Goal: Task Accomplishment & Management: Use online tool/utility

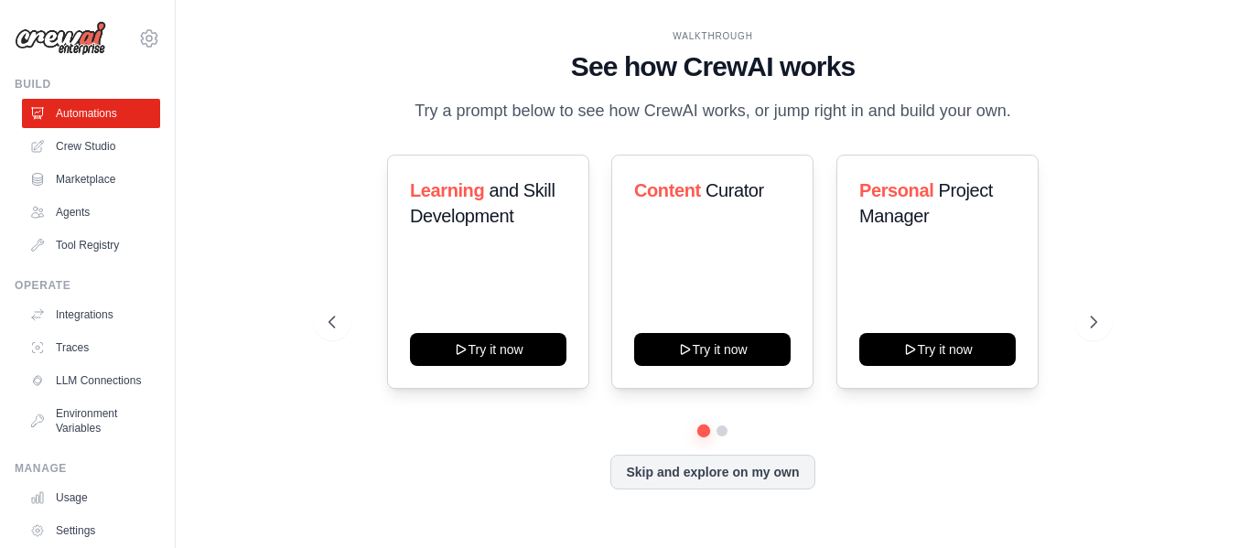
click at [277, 236] on div "WALKTHROUGH See how CrewAI works Try a prompt below to see how CrewAI works, or…" at bounding box center [713, 274] width 1016 height 512
click at [703, 478] on button "Skip and explore on my own" at bounding box center [712, 470] width 204 height 35
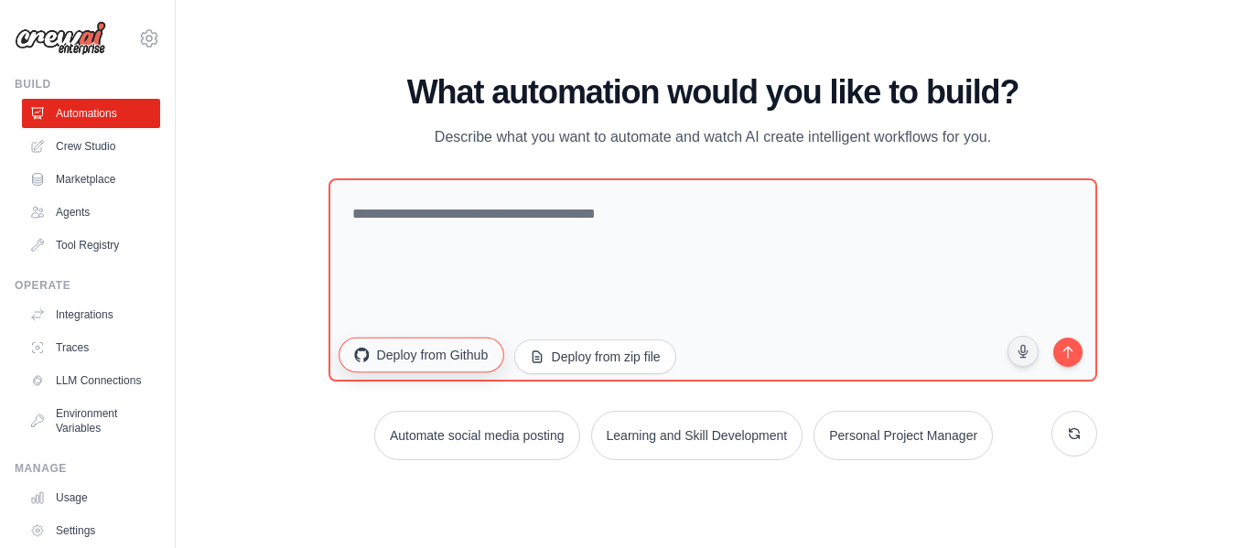
click at [460, 362] on button "Deploy from Github" at bounding box center [421, 354] width 165 height 35
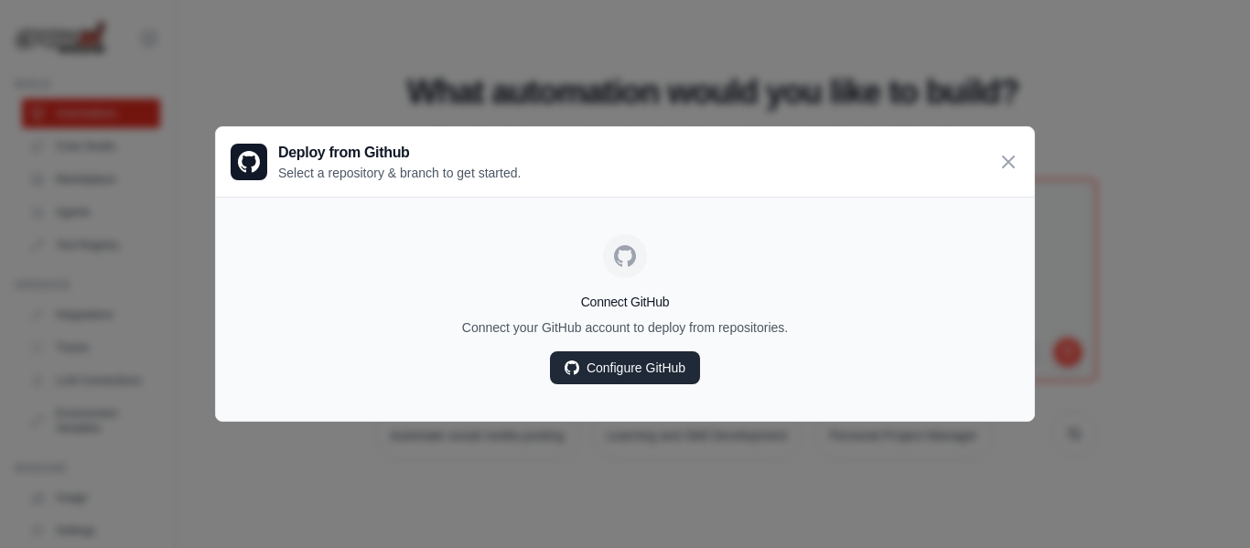
click at [658, 368] on link "Configure GitHub" at bounding box center [625, 367] width 150 height 33
click at [1017, 164] on icon at bounding box center [1009, 161] width 22 height 22
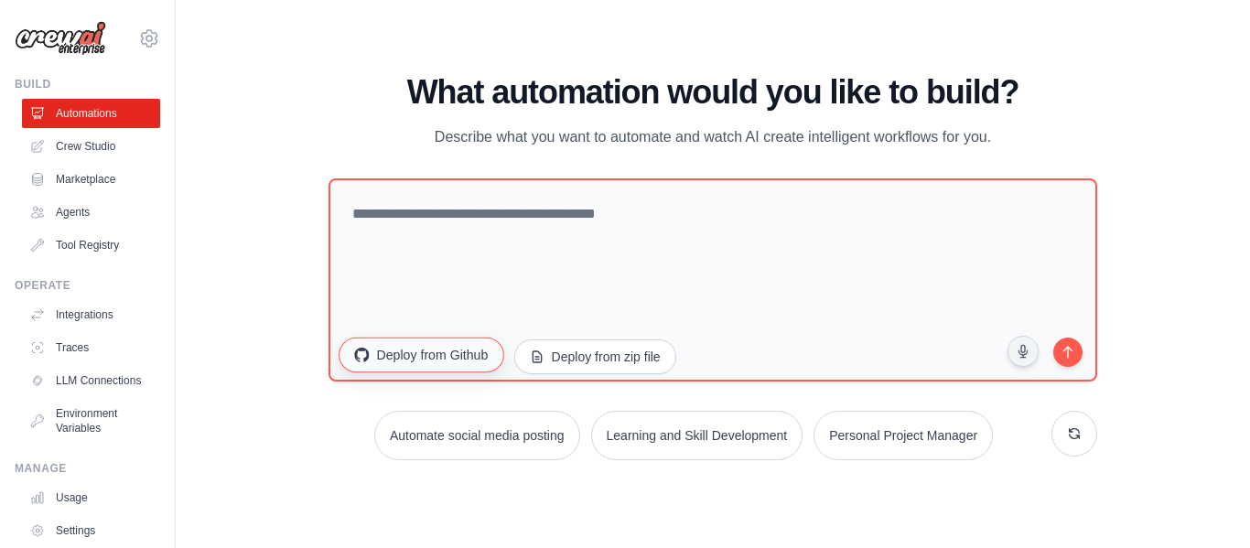
click at [430, 357] on button "Deploy from Github" at bounding box center [421, 354] width 165 height 35
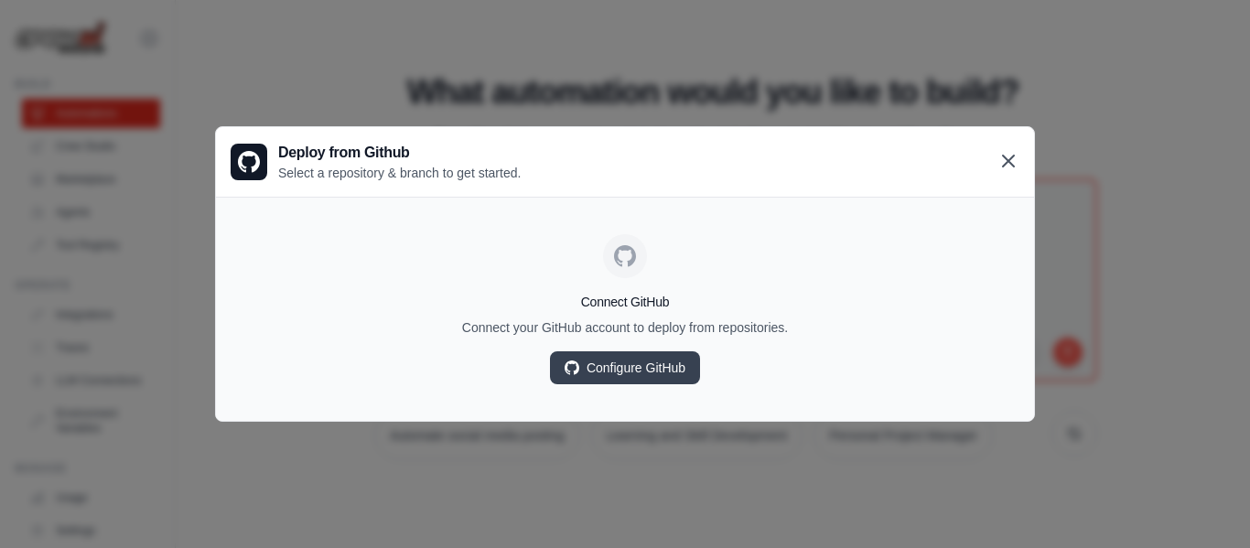
click at [1009, 157] on icon at bounding box center [1009, 161] width 22 height 22
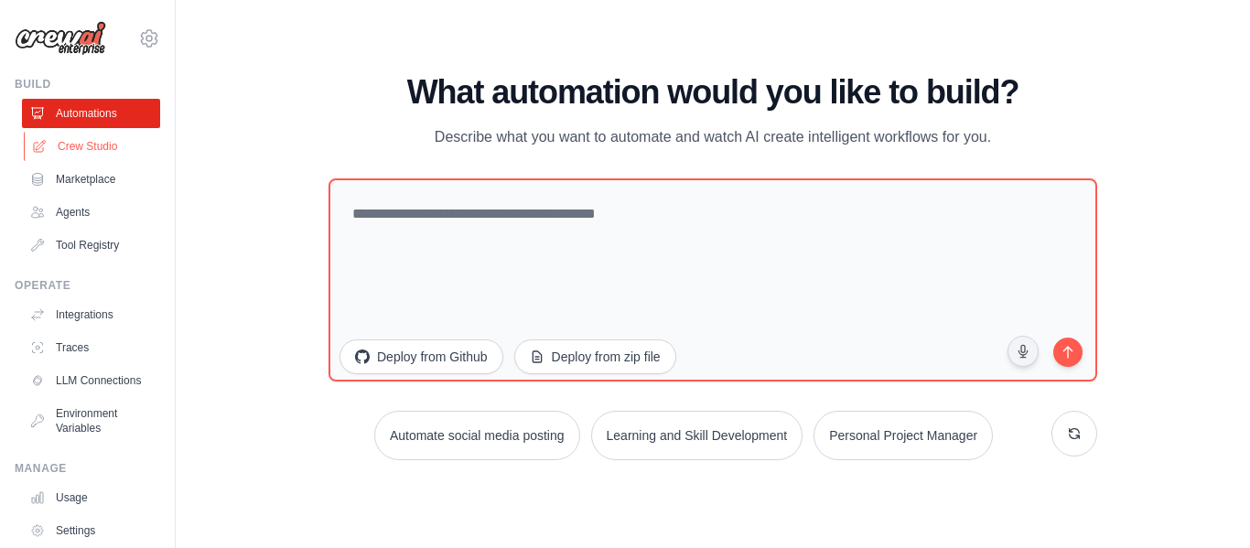
click at [96, 142] on link "Crew Studio" at bounding box center [93, 146] width 138 height 29
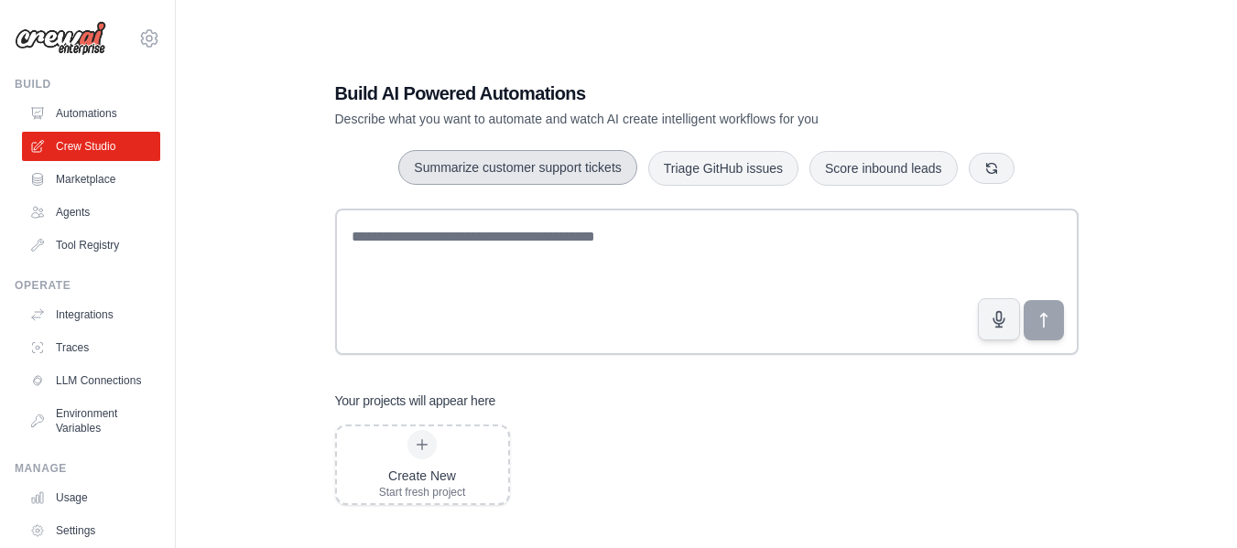
click at [523, 163] on button "Summarize customer support tickets" at bounding box center [517, 167] width 238 height 35
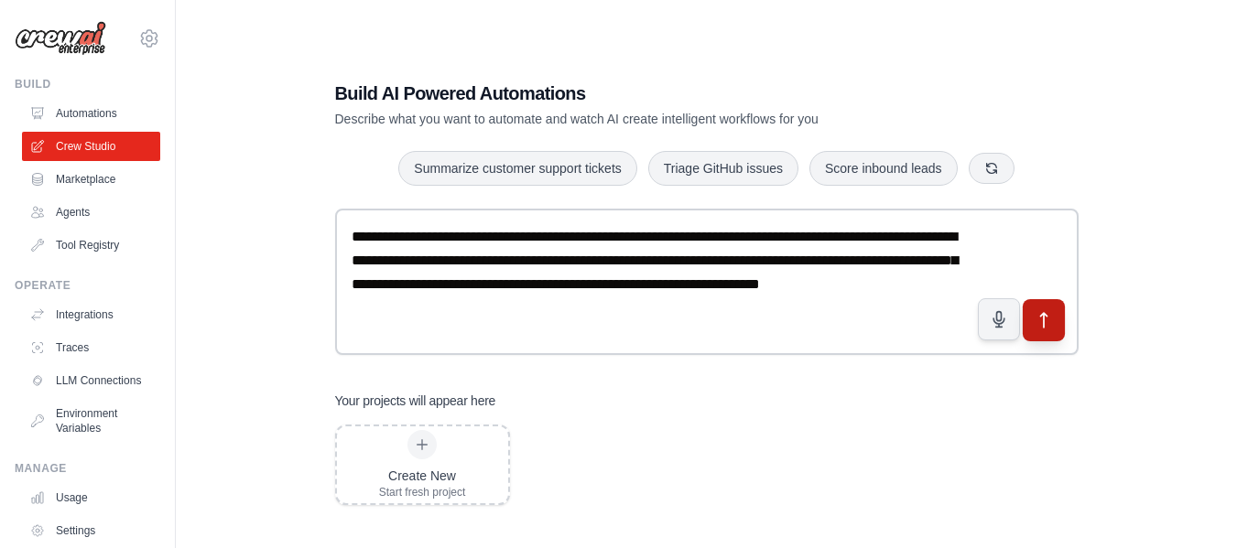
click at [1054, 315] on button "submit" at bounding box center [1042, 319] width 42 height 42
click at [86, 212] on link "Agents" at bounding box center [93, 212] width 138 height 29
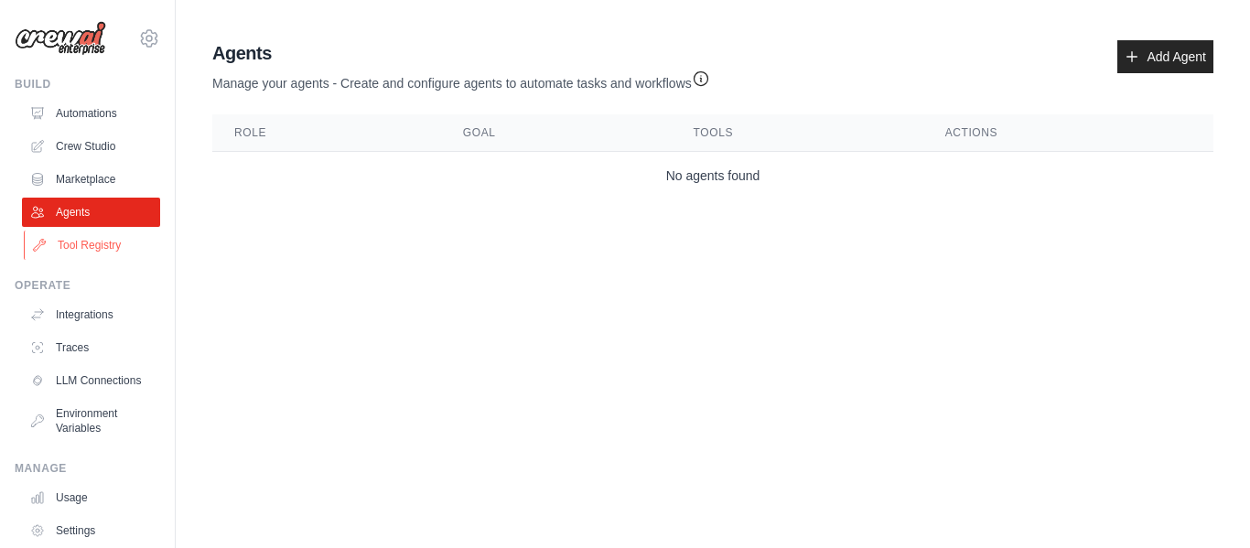
click at [102, 236] on link "Tool Registry" at bounding box center [93, 245] width 138 height 29
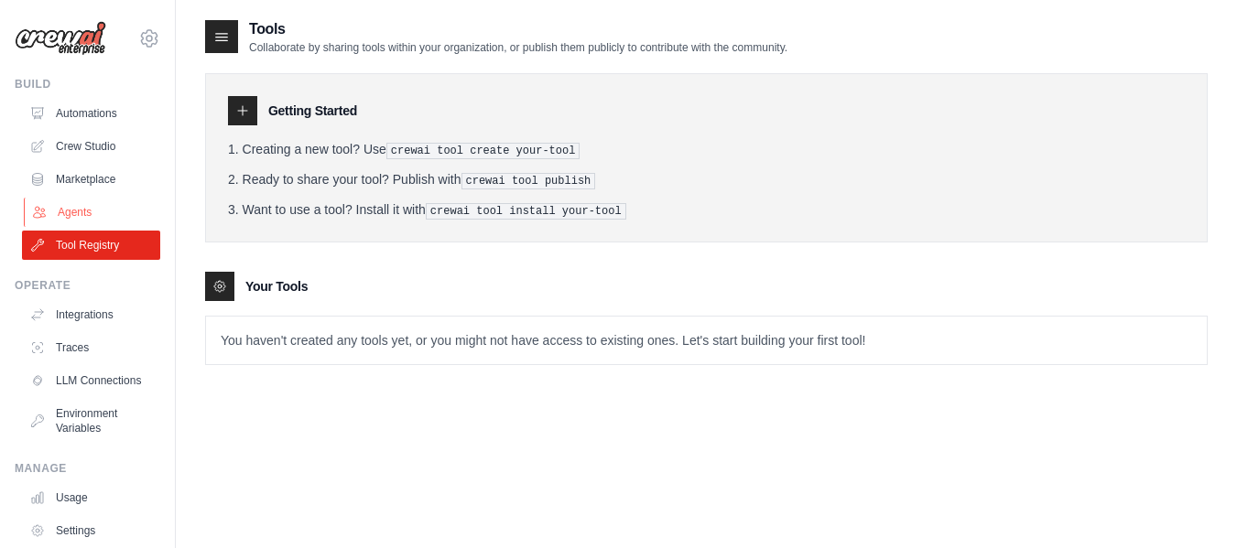
click at [77, 211] on link "Agents" at bounding box center [93, 212] width 138 height 29
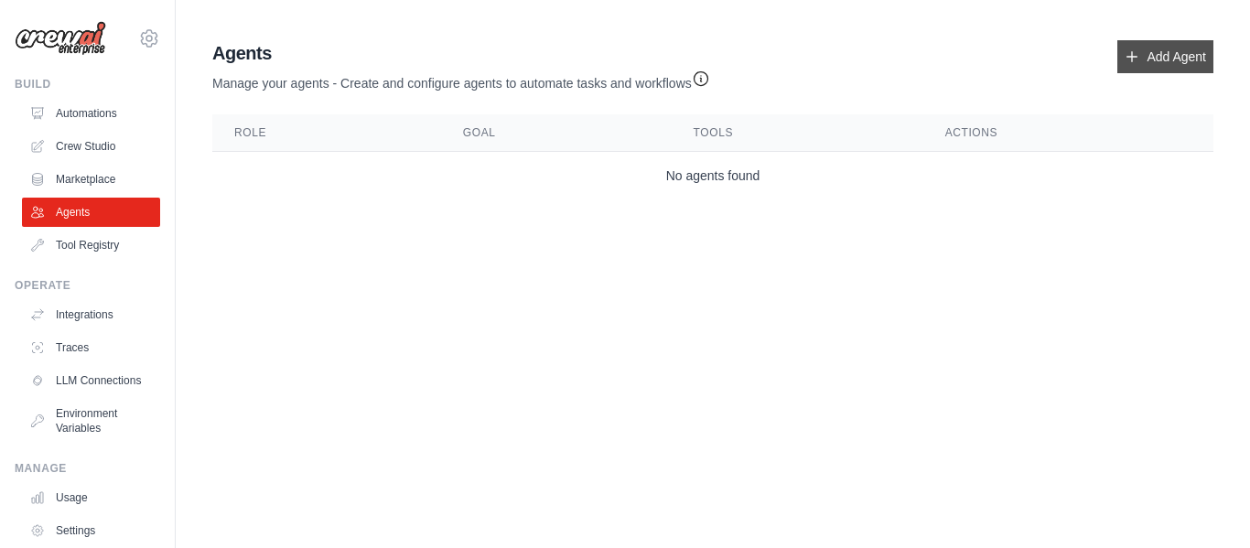
click at [1174, 59] on link "Add Agent" at bounding box center [1166, 56] width 96 height 33
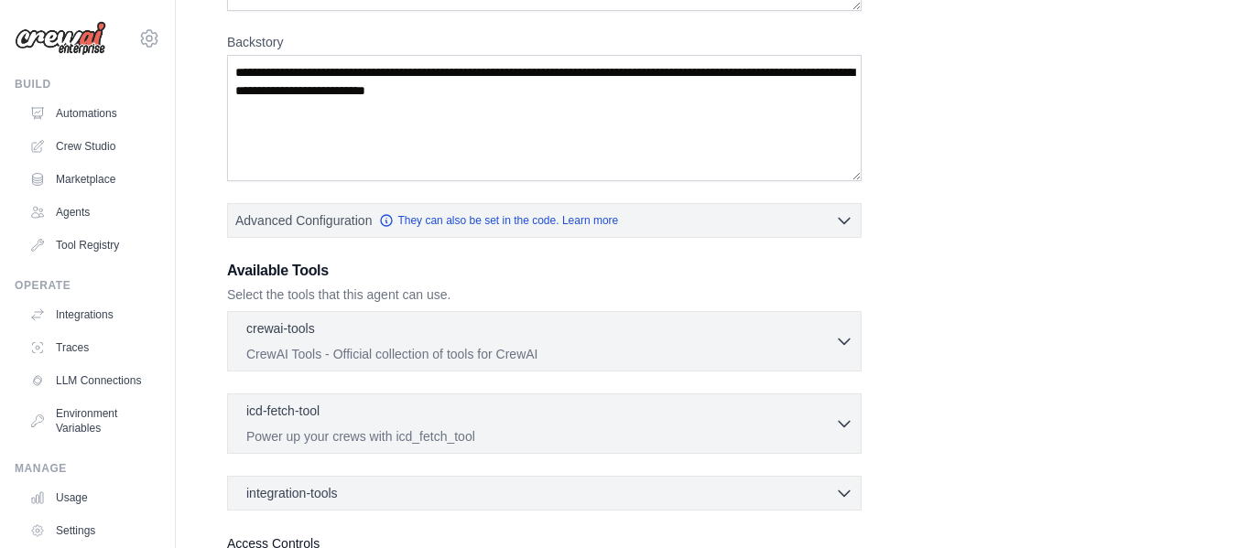
scroll to position [425, 0]
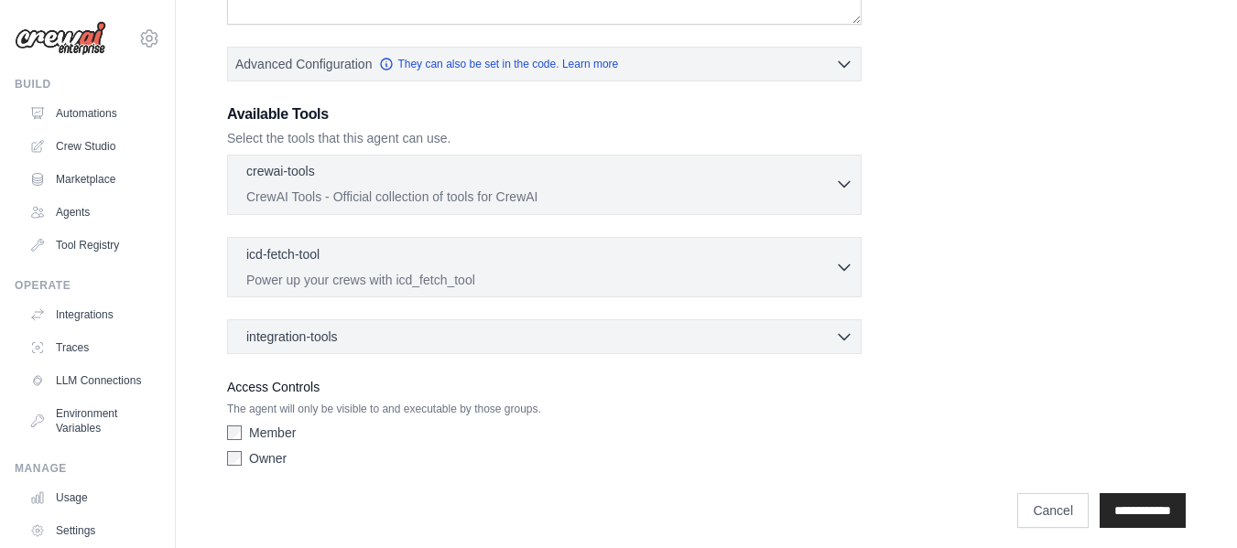
click at [806, 168] on div "crewai-tools 0 selected" at bounding box center [540, 173] width 589 height 22
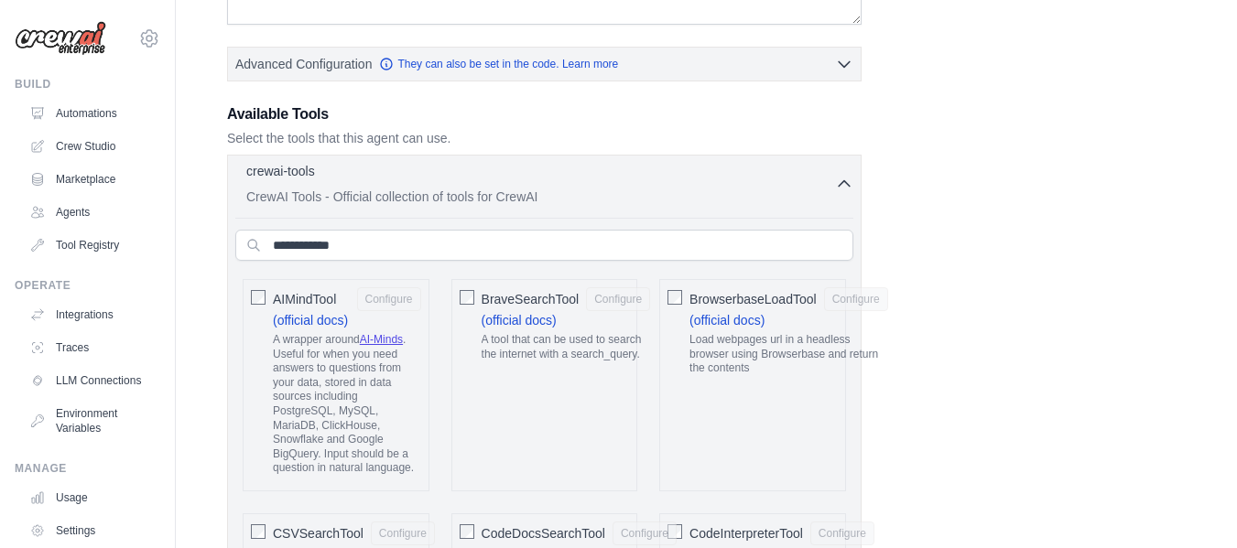
click at [806, 168] on div "crewai-tools 0 selected" at bounding box center [540, 173] width 589 height 22
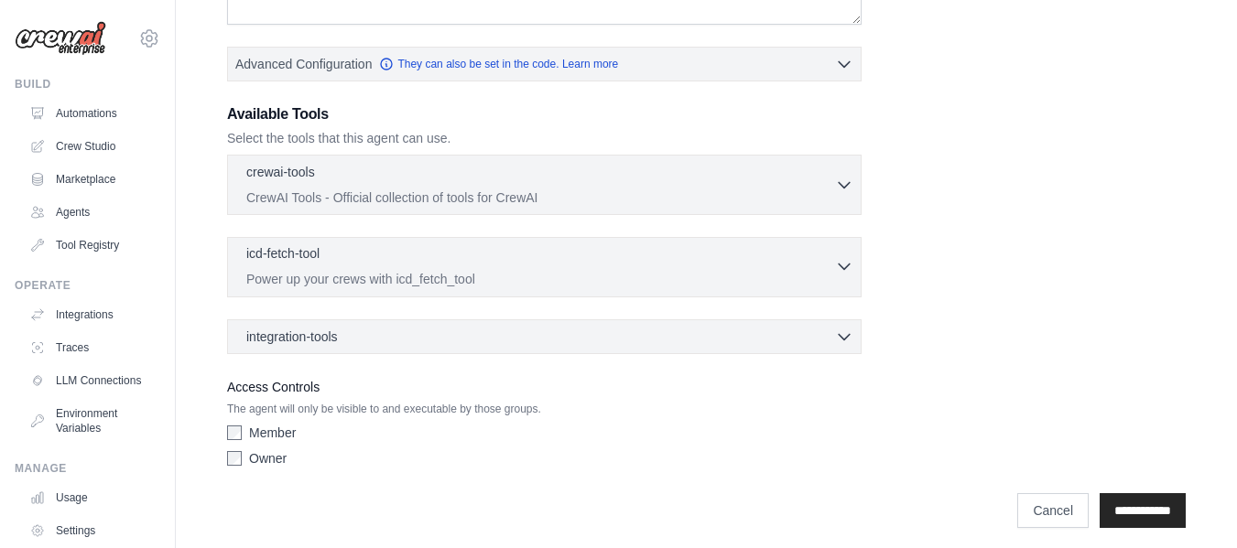
click at [830, 276] on p "Power up your crews with icd_fetch_tool" at bounding box center [540, 279] width 589 height 18
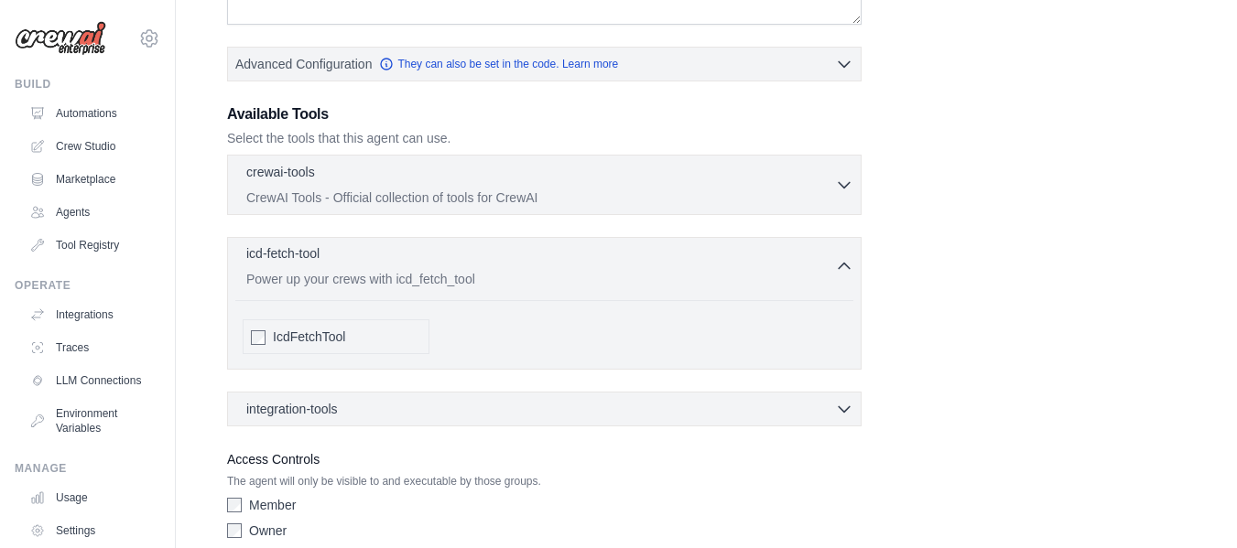
click at [830, 276] on p "Power up your crews with icd_fetch_tool" at bounding box center [540, 279] width 589 height 18
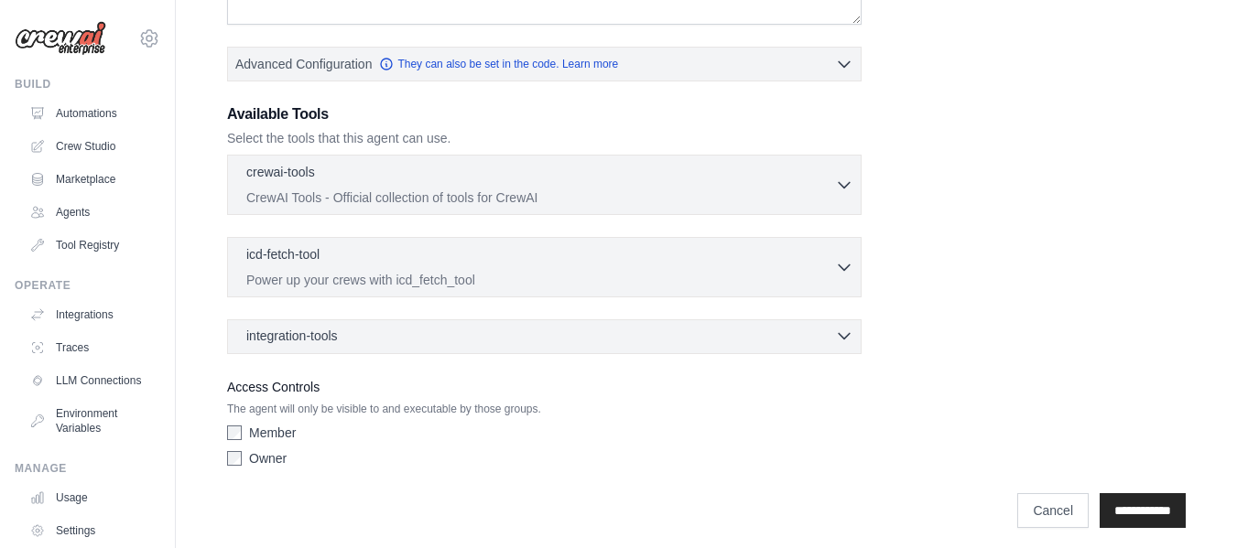
click at [811, 344] on div "integration-tools 0 selected" at bounding box center [549, 336] width 607 height 18
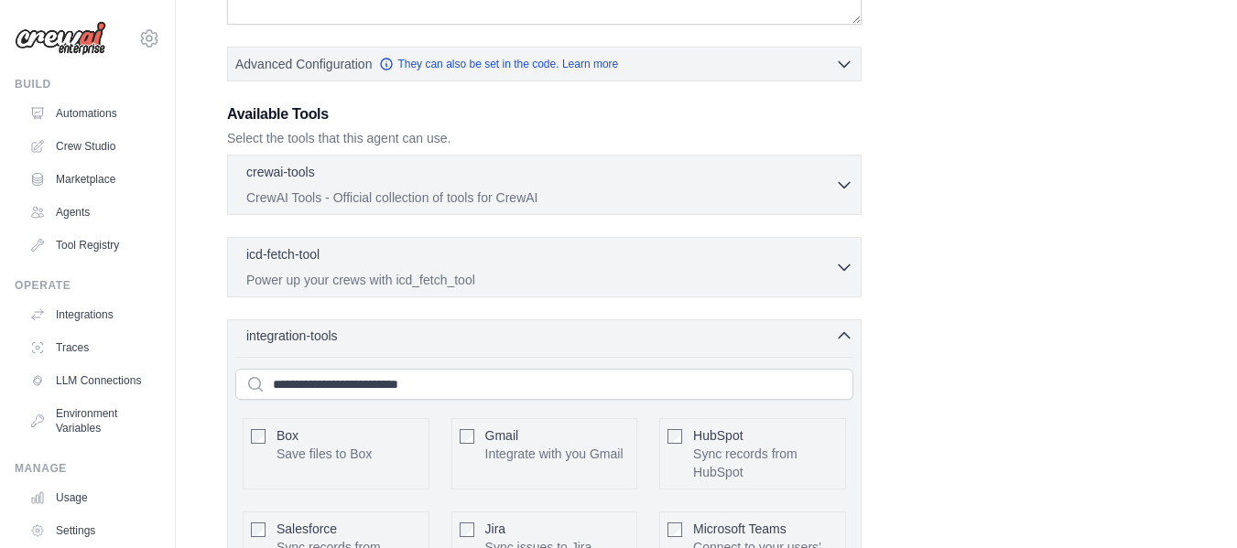
click at [811, 344] on div "integration-tools 0 selected" at bounding box center [549, 336] width 607 height 18
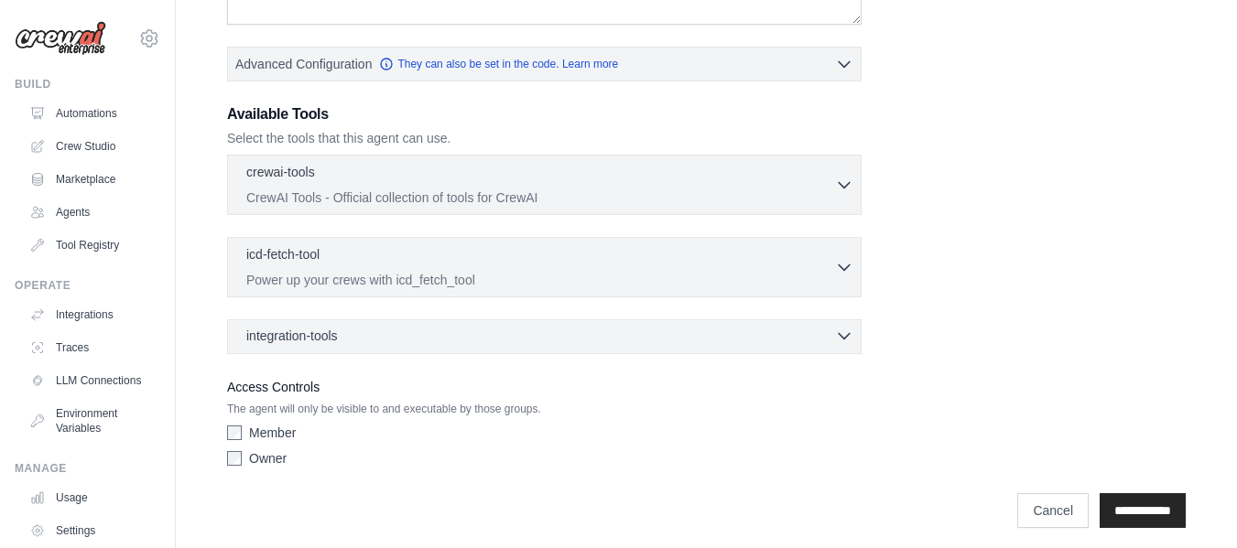
click at [773, 342] on div "integration-tools 0 selected" at bounding box center [549, 336] width 607 height 18
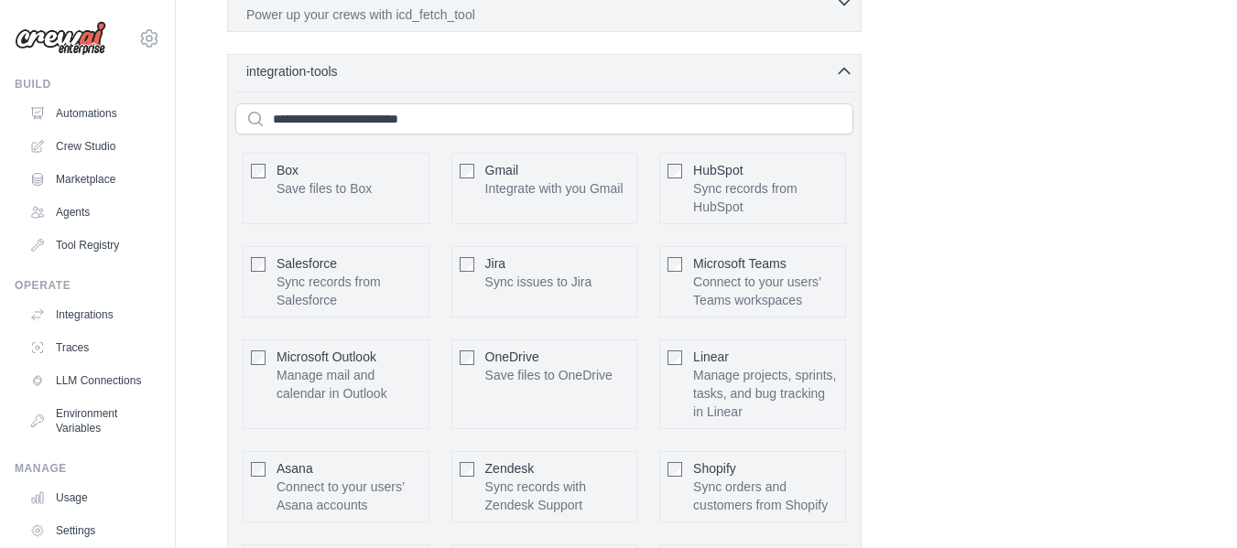
scroll to position [600, 0]
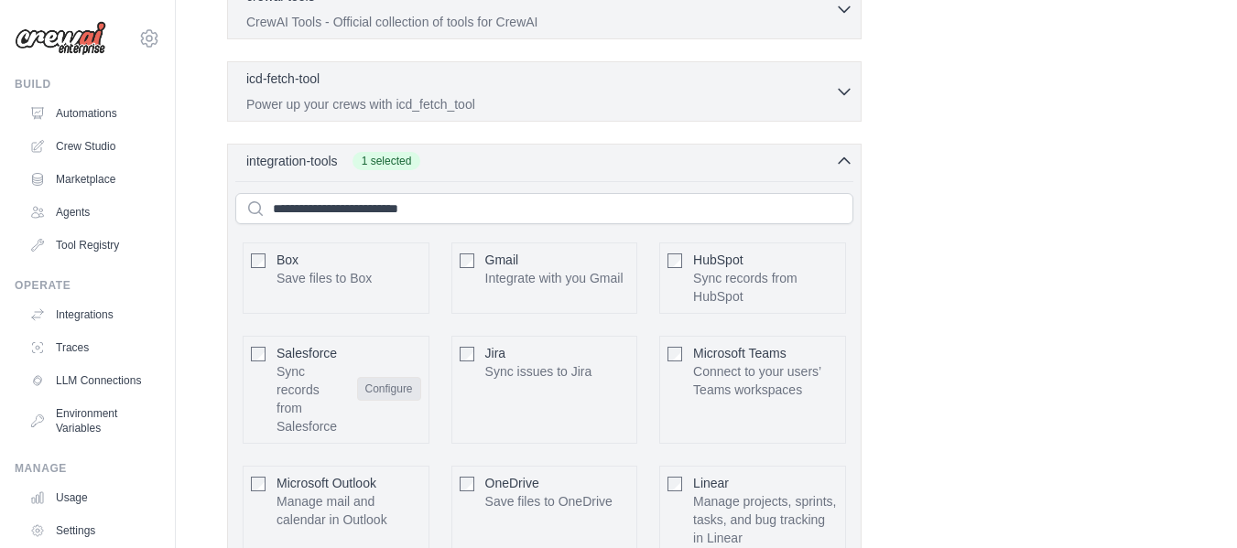
click at [388, 395] on button "Configure" at bounding box center [389, 389] width 64 height 24
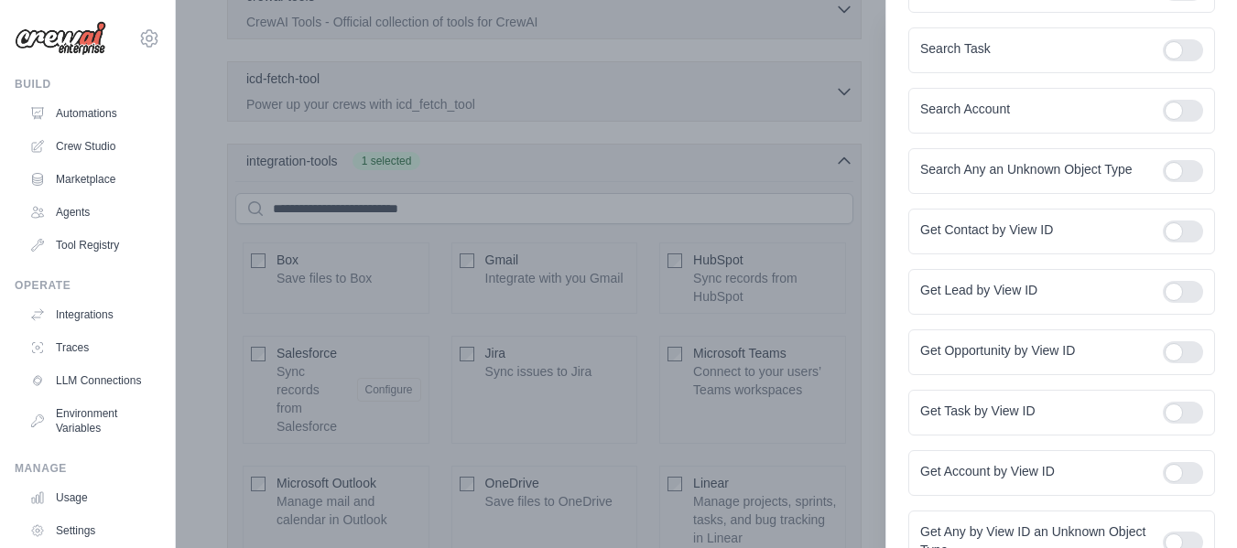
scroll to position [2404, 0]
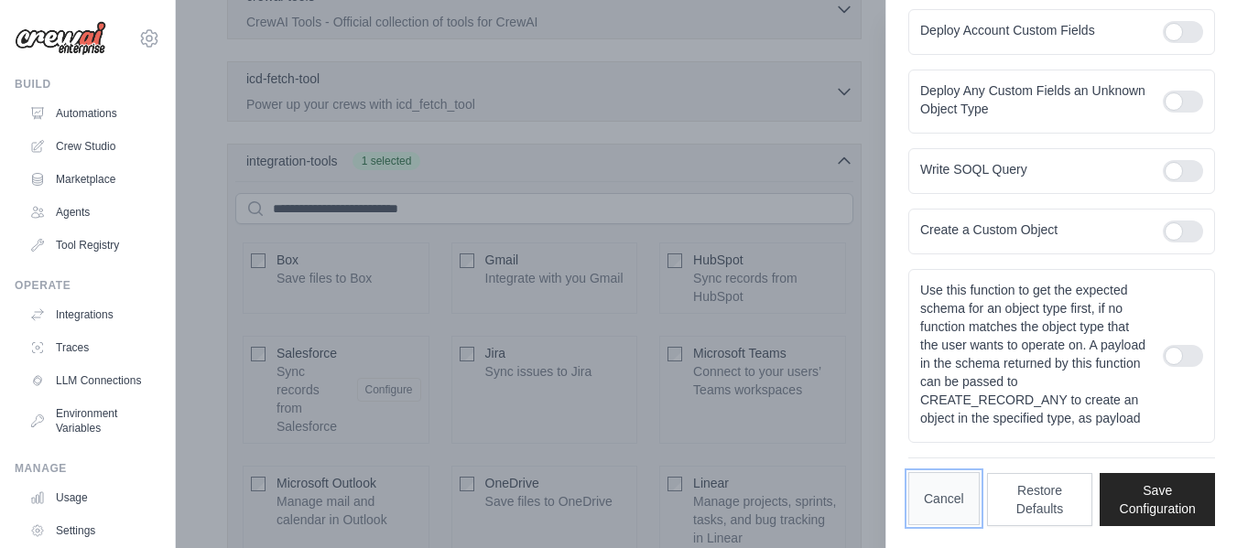
click at [945, 493] on button "Cancel" at bounding box center [943, 498] width 71 height 53
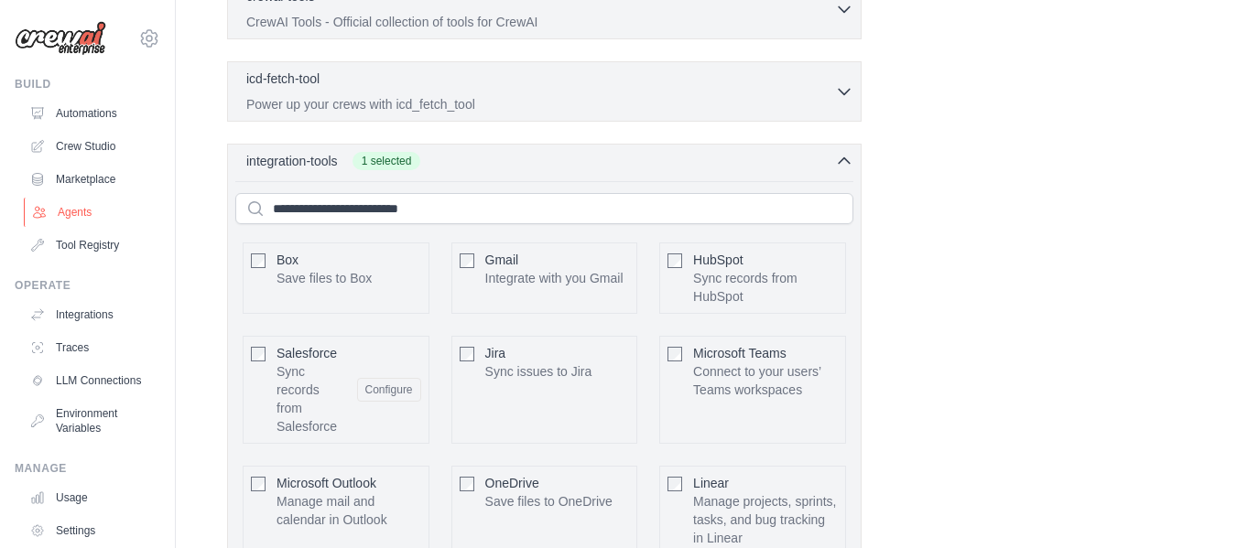
click at [94, 214] on link "Agents" at bounding box center [93, 212] width 138 height 29
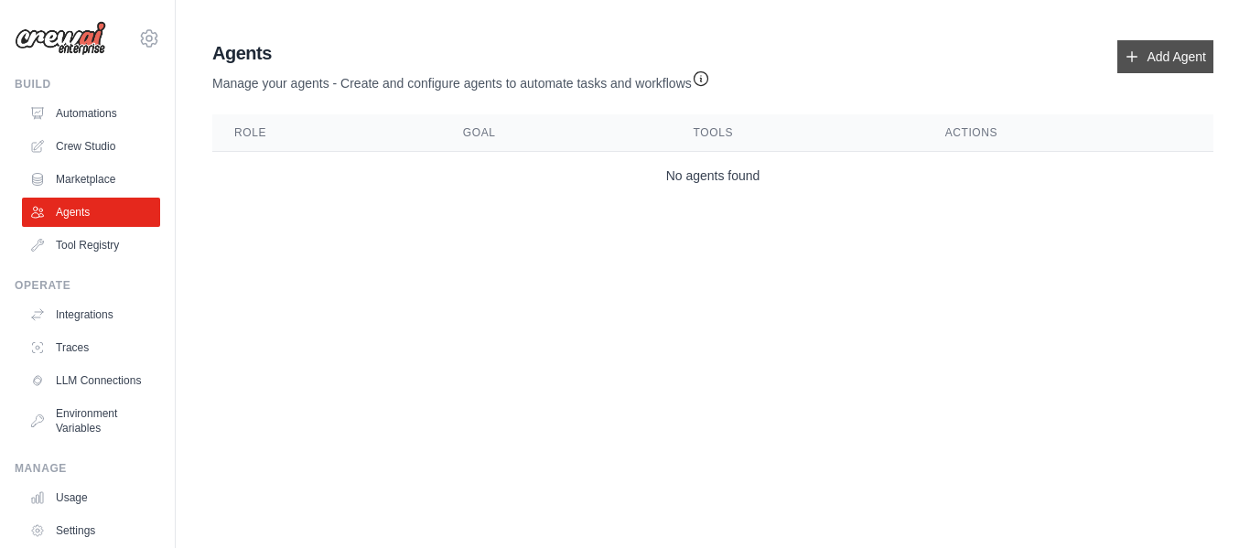
click at [1151, 58] on link "Add Agent" at bounding box center [1166, 56] width 96 height 33
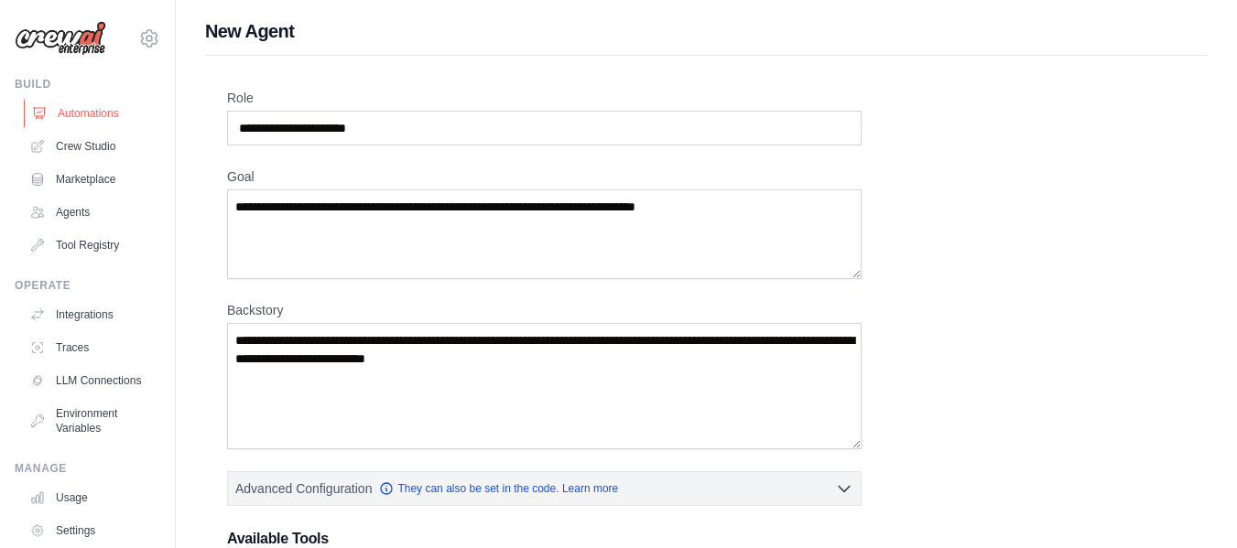
click at [102, 122] on link "Automations" at bounding box center [93, 113] width 138 height 29
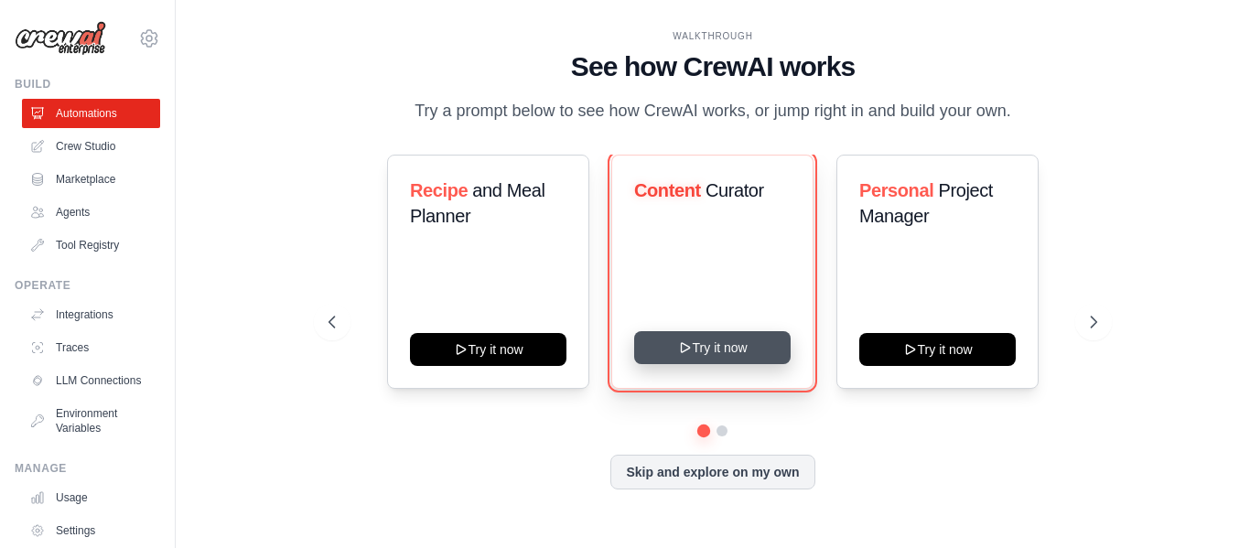
click at [712, 334] on button "Try it now" at bounding box center [712, 347] width 157 height 33
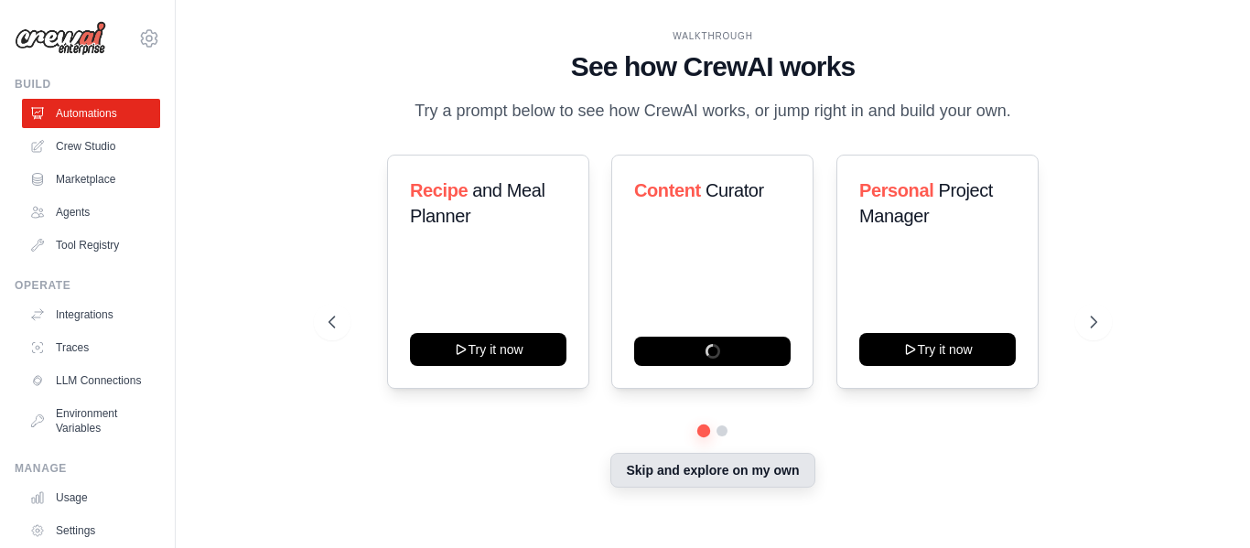
click at [695, 480] on button "Skip and explore on my own" at bounding box center [712, 470] width 204 height 35
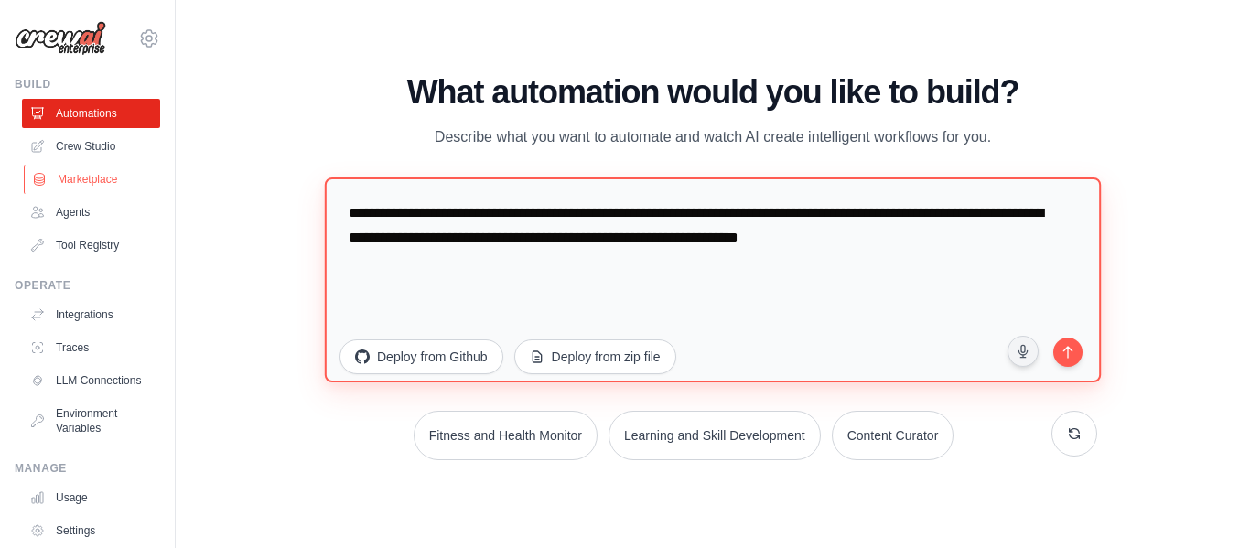
drag, startPoint x: 941, startPoint y: 238, endPoint x: 22, endPoint y: 191, distance: 920.1
click at [22, 191] on div "[EMAIL_ADDRESS][DOMAIN_NAME] Settings Build Automations Crew Studio" at bounding box center [625, 274] width 1250 height 548
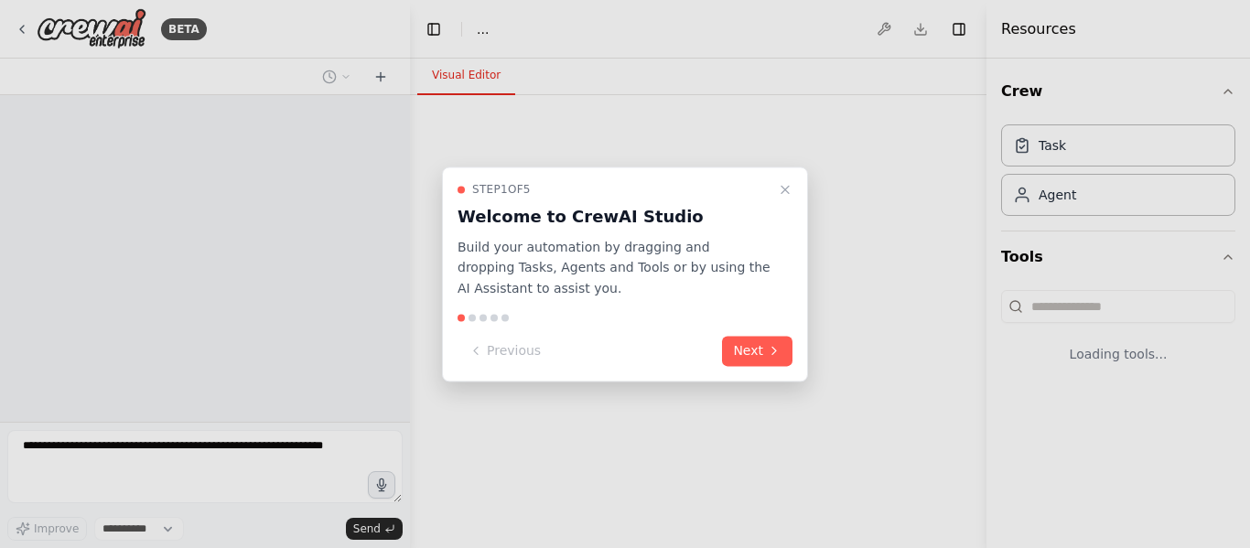
select select "****"
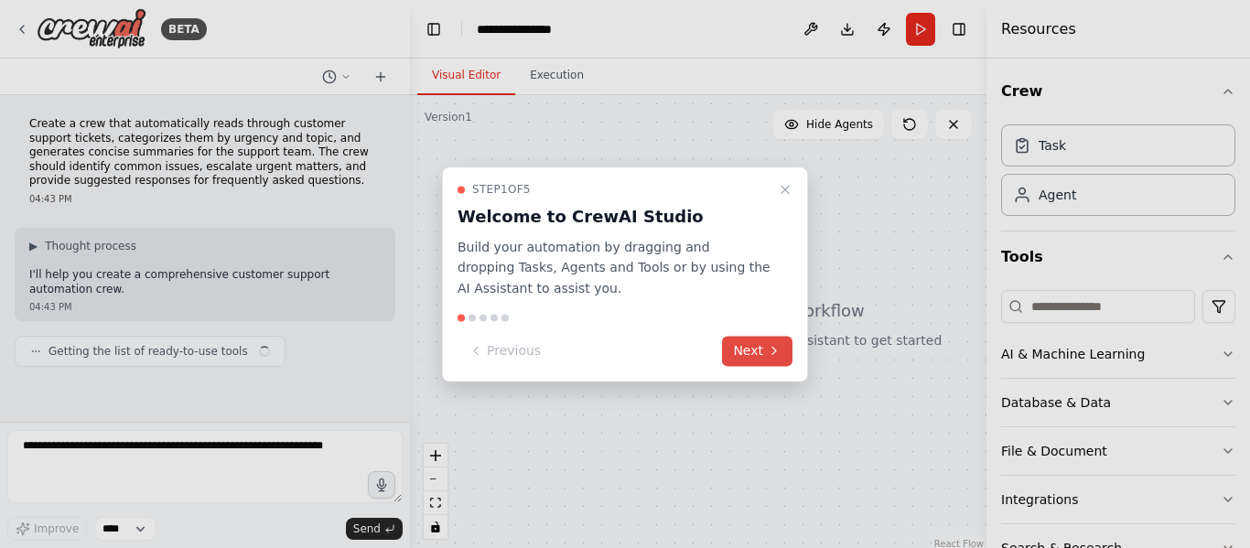
click at [762, 342] on button "Next" at bounding box center [757, 351] width 70 height 30
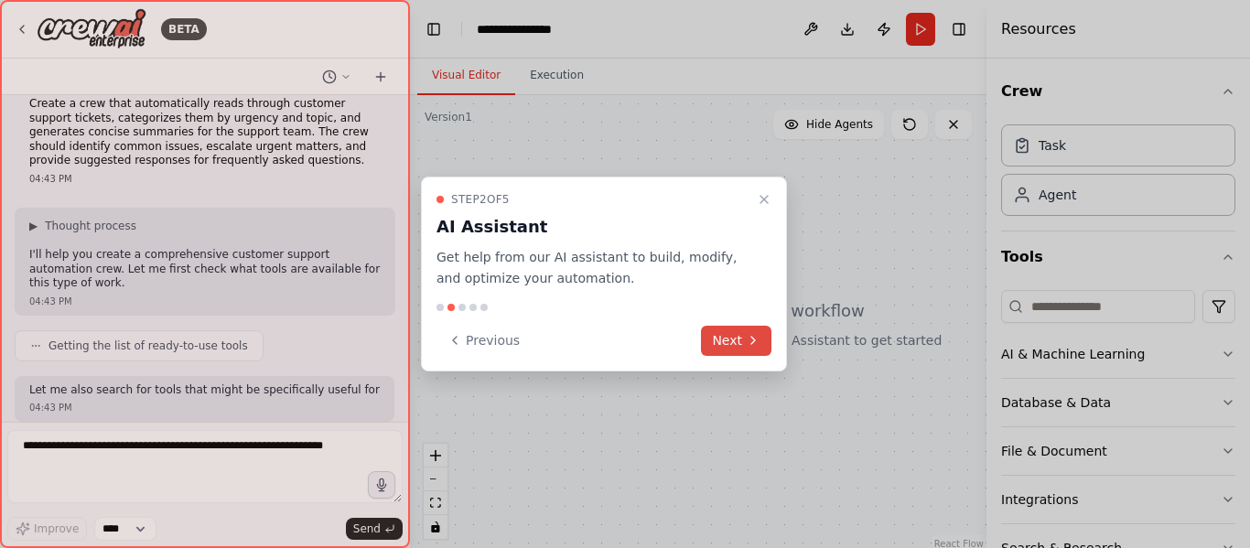
click at [762, 342] on button "Next" at bounding box center [736, 341] width 70 height 30
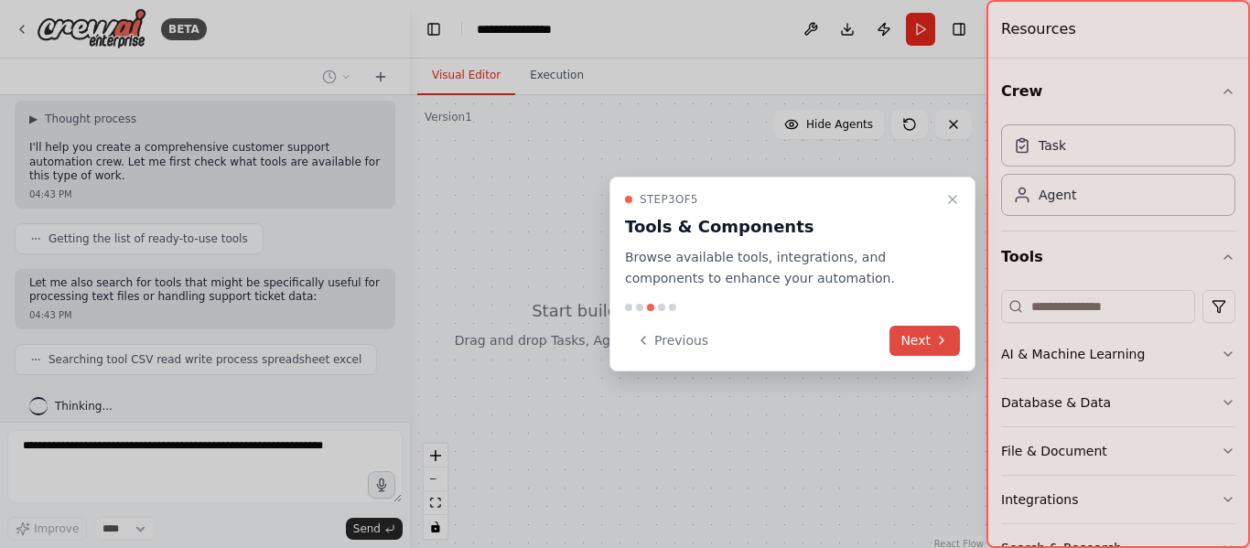
click at [939, 340] on icon at bounding box center [941, 340] width 15 height 15
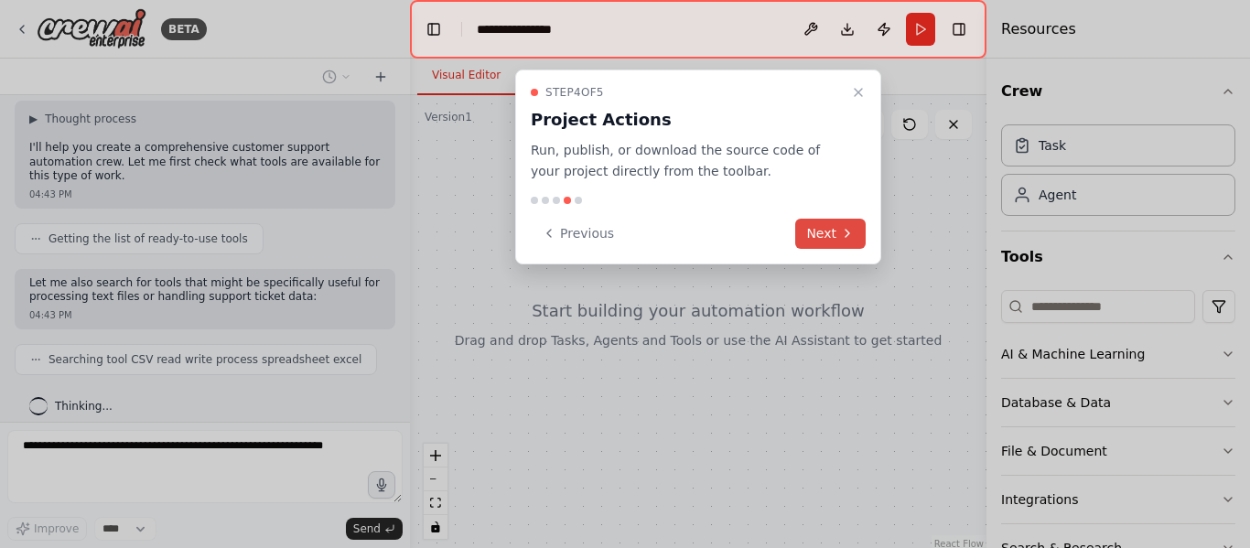
click at [833, 230] on button "Next" at bounding box center [830, 234] width 70 height 30
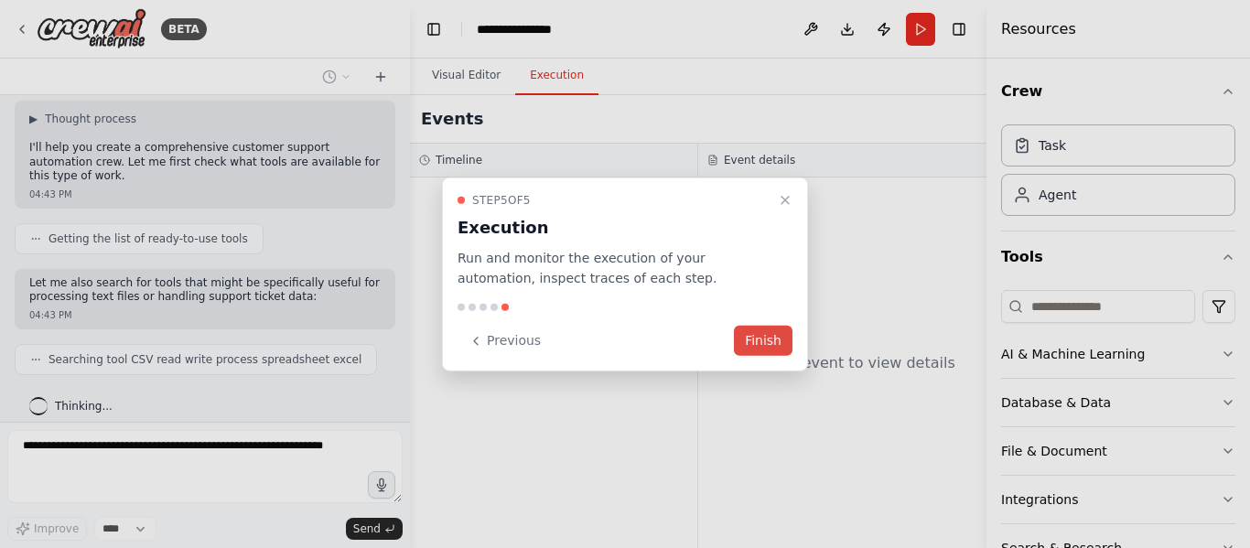
click at [769, 329] on button "Finish" at bounding box center [763, 341] width 59 height 30
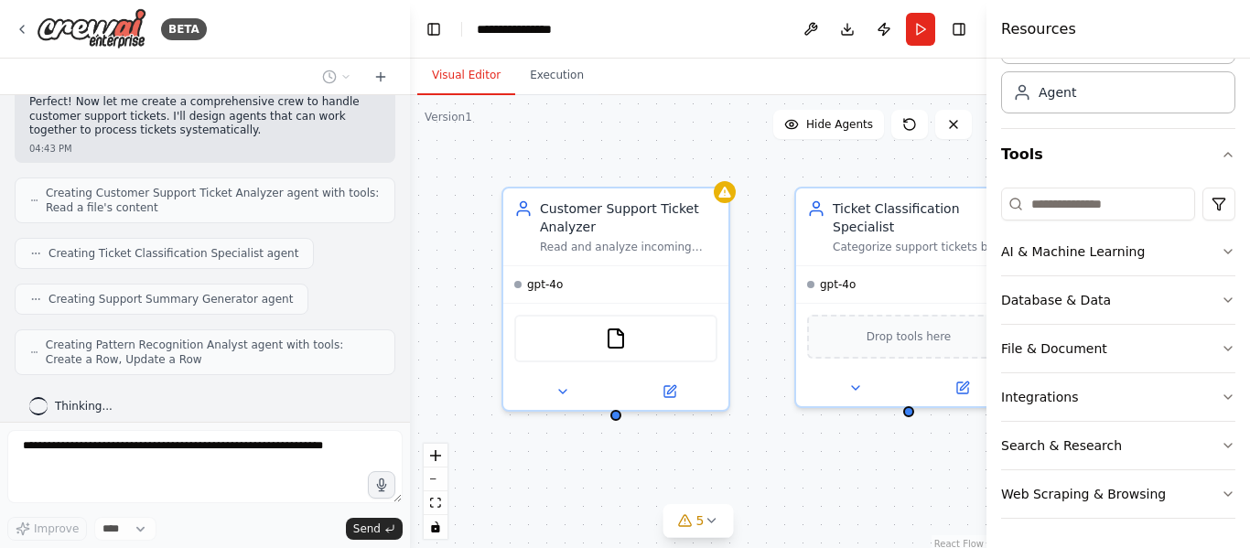
scroll to position [490, 0]
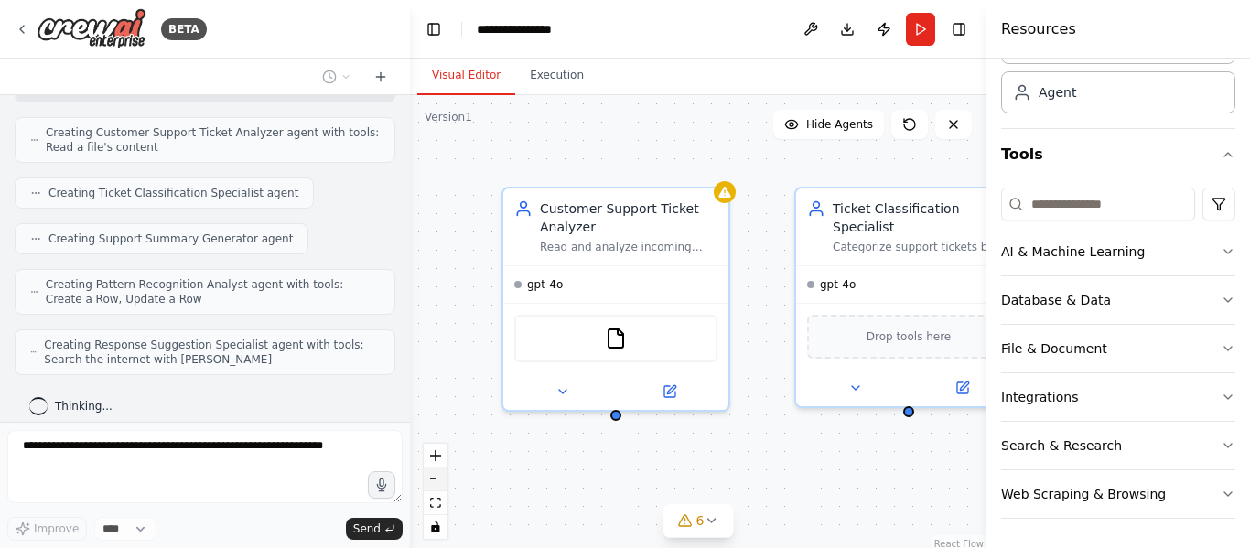
click at [434, 485] on button "zoom out" at bounding box center [436, 480] width 24 height 24
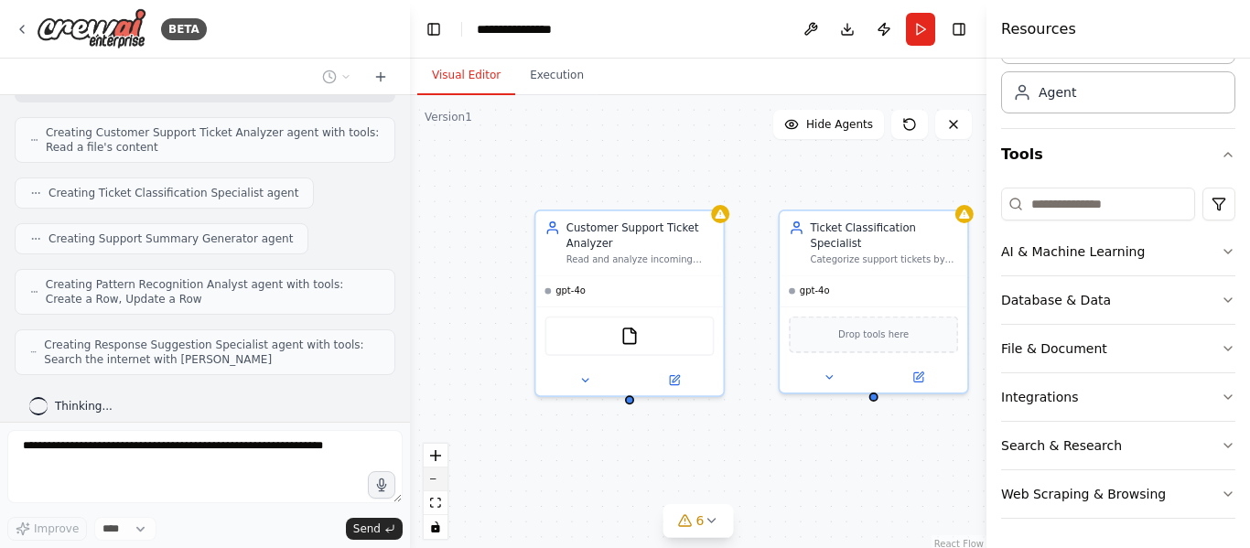
click at [434, 485] on button "zoom out" at bounding box center [436, 480] width 24 height 24
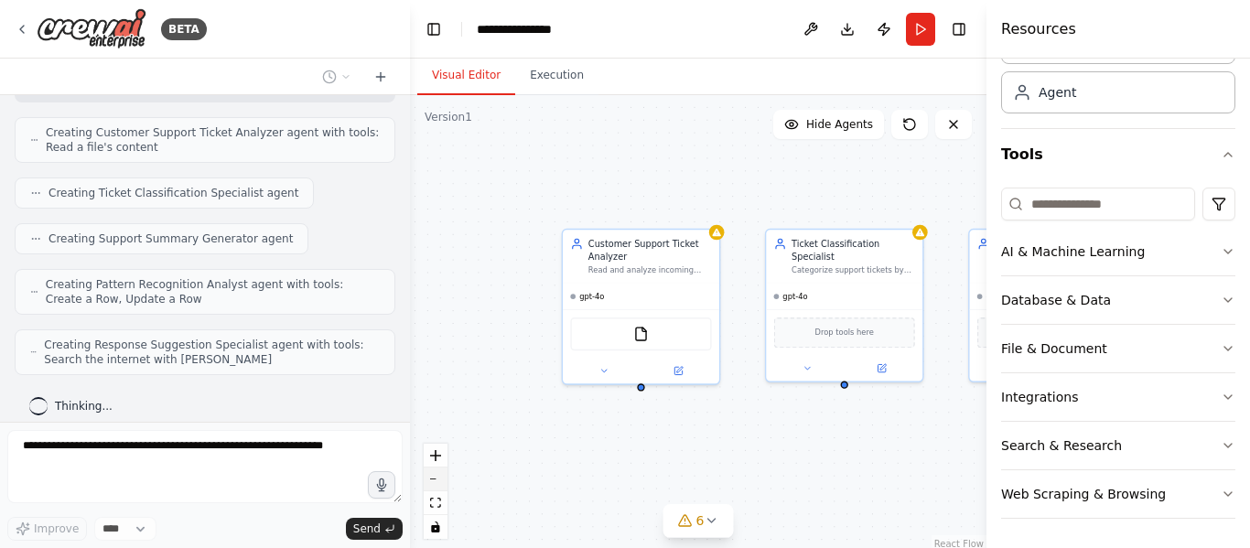
click at [434, 485] on button "zoom out" at bounding box center [436, 480] width 24 height 24
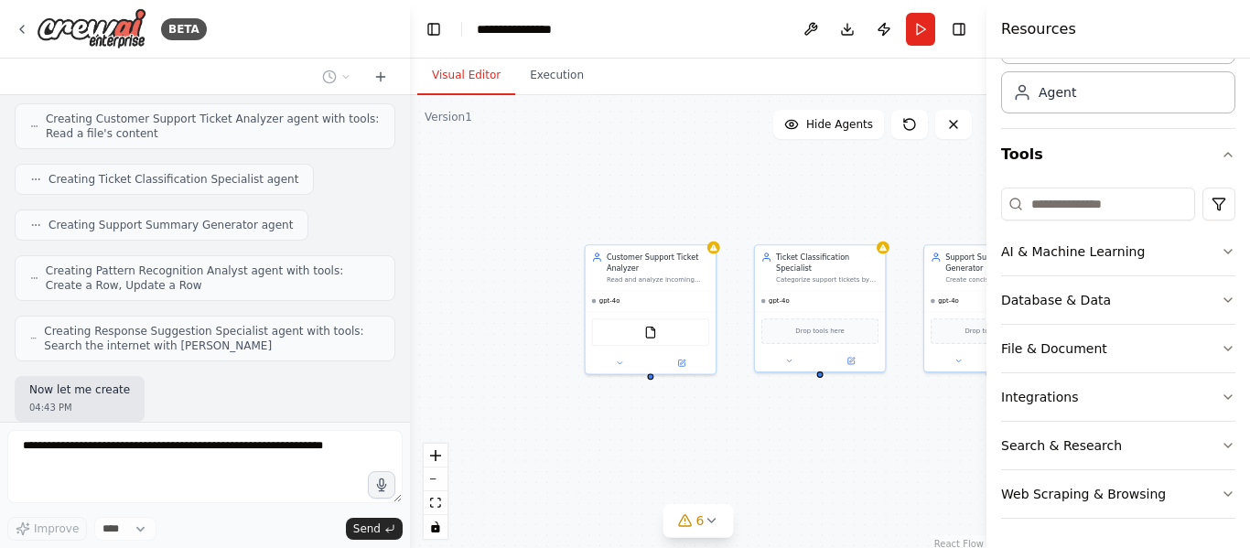
scroll to position [597, 0]
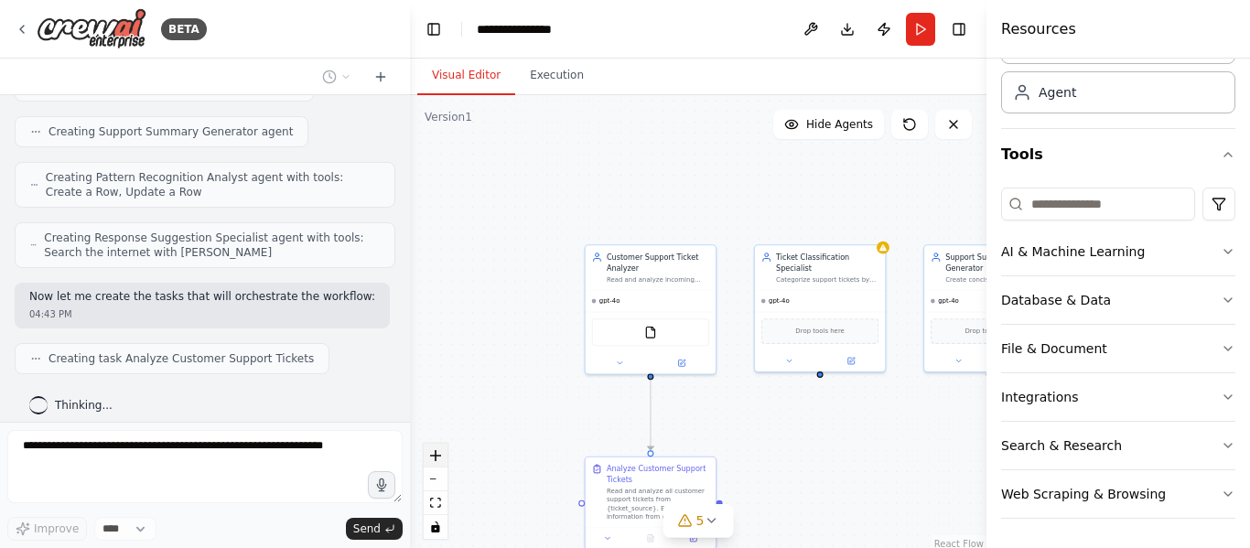
click at [434, 451] on icon "zoom in" at bounding box center [435, 455] width 11 height 11
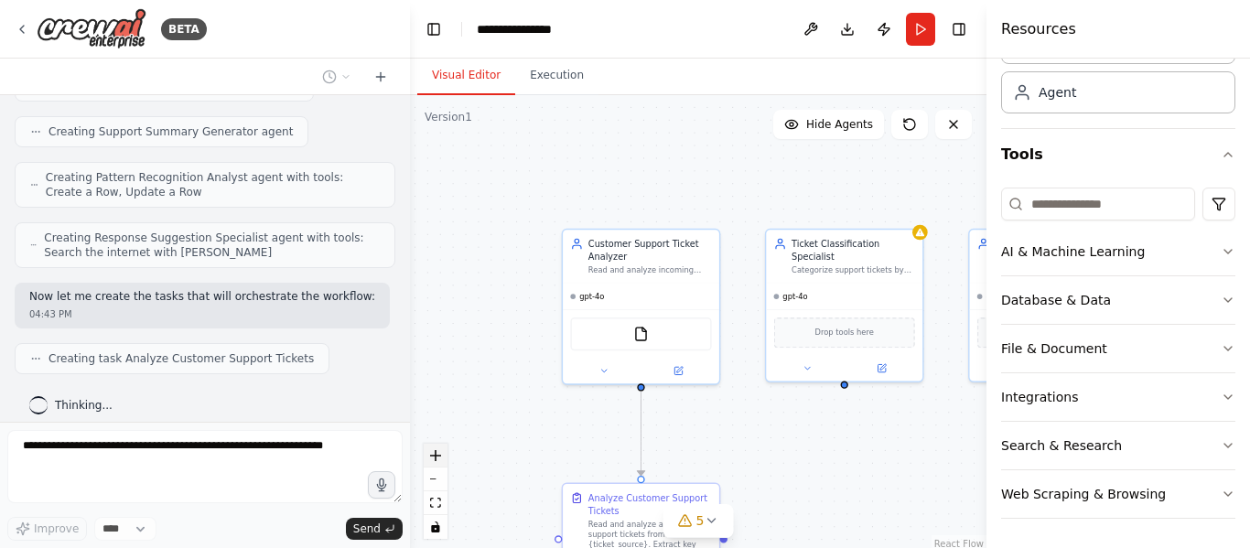
click at [434, 451] on icon "zoom in" at bounding box center [435, 455] width 11 height 11
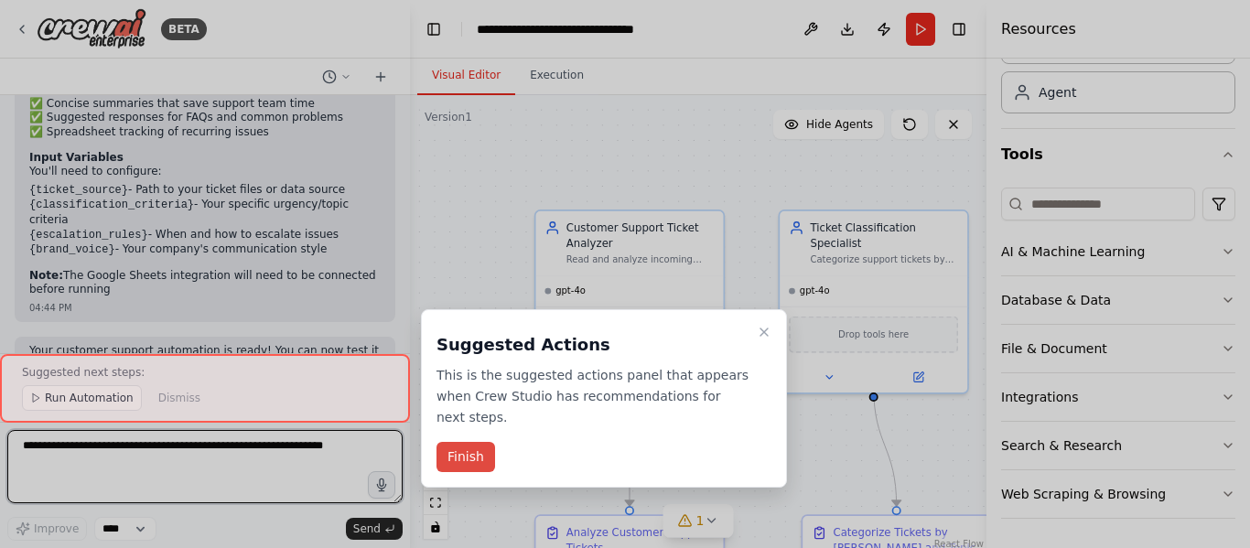
scroll to position [1645, 0]
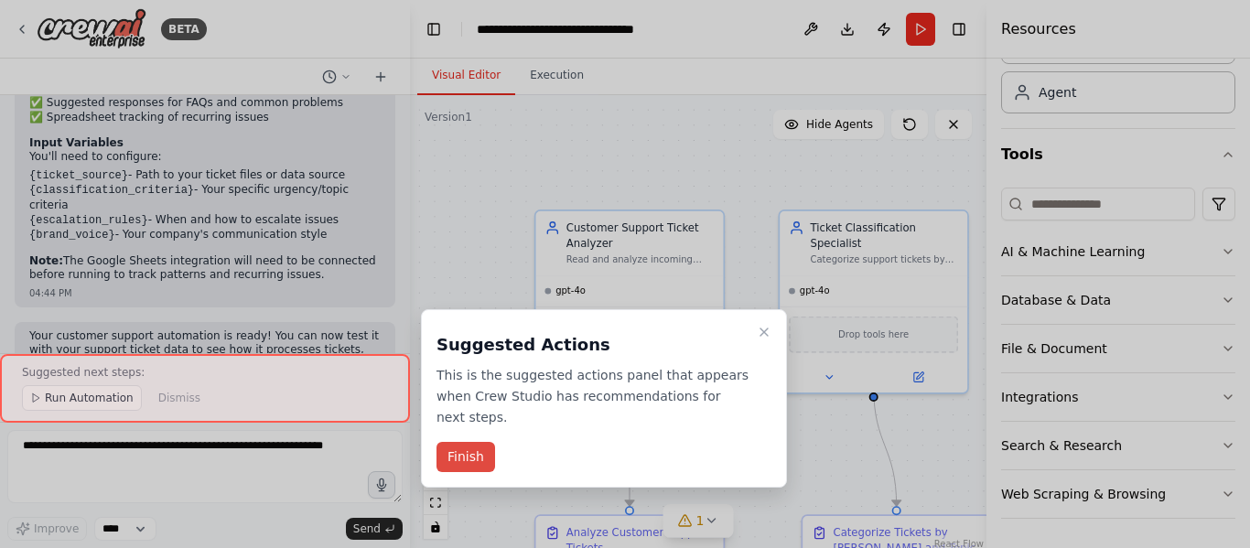
click at [473, 442] on button "Finish" at bounding box center [466, 457] width 59 height 30
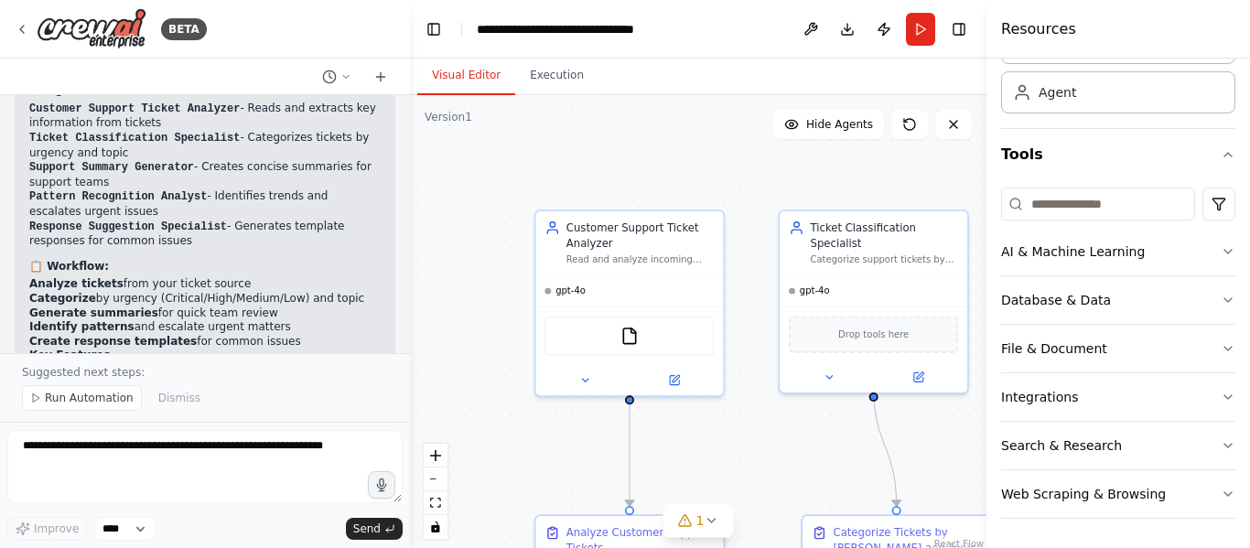
scroll to position [1328, 0]
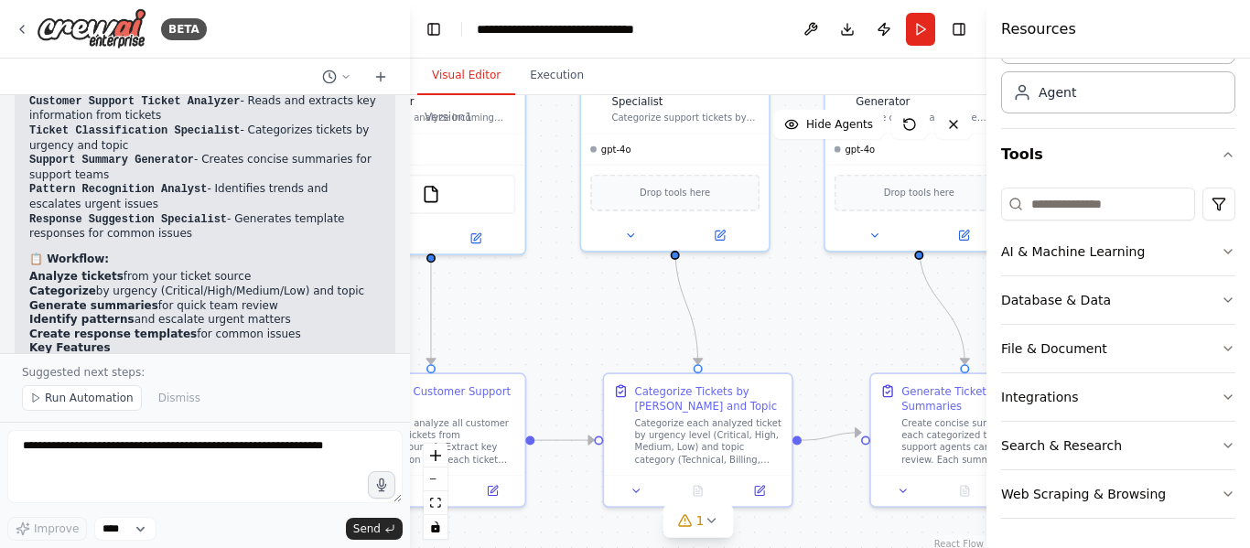
drag, startPoint x: 526, startPoint y: 392, endPoint x: 328, endPoint y: 250, distance: 244.1
click at [328, 250] on div "BETA Create a crew that automatically reads through customer support tickets, c…" at bounding box center [625, 274] width 1250 height 548
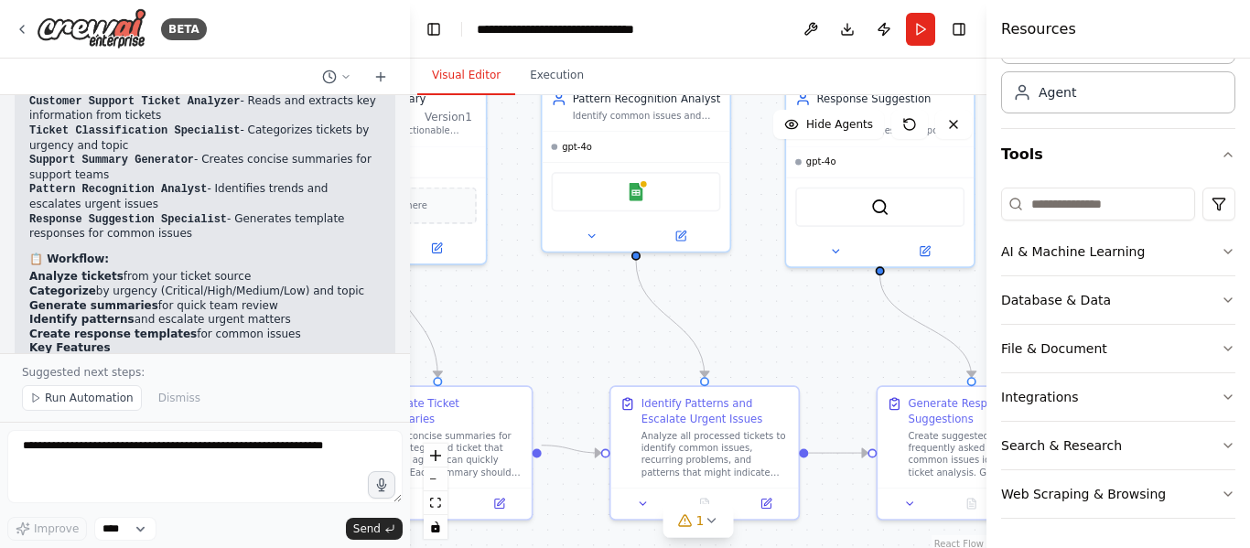
drag, startPoint x: 782, startPoint y: 324, endPoint x: 250, endPoint y: 336, distance: 531.9
click at [250, 336] on div "BETA Create a crew that automatically reads through customer support tickets, c…" at bounding box center [625, 274] width 1250 height 548
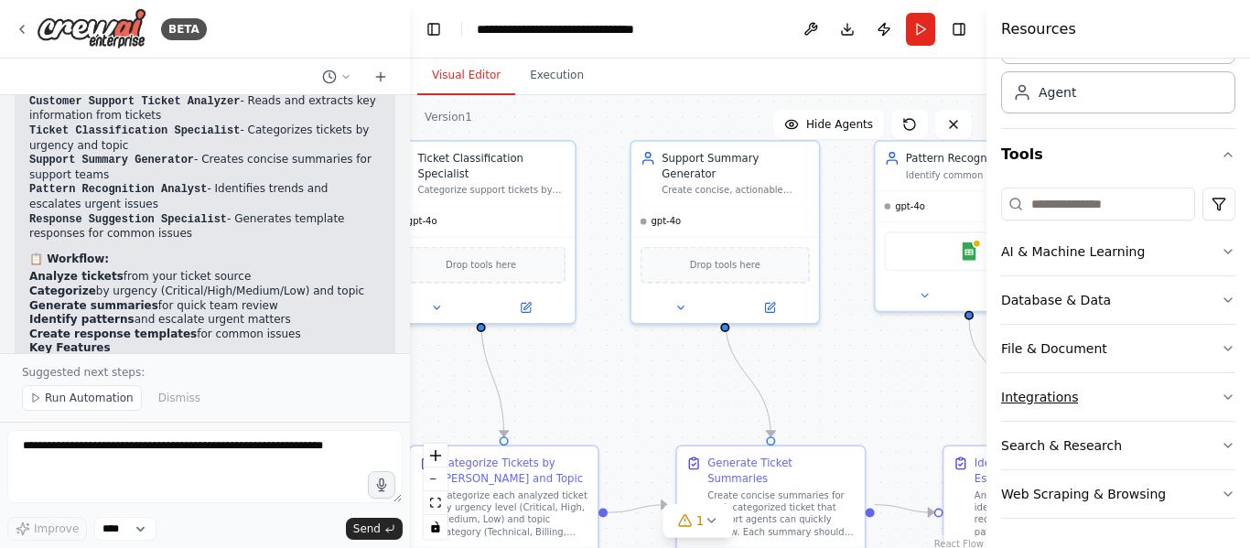
drag, startPoint x: 793, startPoint y: 352, endPoint x: 1180, endPoint y: 378, distance: 388.0
click at [1180, 378] on div "BETA Create a crew that automatically reads through customer support tickets, c…" at bounding box center [625, 274] width 1250 height 548
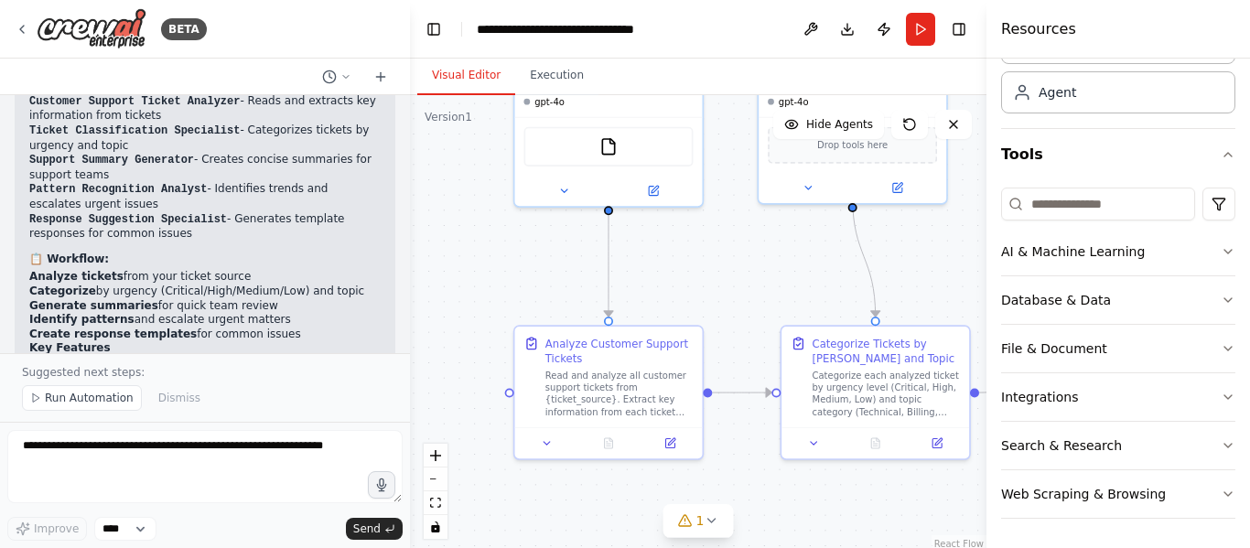
drag, startPoint x: 477, startPoint y: 351, endPoint x: 807, endPoint y: 266, distance: 341.2
click at [807, 266] on div ".deletable-edge-delete-btn { width: 20px; height: 20px; border: 0px solid #ffff…" at bounding box center [698, 324] width 577 height 458
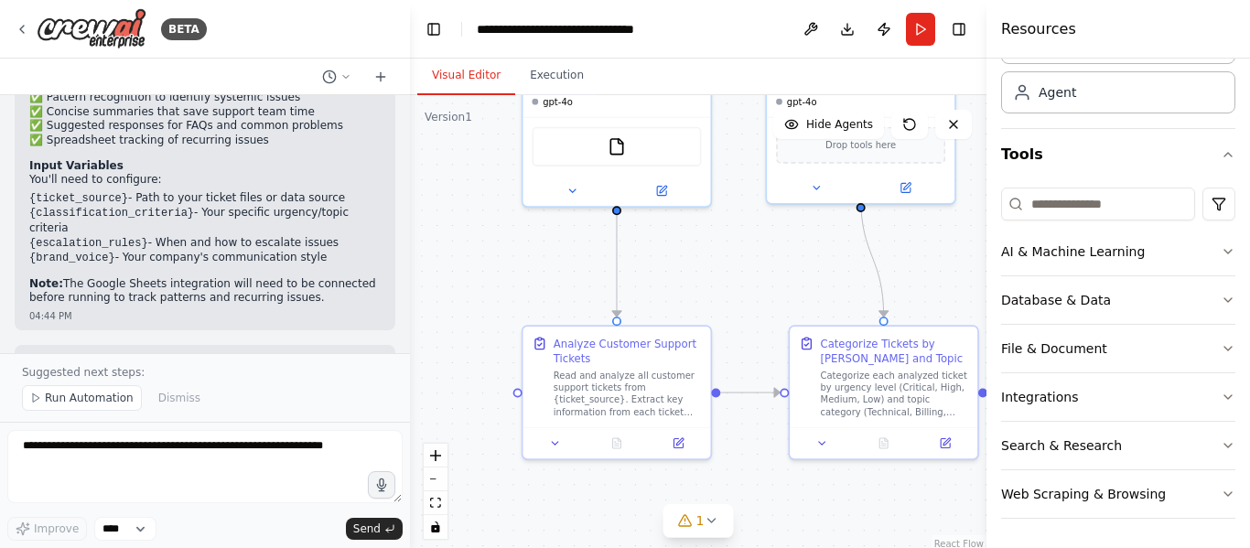
scroll to position [1645, 0]
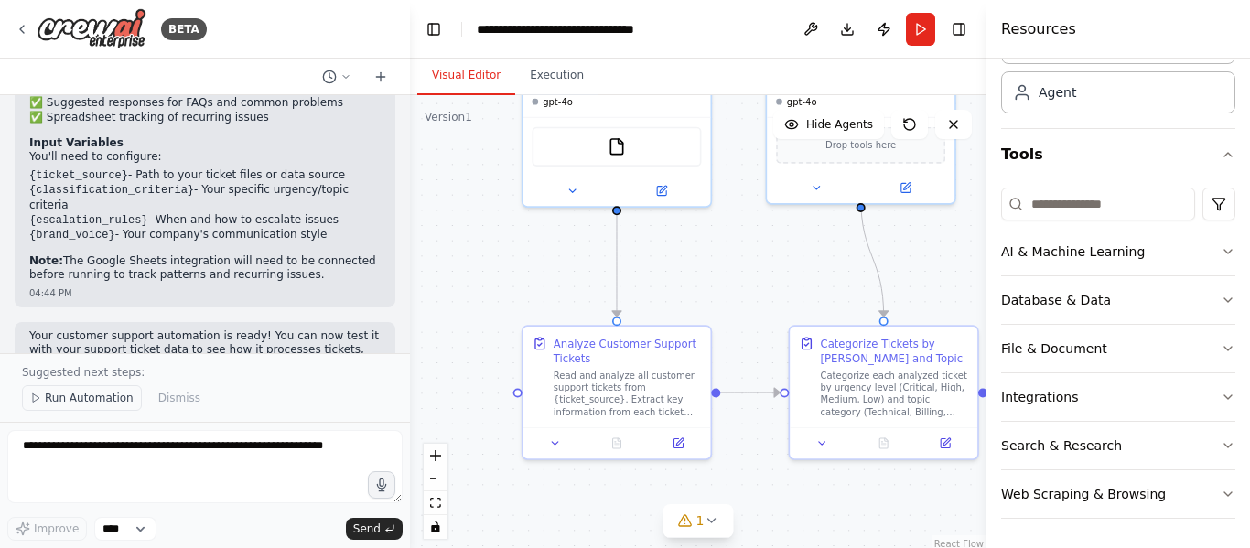
click at [92, 403] on span "Run Automation" at bounding box center [89, 398] width 89 height 15
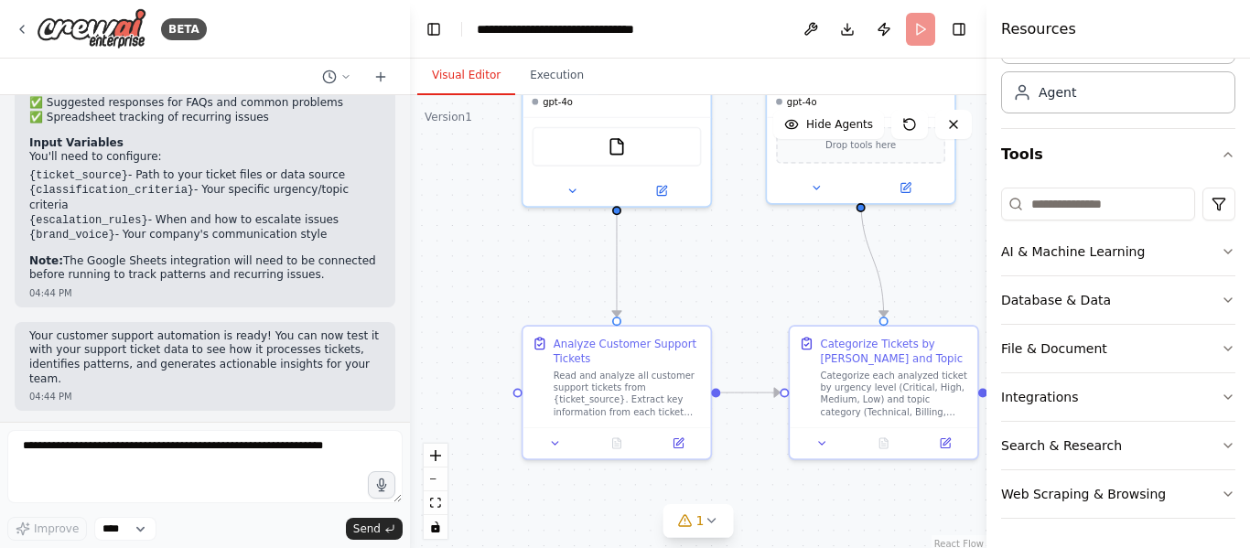
scroll to position [1576, 0]
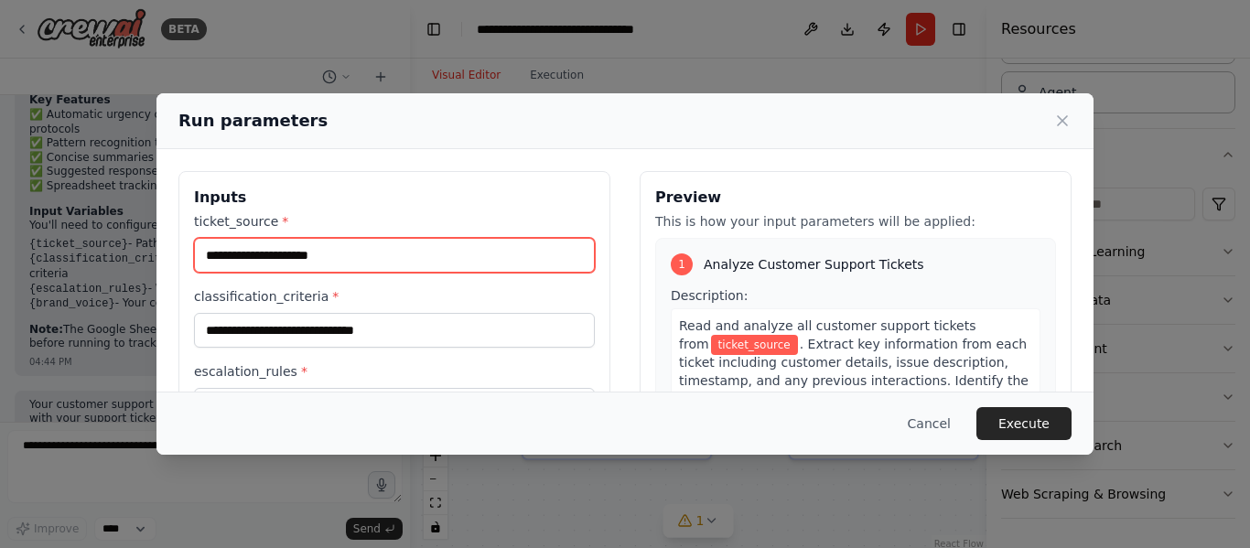
click at [442, 254] on input "ticket_source *" at bounding box center [394, 255] width 401 height 35
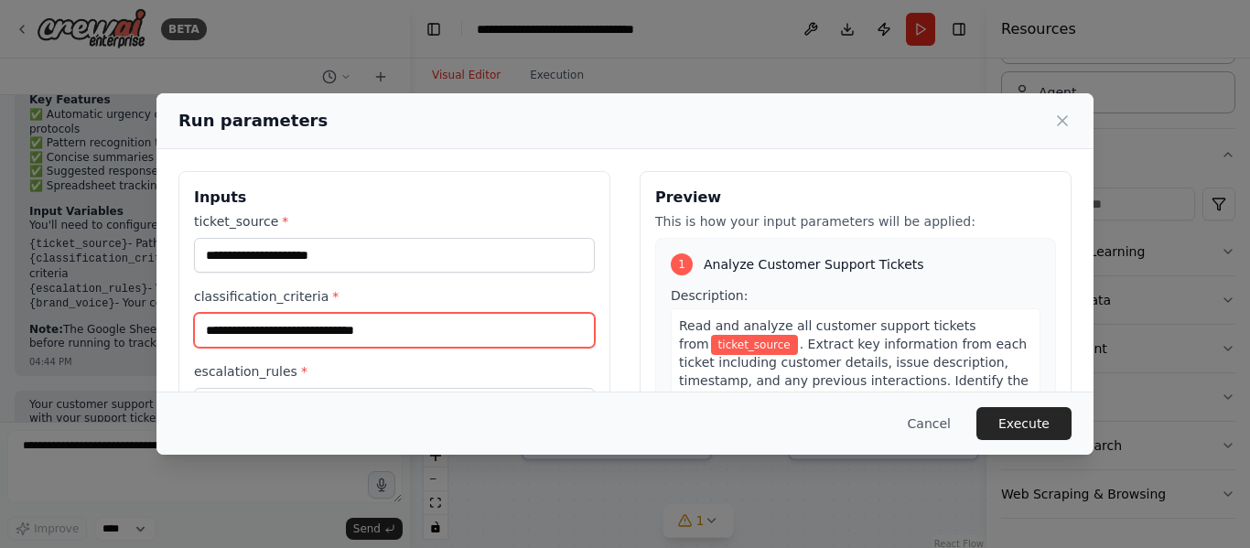
click at [416, 329] on input "classification_criteria *" at bounding box center [394, 330] width 401 height 35
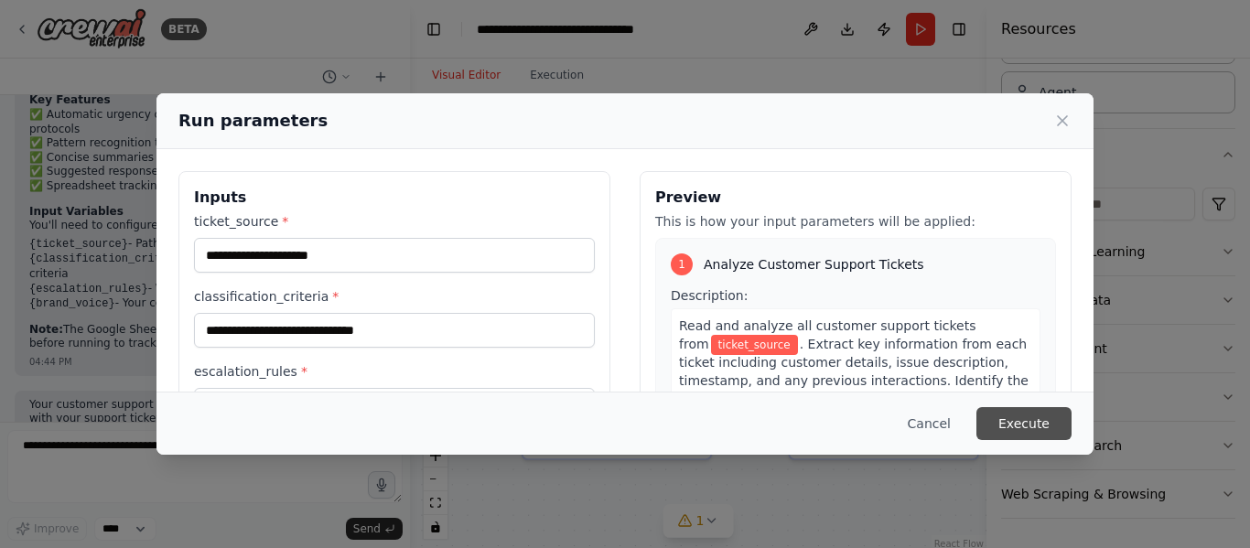
click at [1031, 424] on button "Execute" at bounding box center [1024, 423] width 95 height 33
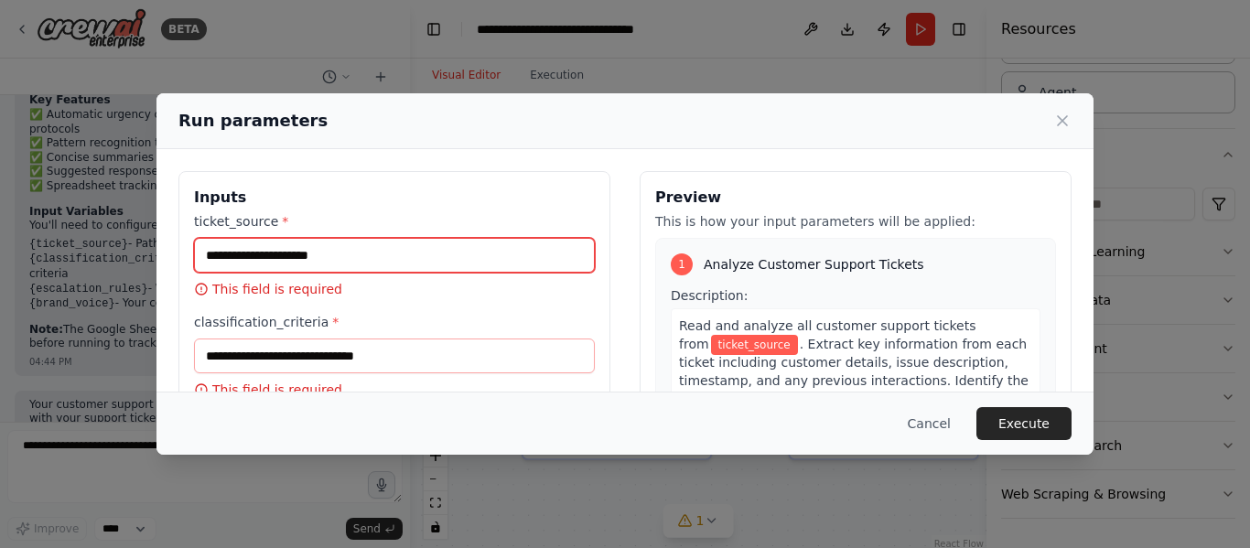
click at [394, 256] on input "ticket_source *" at bounding box center [394, 255] width 401 height 35
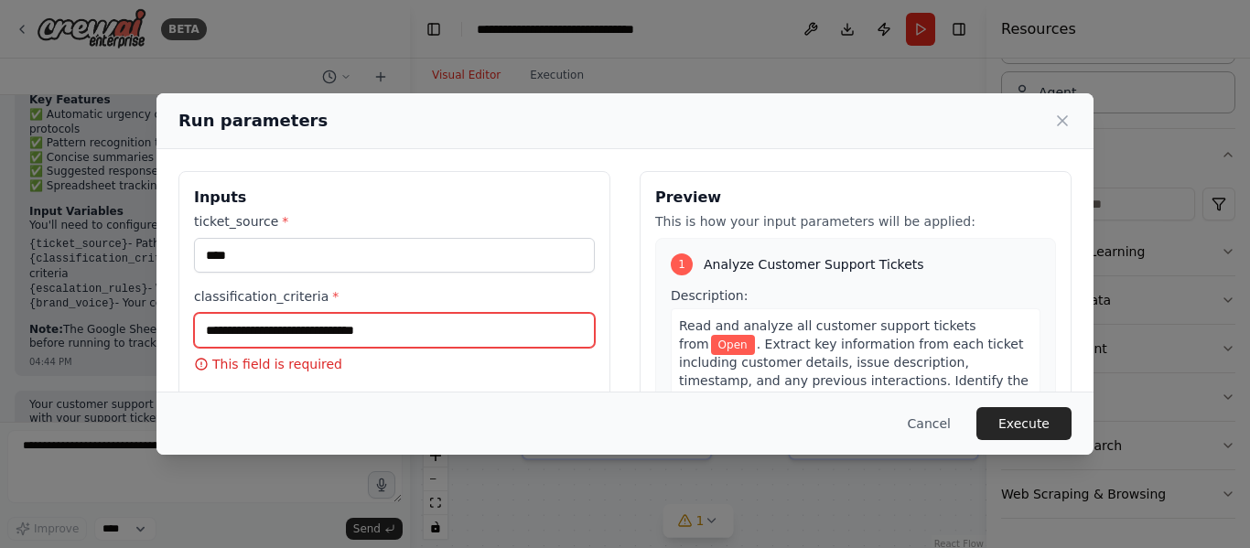
click at [411, 326] on input "classification_criteria *" at bounding box center [394, 330] width 401 height 35
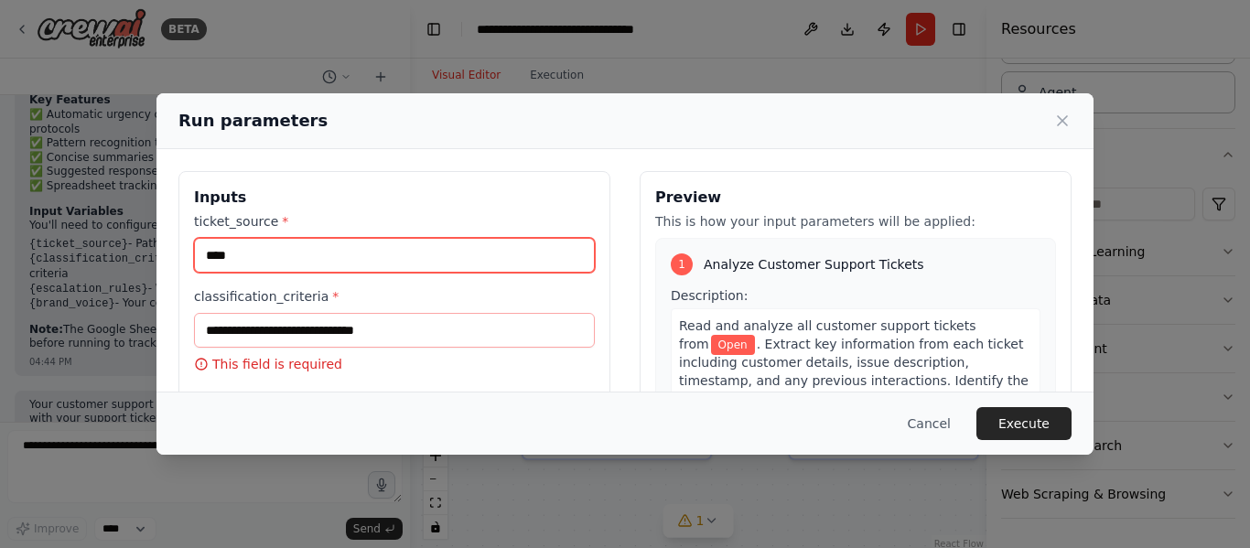
click at [337, 238] on input "****" at bounding box center [394, 255] width 401 height 35
type input "**********"
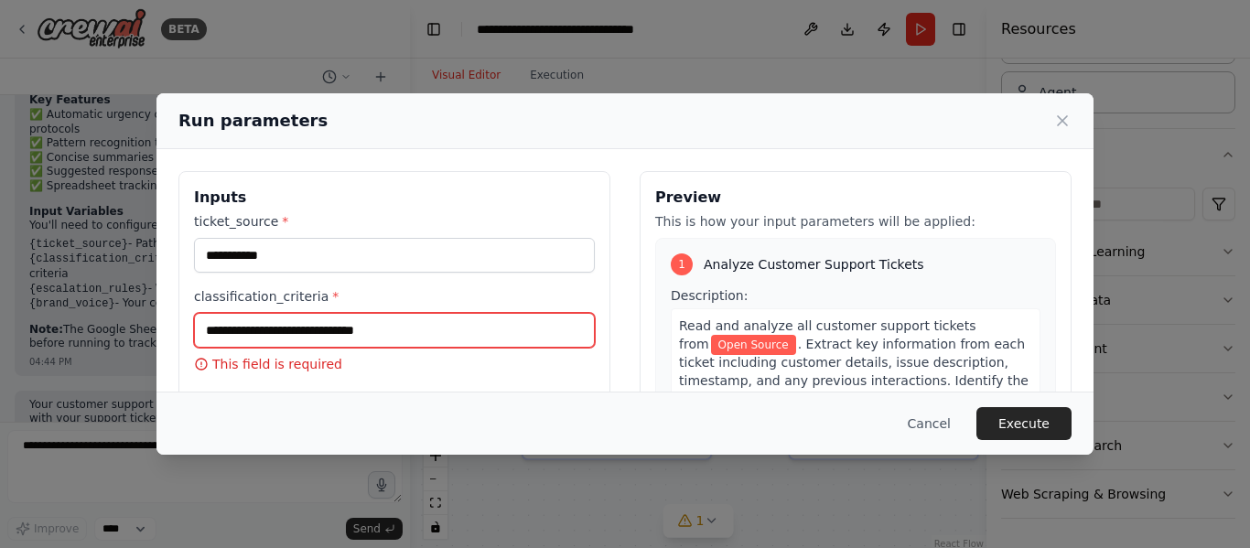
click at [381, 342] on input "classification_criteria *" at bounding box center [394, 330] width 401 height 35
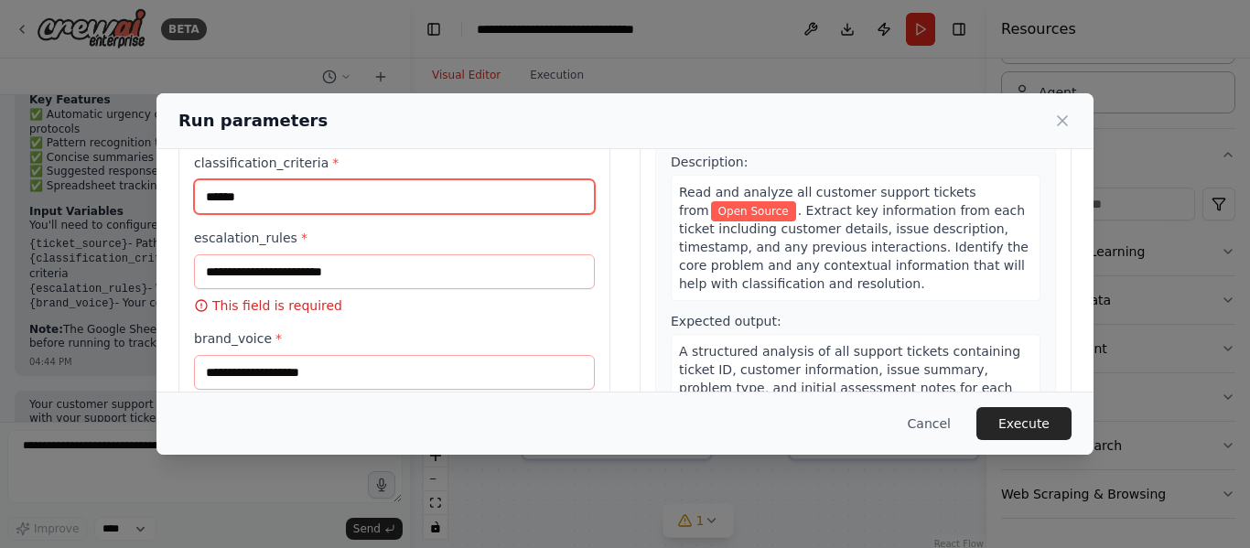
scroll to position [0, 0]
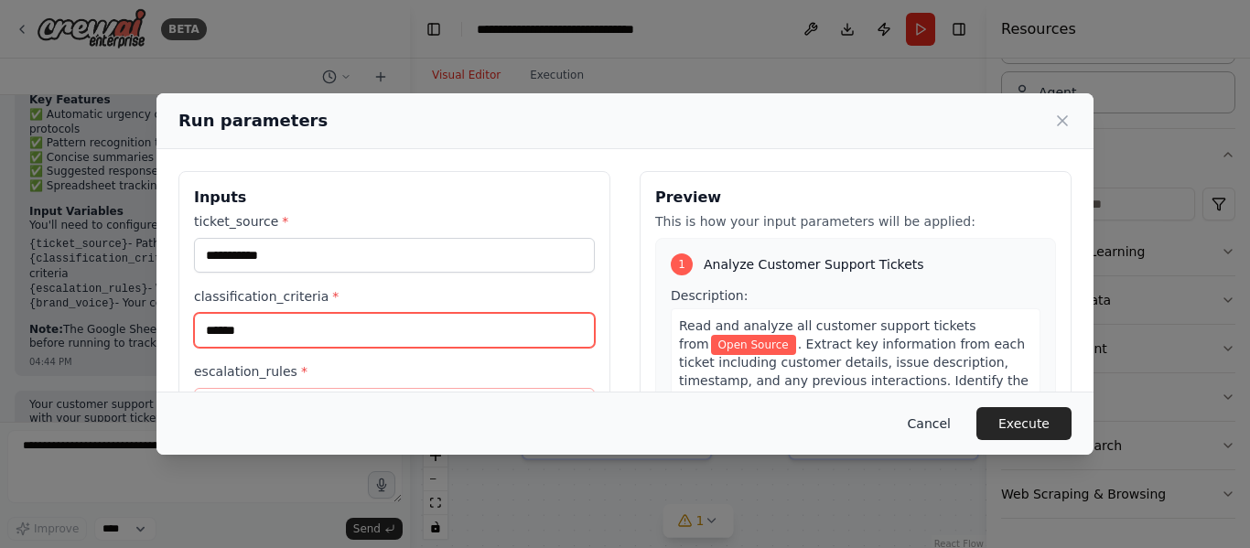
type input "******"
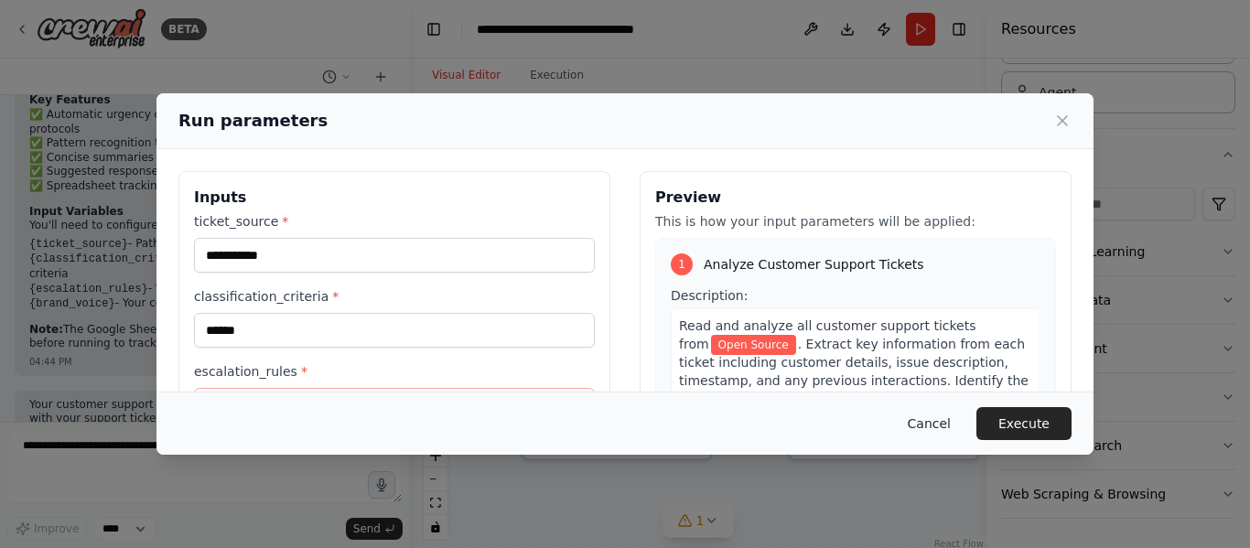
click at [949, 417] on button "Cancel" at bounding box center [929, 423] width 72 height 33
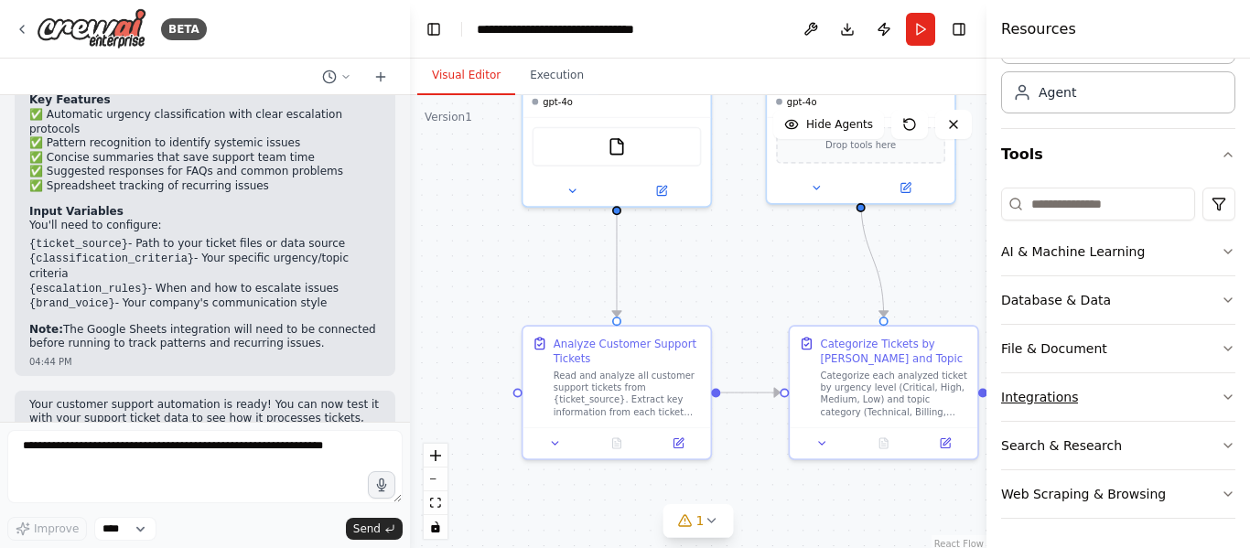
click at [1204, 404] on button "Integrations" at bounding box center [1118, 397] width 234 height 48
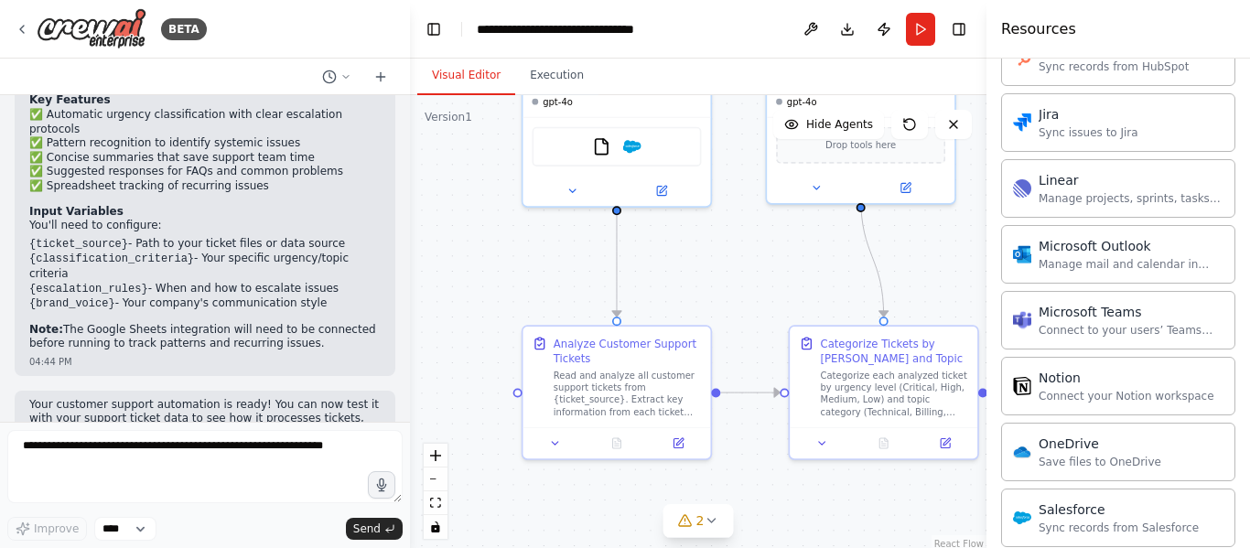
scroll to position [1093, 0]
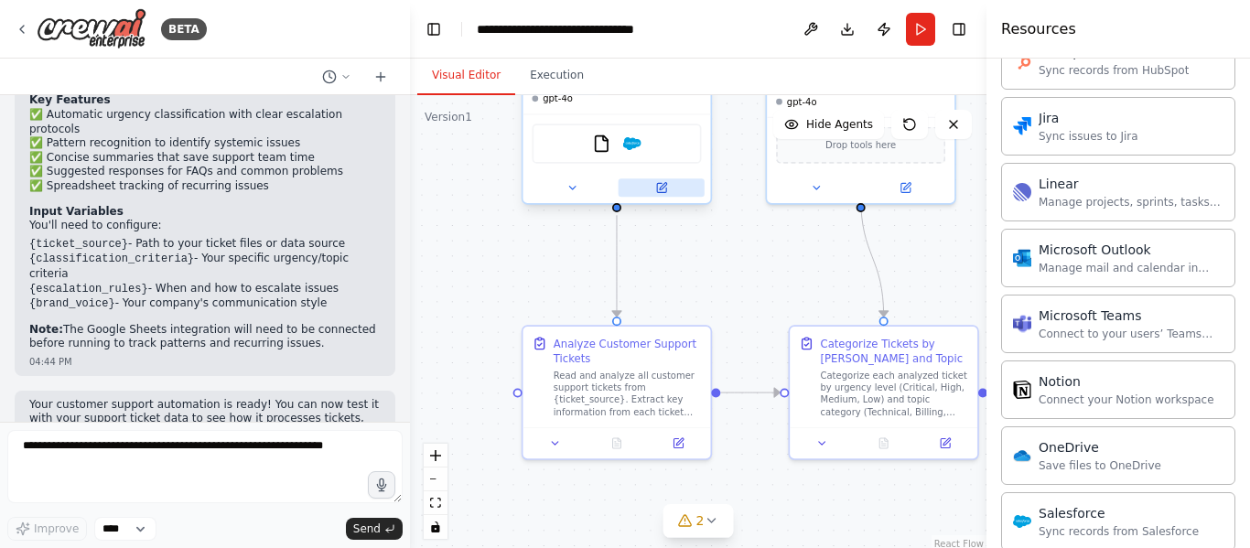
click at [659, 196] on button at bounding box center [662, 187] width 86 height 18
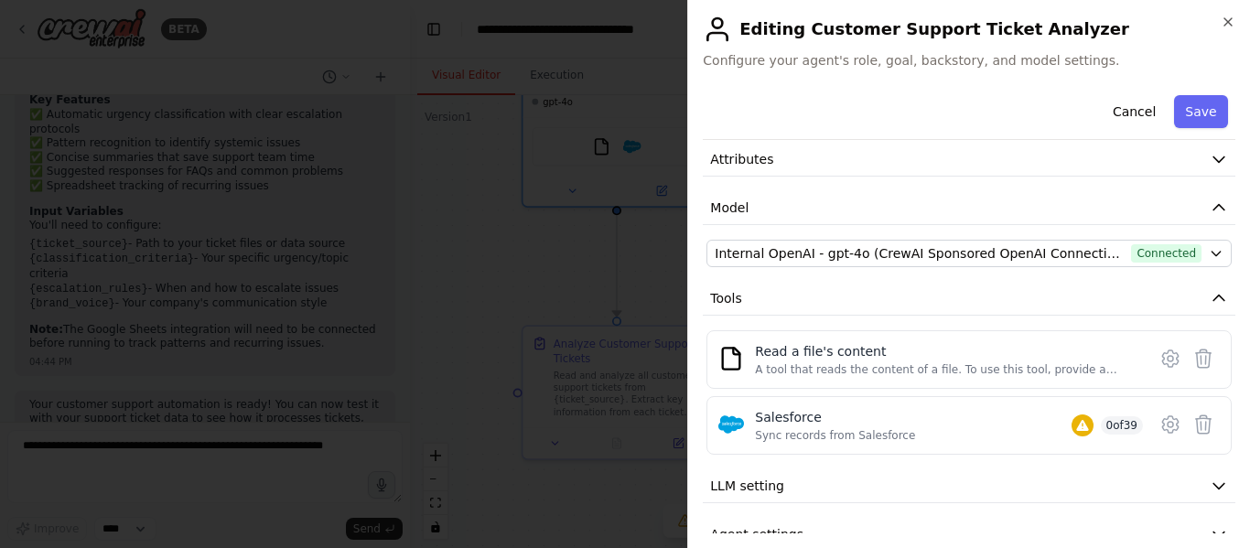
scroll to position [111, 0]
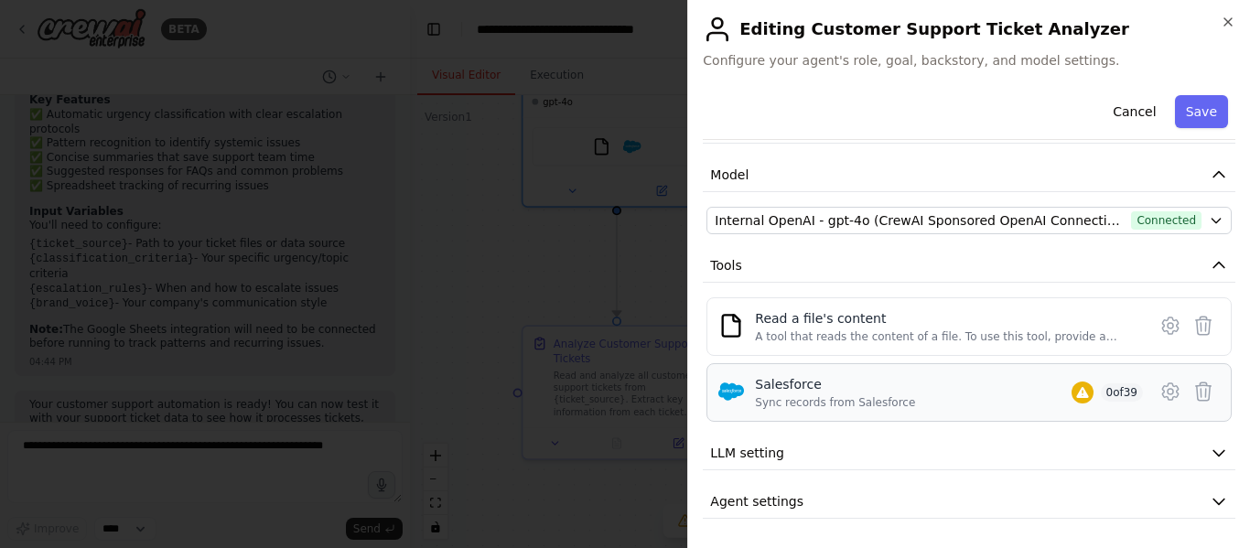
click at [896, 392] on div "Salesforce Sync records from Salesforce 0 of 39" at bounding box center [949, 392] width 388 height 35
click at [1168, 390] on icon at bounding box center [1170, 391] width 5 height 5
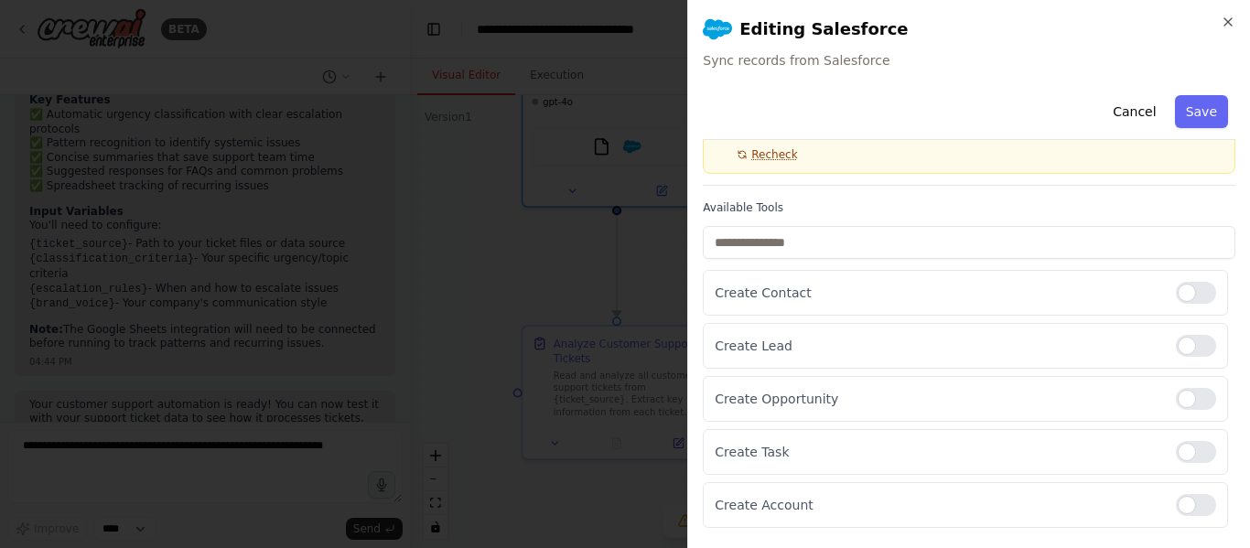
click at [767, 157] on span "Recheck" at bounding box center [774, 154] width 46 height 15
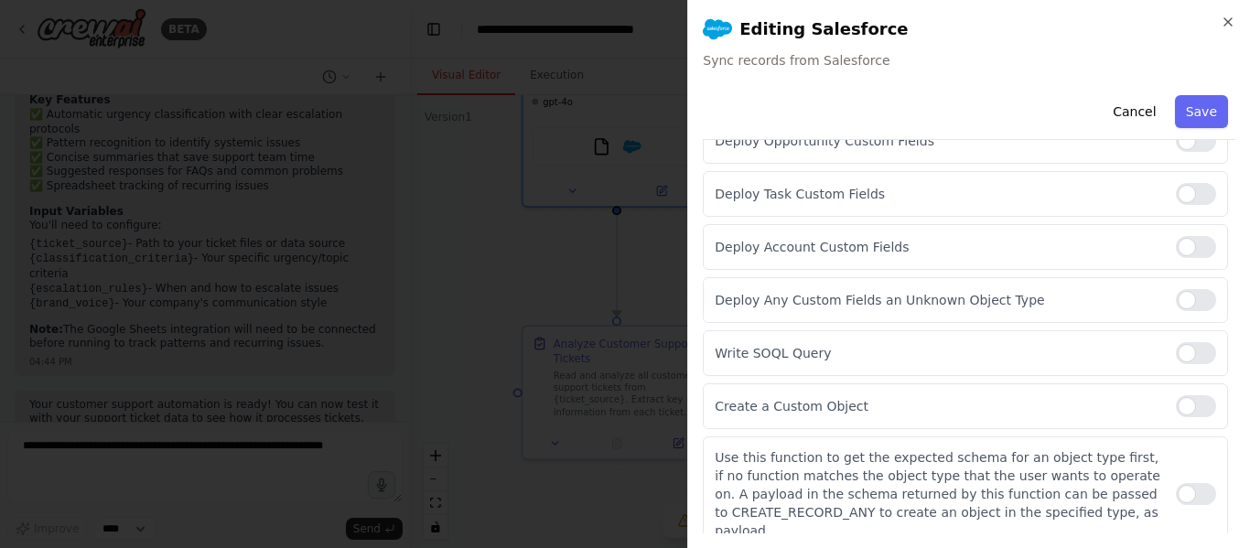
scroll to position [0, 0]
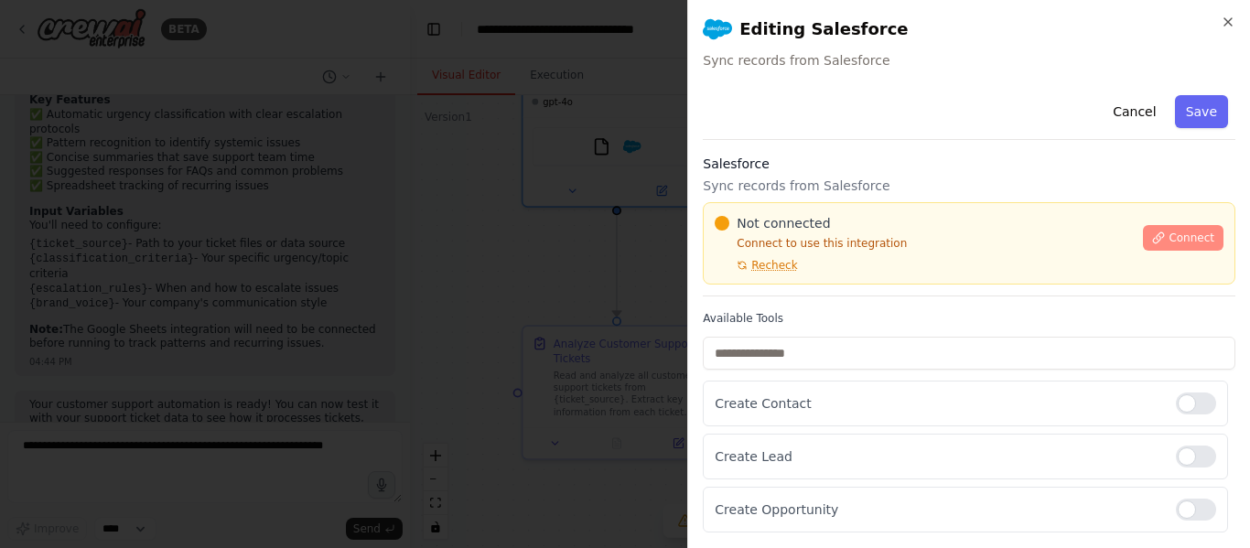
click at [1172, 229] on button "Connect" at bounding box center [1183, 238] width 81 height 26
click at [1169, 239] on span "Connect" at bounding box center [1192, 238] width 46 height 15
click at [819, 124] on div "Cancel Save" at bounding box center [969, 114] width 533 height 52
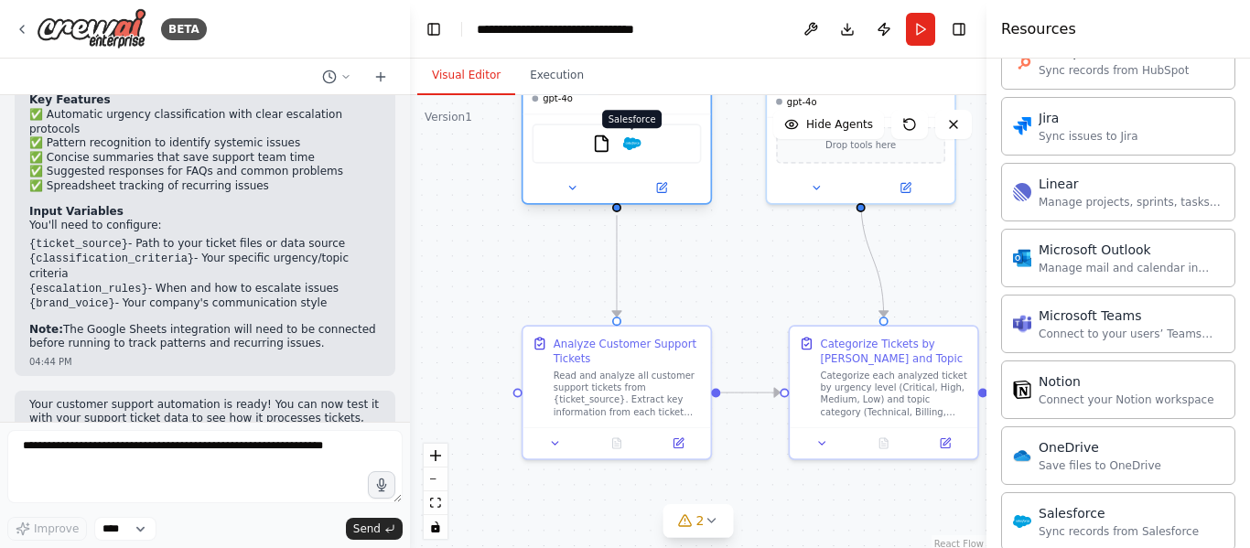
click at [632, 149] on img at bounding box center [632, 144] width 18 height 18
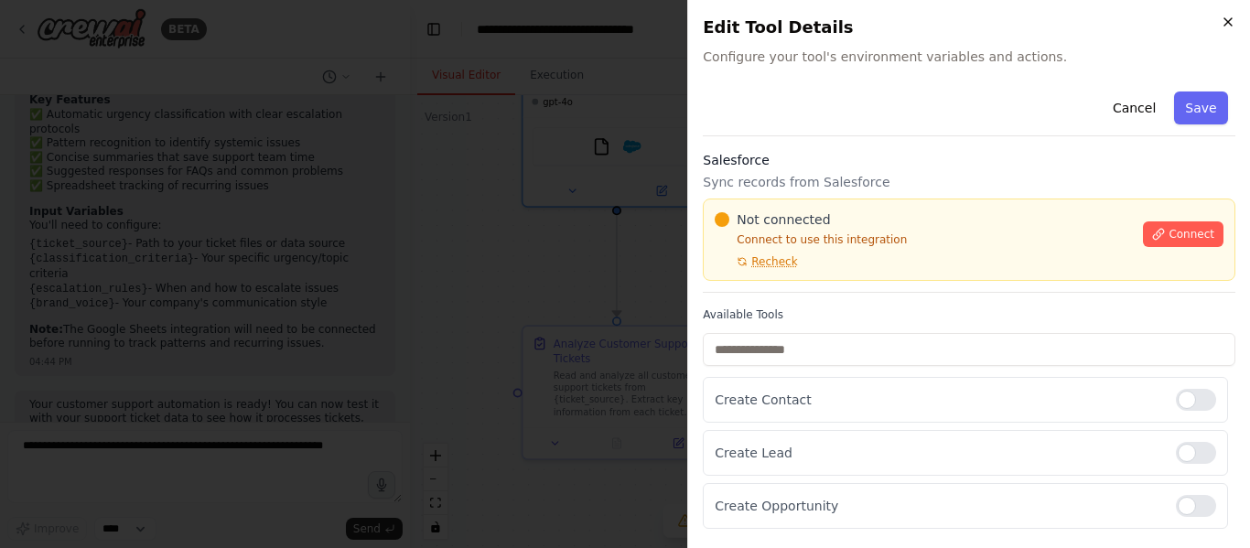
click at [1226, 24] on icon "button" at bounding box center [1228, 22] width 15 height 15
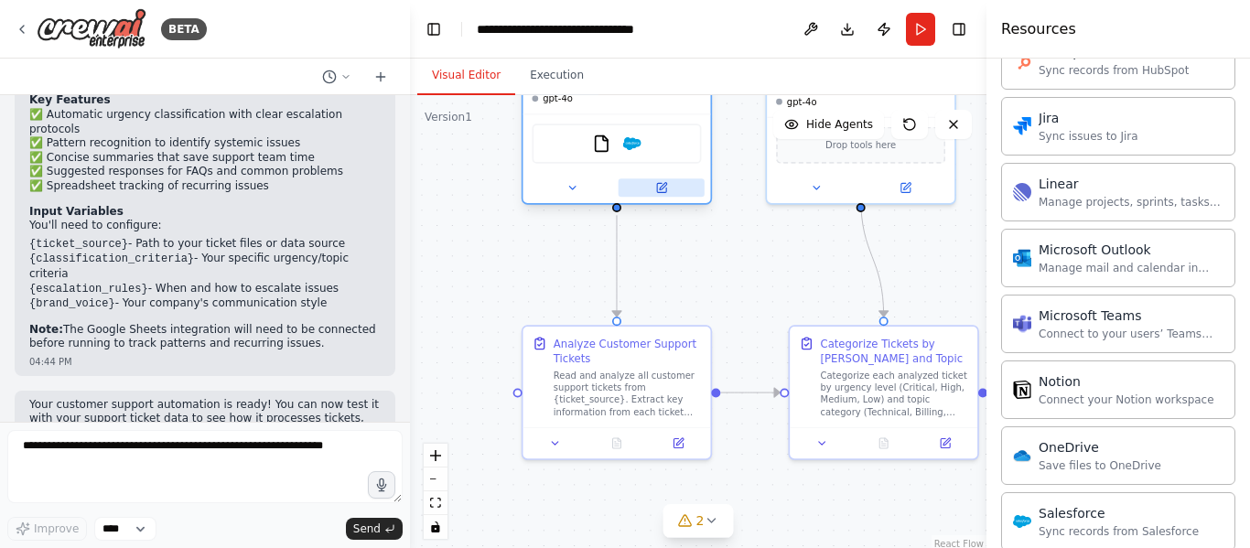
click at [666, 187] on icon at bounding box center [661, 188] width 12 height 12
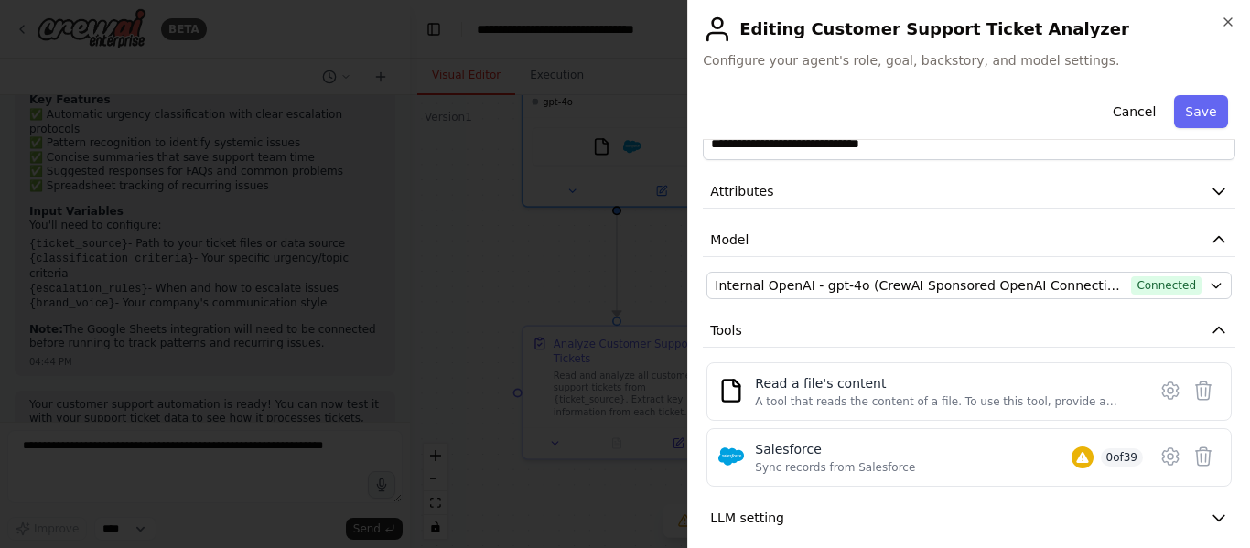
scroll to position [111, 0]
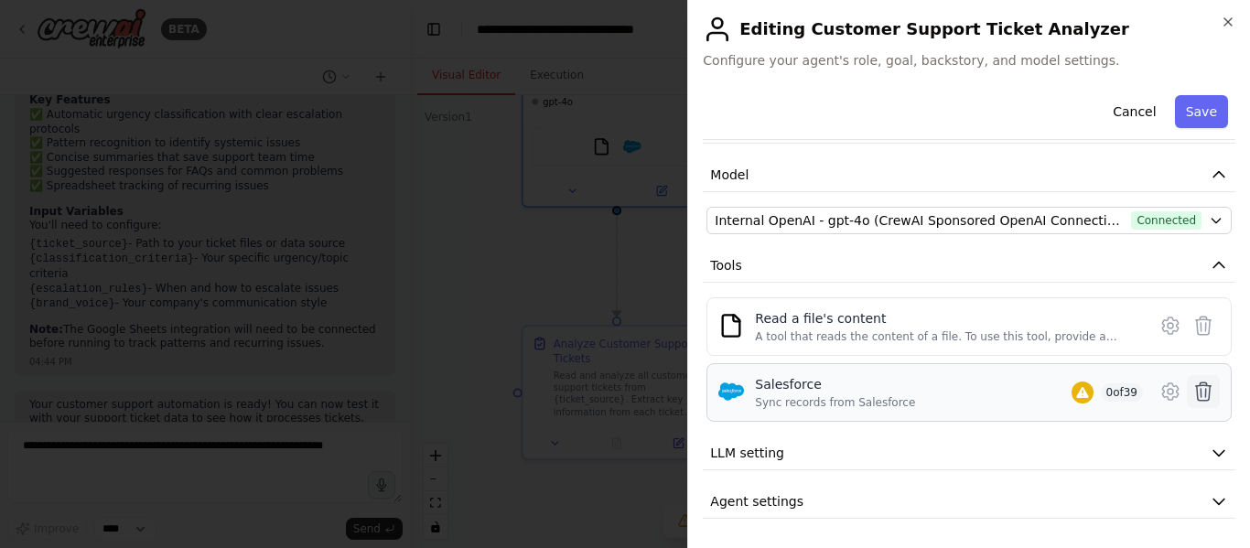
click at [1194, 383] on icon at bounding box center [1204, 392] width 22 height 22
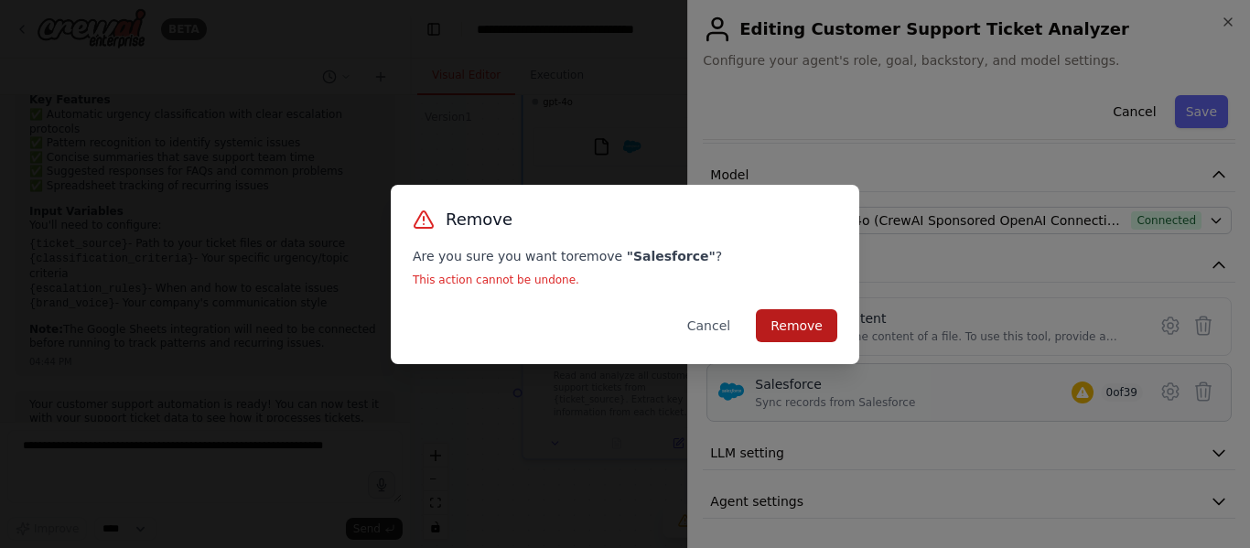
click at [788, 312] on button "Remove" at bounding box center [796, 325] width 81 height 33
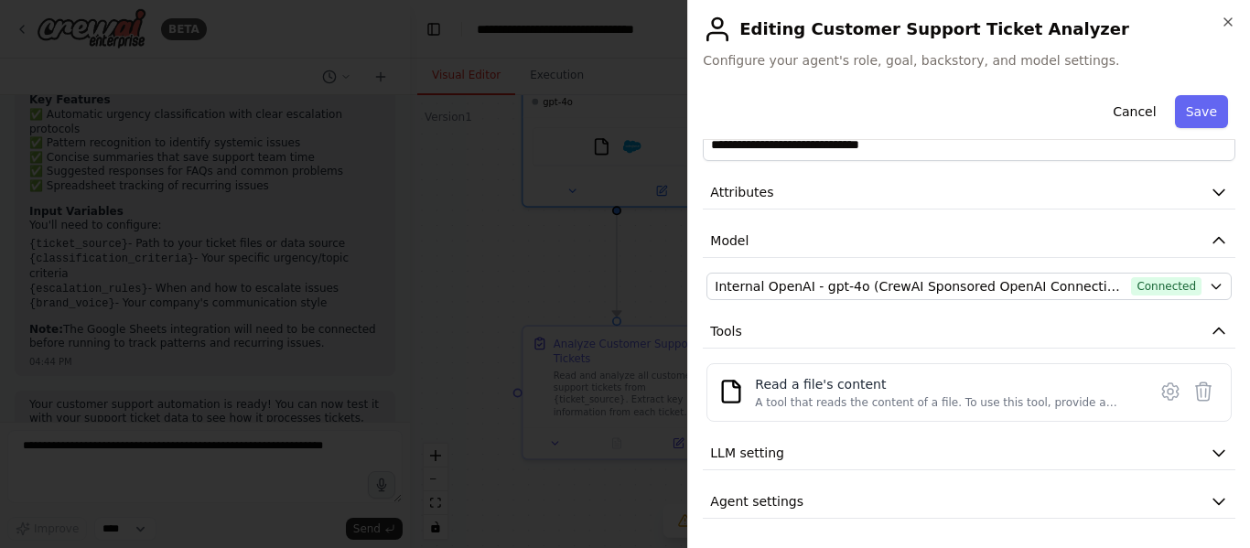
scroll to position [45, 0]
click at [1195, 106] on button "Save" at bounding box center [1201, 111] width 53 height 33
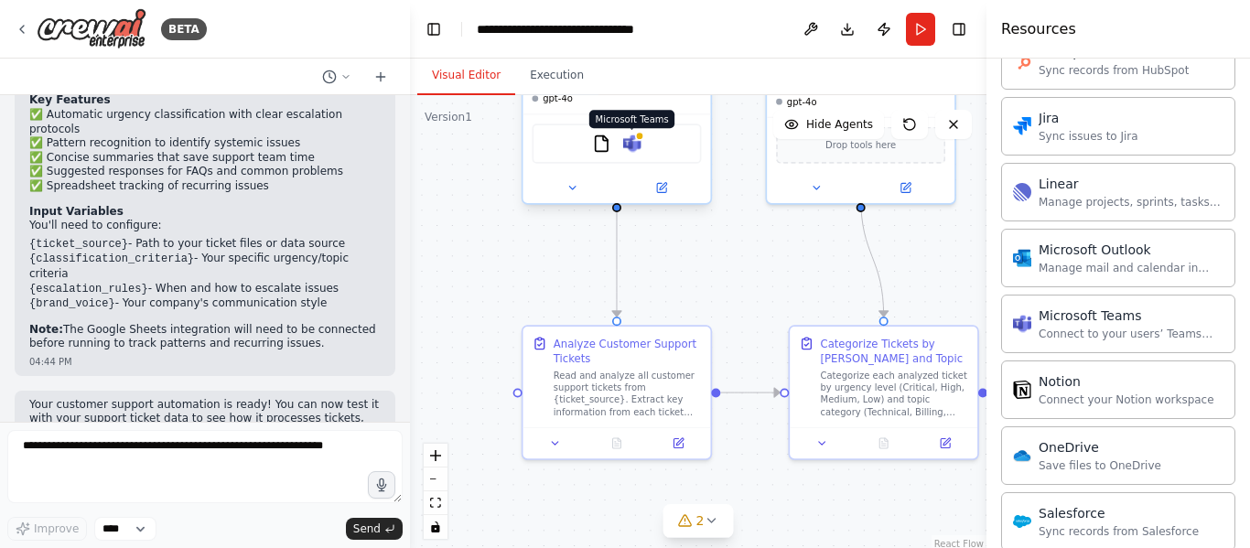
click at [626, 140] on img at bounding box center [632, 144] width 18 height 18
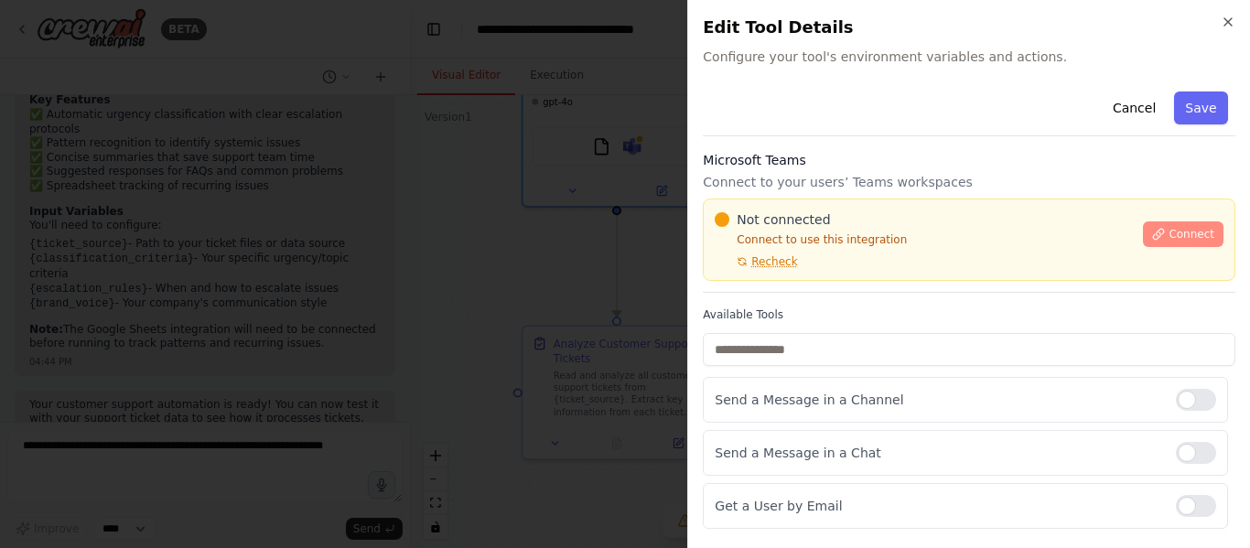
click at [1172, 233] on span "Connect" at bounding box center [1192, 234] width 46 height 15
click at [1169, 232] on span "Connect" at bounding box center [1192, 234] width 46 height 15
click at [1169, 227] on span "Connect" at bounding box center [1192, 234] width 46 height 15
click at [846, 115] on div "Cancel Save" at bounding box center [969, 110] width 533 height 52
click at [840, 124] on div "Cancel Save" at bounding box center [969, 110] width 533 height 52
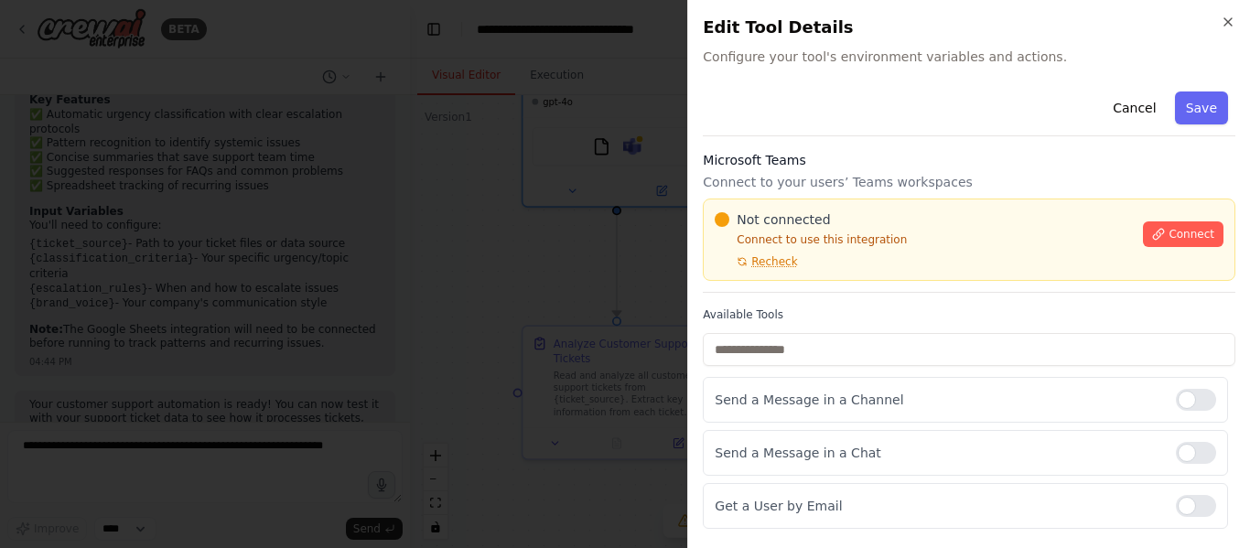
click at [941, 91] on div "Cancel Save" at bounding box center [969, 110] width 533 height 52
click at [845, 128] on div "Cancel Save" at bounding box center [969, 110] width 533 height 52
click at [836, 124] on div "Cancel Save" at bounding box center [969, 110] width 533 height 52
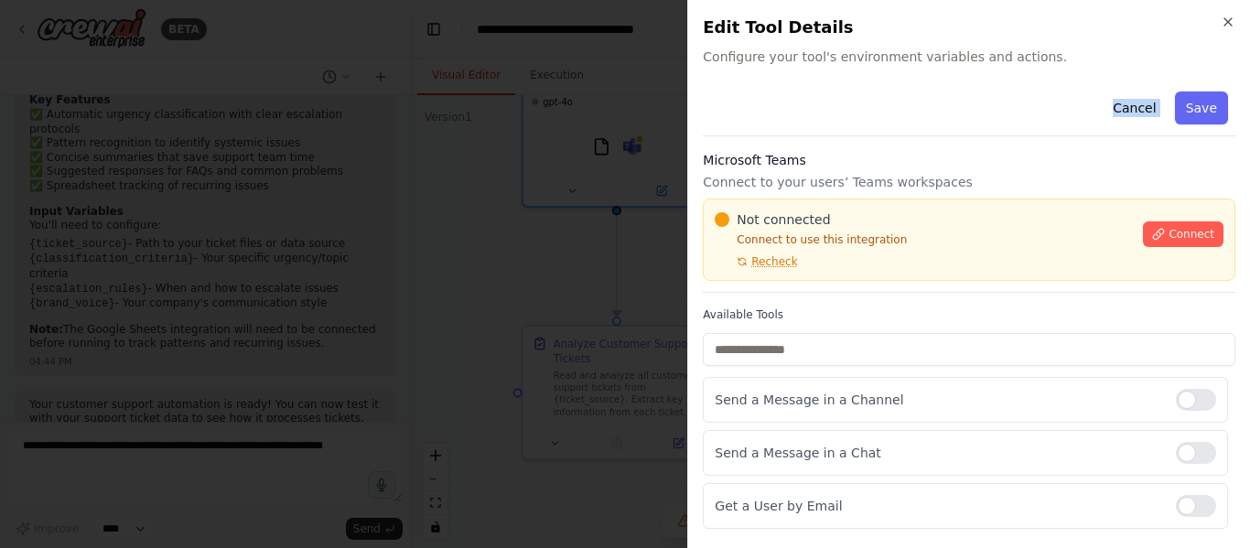
click at [950, 81] on div "Close Edit Tool Details Configure your tool's environment variables and actions…" at bounding box center [968, 274] width 563 height 548
click at [944, 91] on div "Cancel Save" at bounding box center [969, 110] width 533 height 52
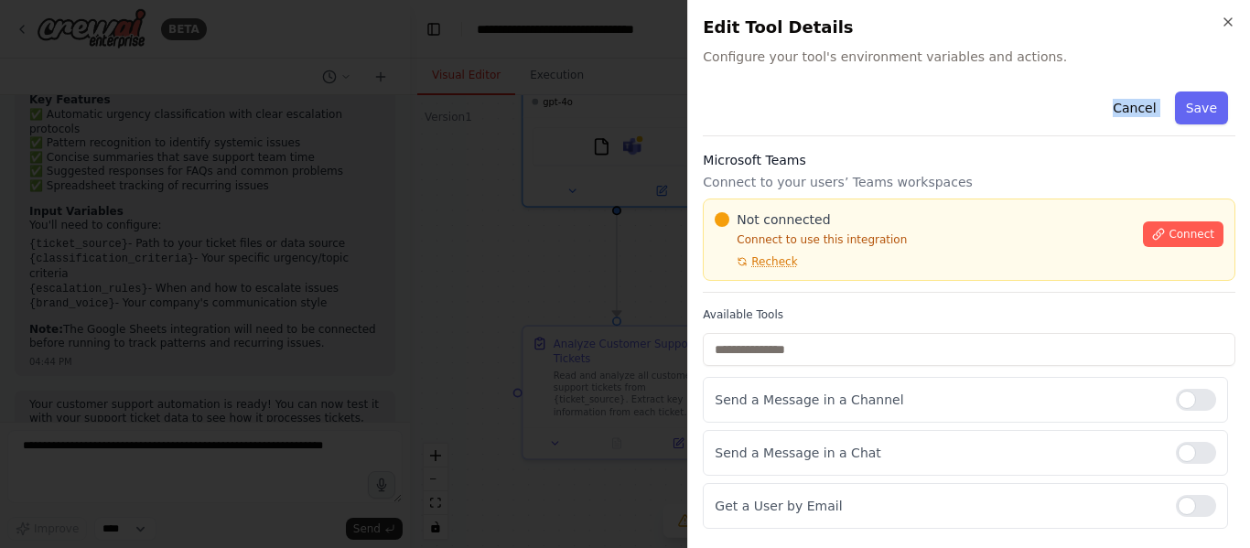
click at [944, 91] on div "Cancel Save" at bounding box center [969, 110] width 533 height 52
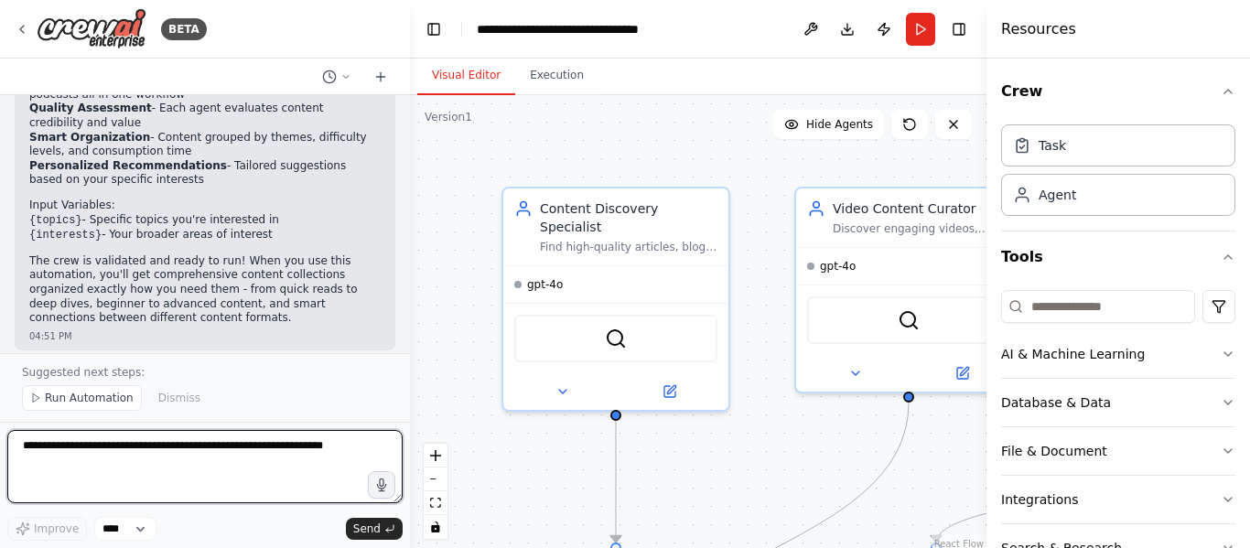
scroll to position [1429, 0]
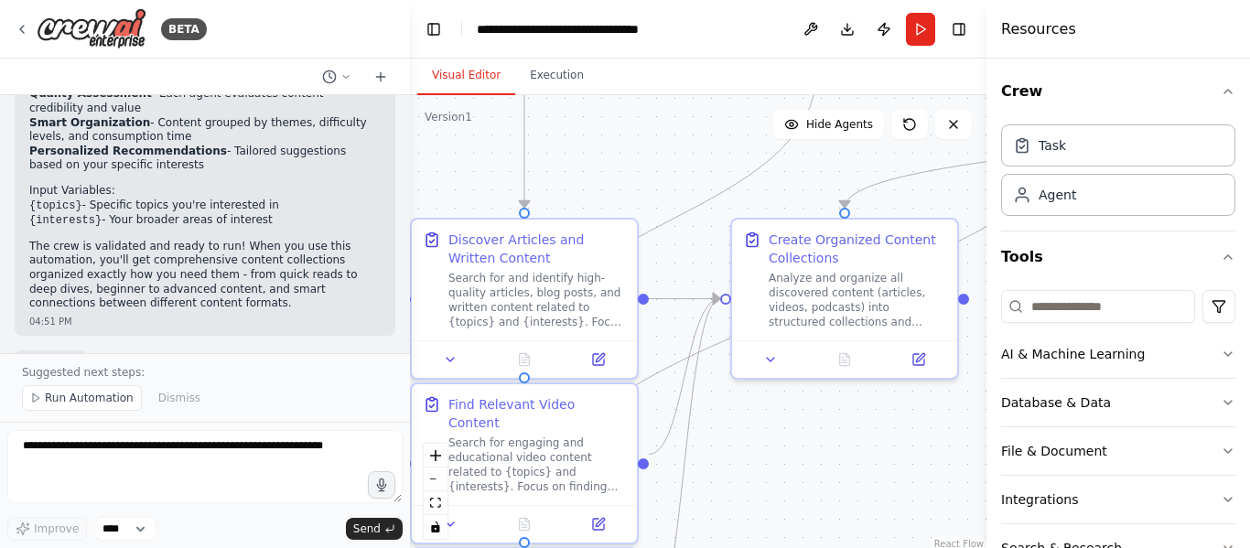
drag, startPoint x: 729, startPoint y: 458, endPoint x: 637, endPoint y: 123, distance: 347.3
click at [637, 123] on div ".deletable-edge-delete-btn { width: 20px; height: 20px; border: 0px solid #ffff…" at bounding box center [698, 324] width 577 height 458
click at [81, 394] on span "Run Automation" at bounding box center [89, 398] width 89 height 15
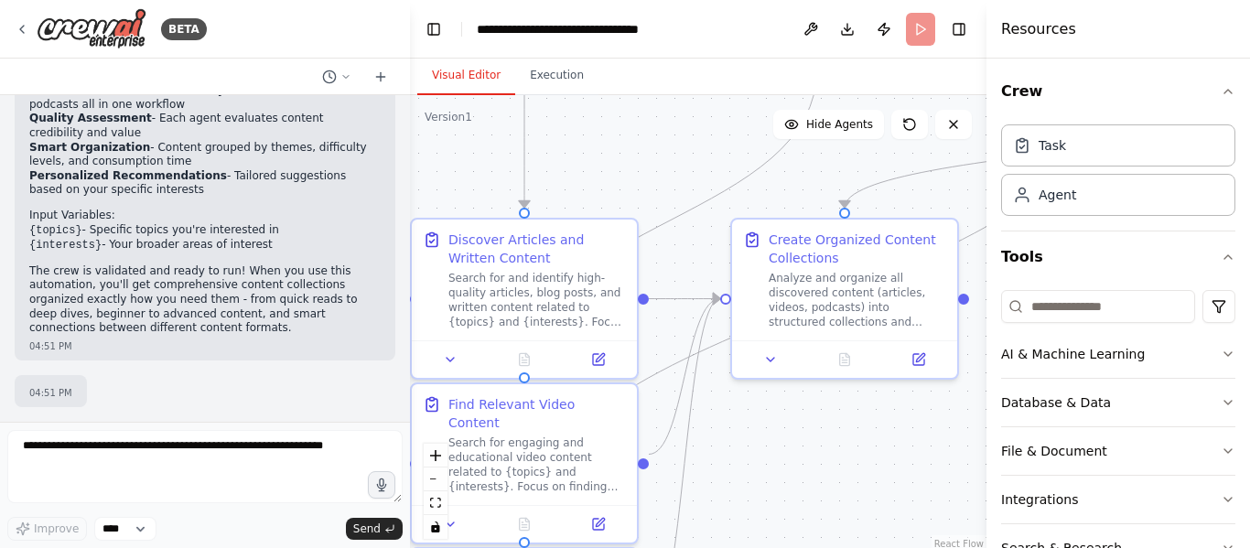
scroll to position [1360, 0]
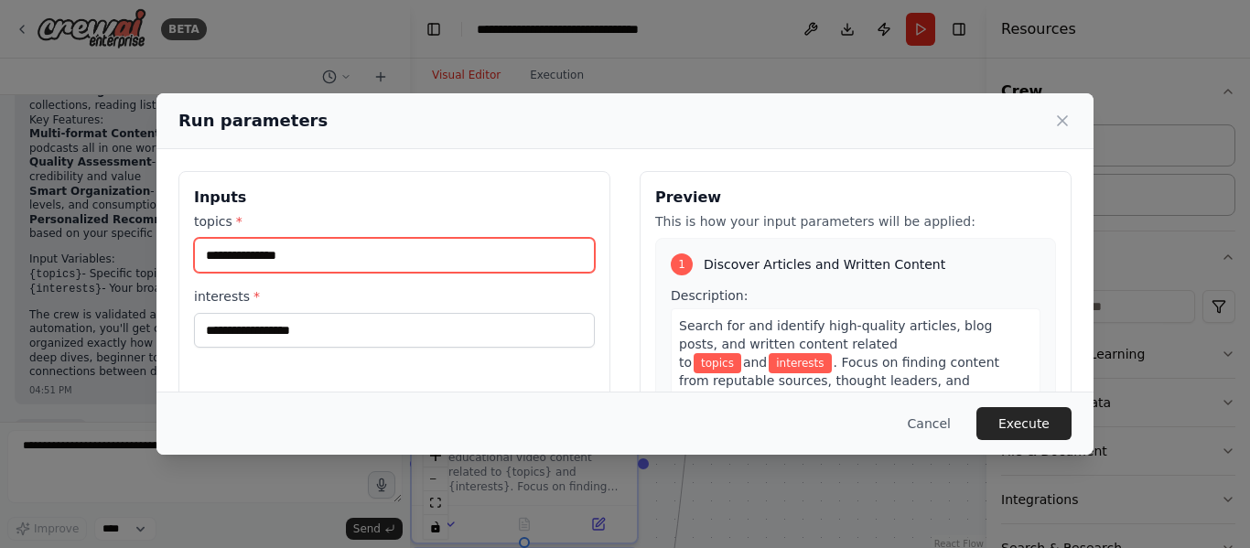
click at [427, 260] on input "topics *" at bounding box center [394, 255] width 401 height 35
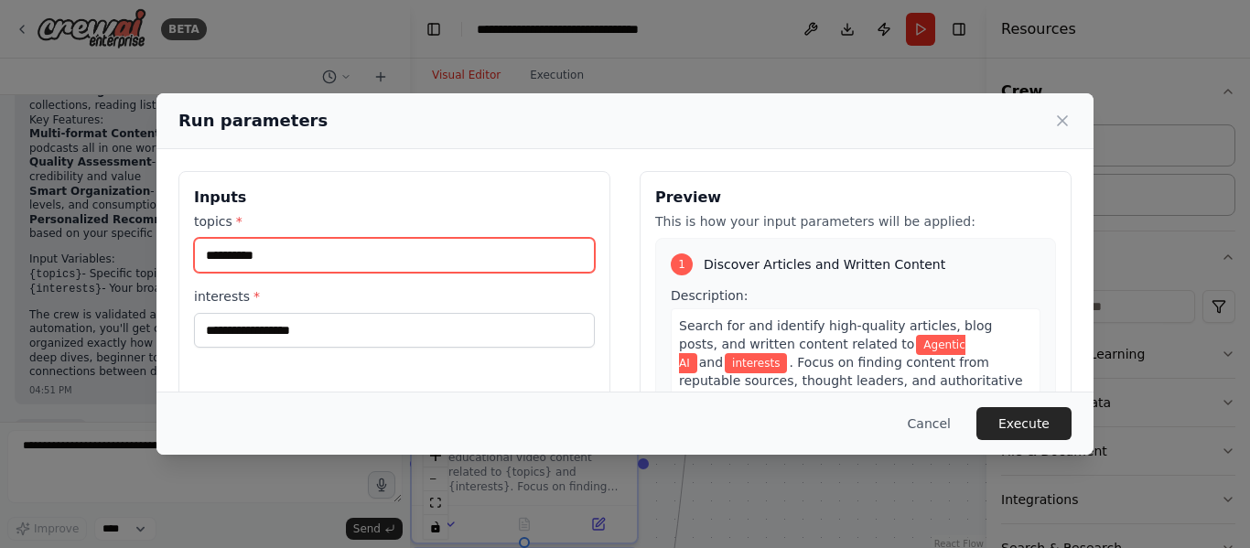
type input "**********"
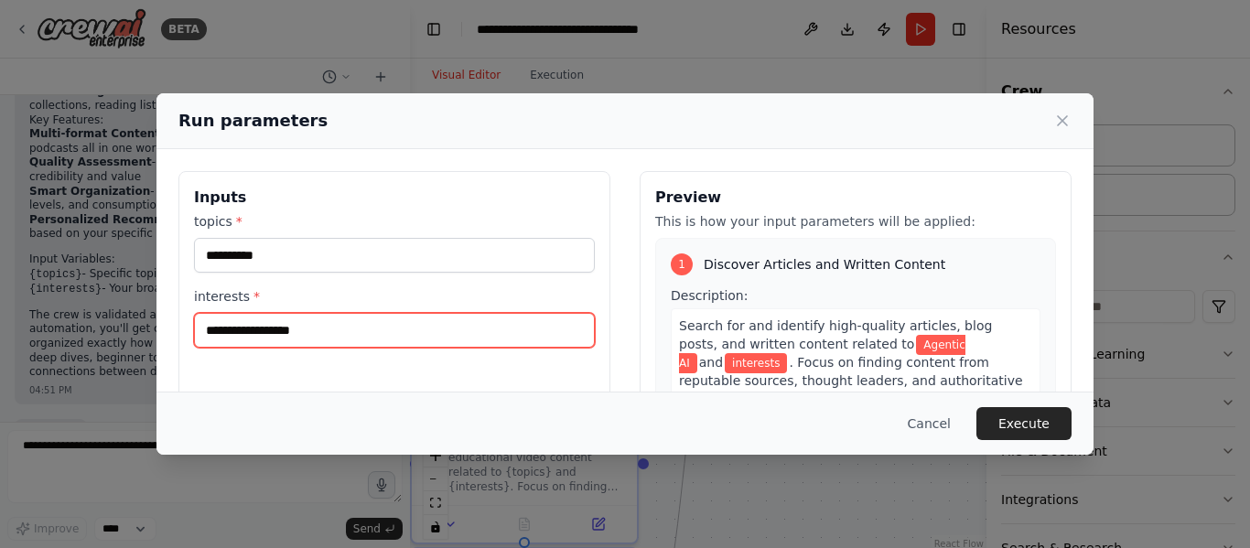
click at [305, 314] on input "interests *" at bounding box center [394, 330] width 401 height 35
type input "******"
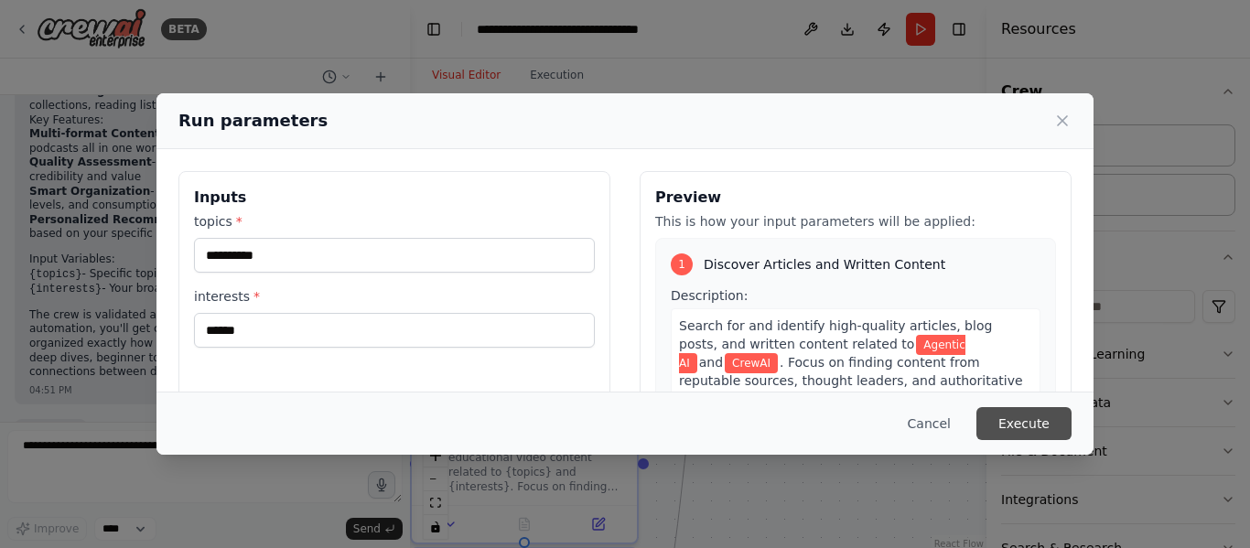
click at [1023, 430] on button "Execute" at bounding box center [1024, 423] width 95 height 33
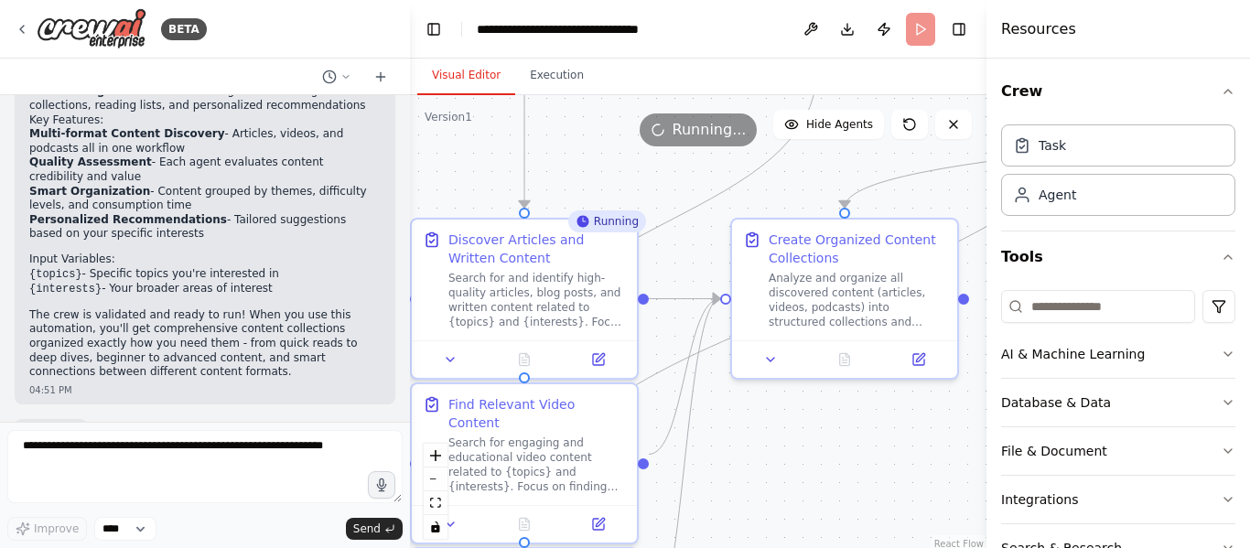
click at [596, 227] on div "Running" at bounding box center [607, 222] width 78 height 22
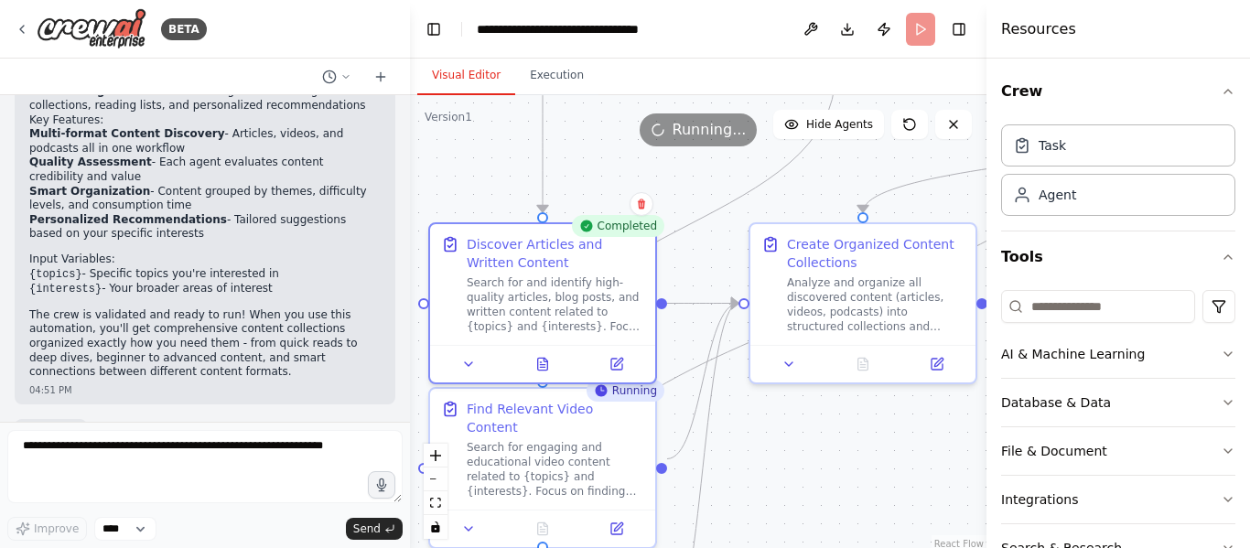
drag, startPoint x: 704, startPoint y: 254, endPoint x: 722, endPoint y: 258, distance: 18.9
click at [722, 258] on div ".deletable-edge-delete-btn { width: 20px; height: 20px; border: 0px solid #ffff…" at bounding box center [698, 324] width 577 height 458
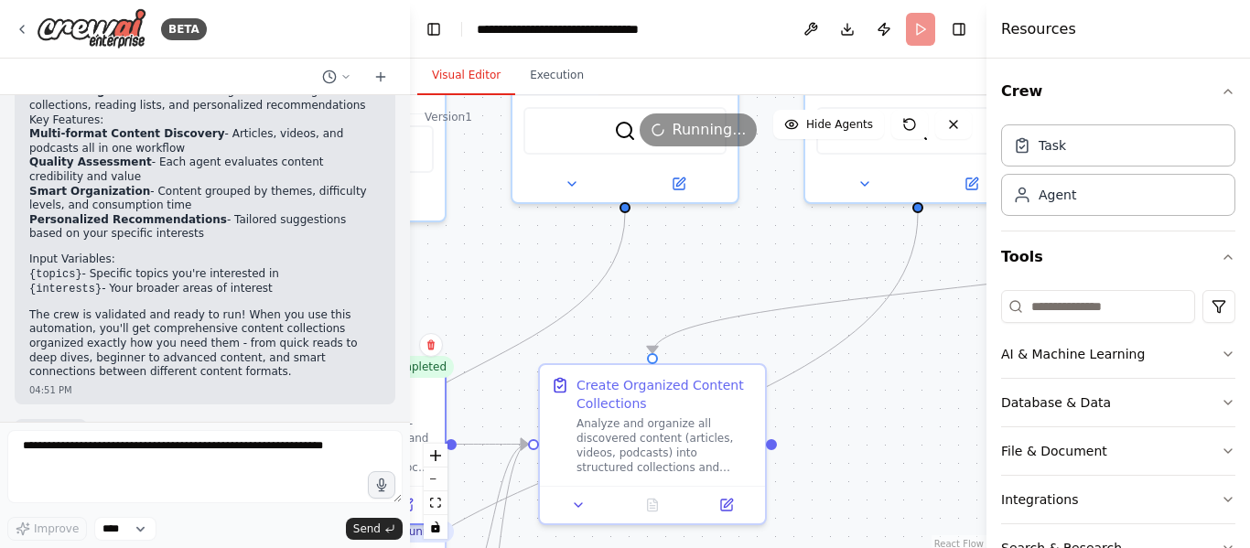
drag, startPoint x: 722, startPoint y: 258, endPoint x: 512, endPoint y: 399, distance: 253.3
click at [512, 399] on div ".deletable-edge-delete-btn { width: 20px; height: 20px; border: 0px solid #ffff…" at bounding box center [698, 324] width 577 height 458
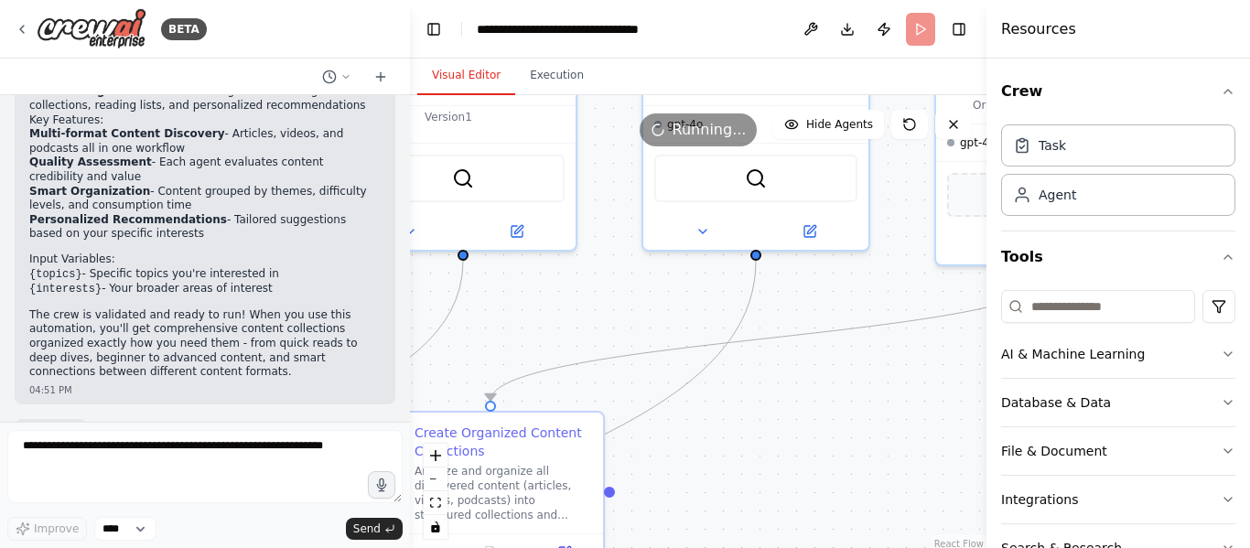
drag, startPoint x: 921, startPoint y: 394, endPoint x: 924, endPoint y: 340, distance: 54.1
click at [924, 340] on div ".deletable-edge-delete-btn { width: 20px; height: 20px; border: 0px solid #ffff…" at bounding box center [698, 324] width 577 height 458
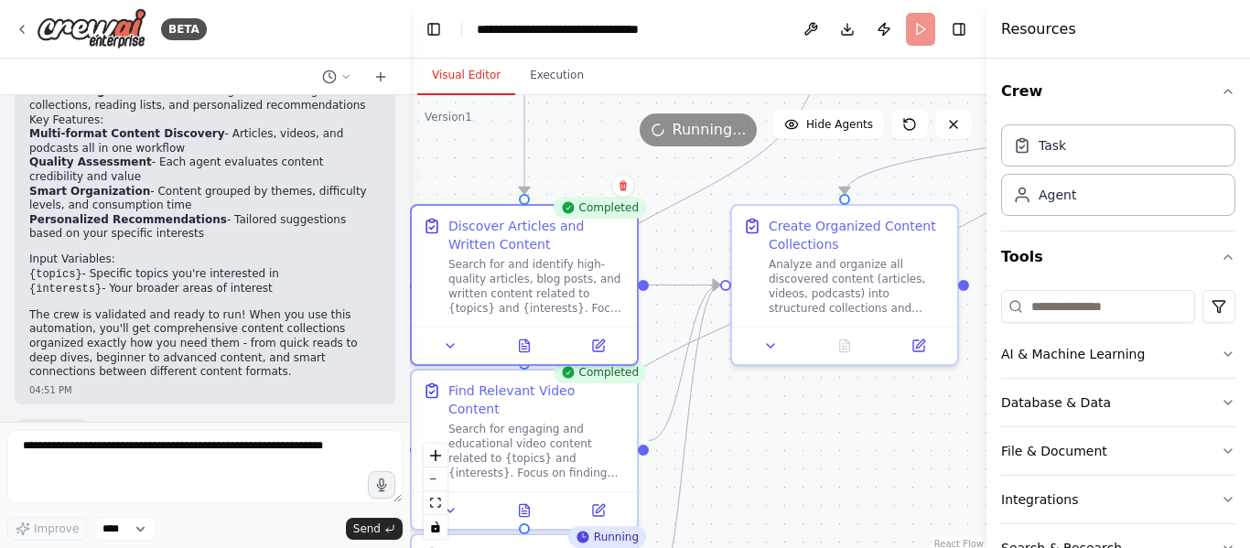
drag, startPoint x: 483, startPoint y: 245, endPoint x: 680, endPoint y: 120, distance: 233.3
click at [680, 120] on div "Version 1 Show Tools Hide Agents .deletable-edge-delete-btn { width: 20px; heig…" at bounding box center [698, 324] width 577 height 458
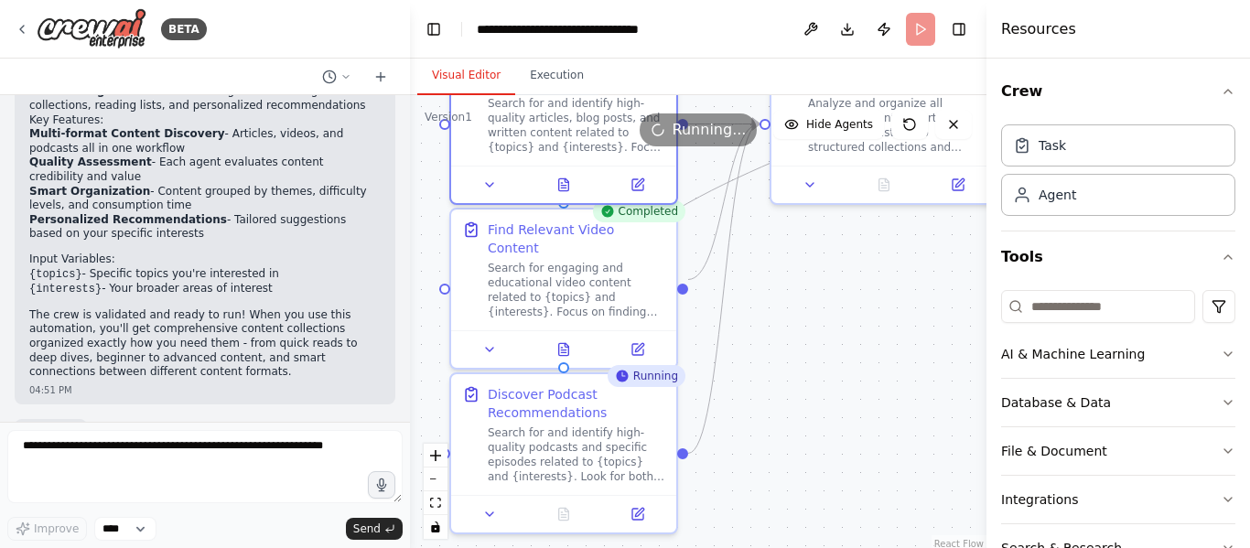
drag, startPoint x: 810, startPoint y: 481, endPoint x: 841, endPoint y: 340, distance: 144.3
click at [841, 340] on div ".deletable-edge-delete-btn { width: 20px; height: 20px; border: 0px solid #ffff…" at bounding box center [698, 324] width 577 height 458
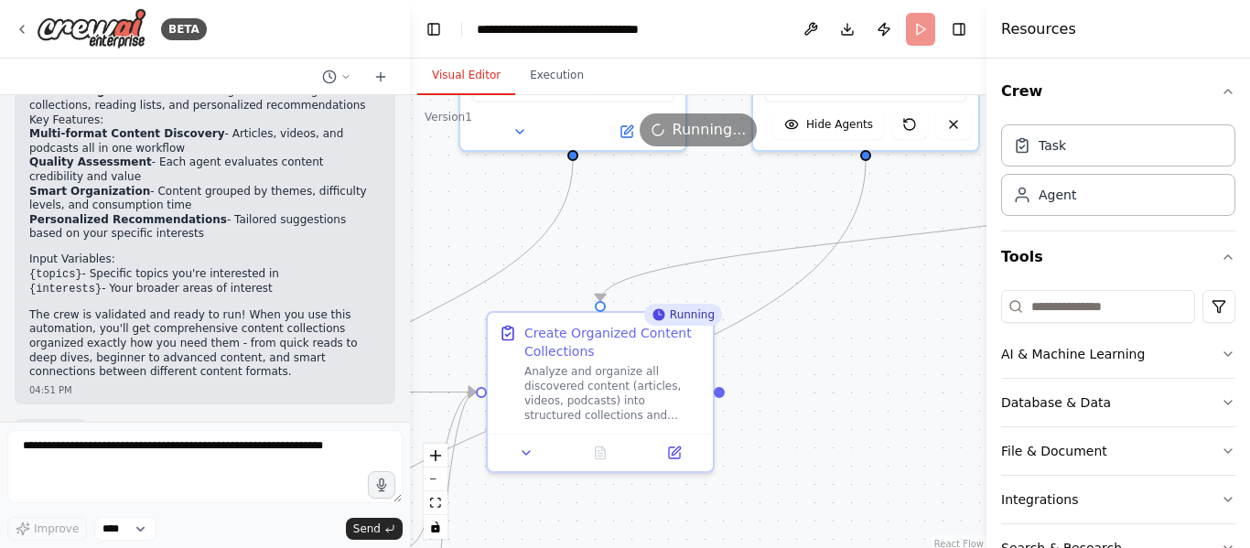
drag, startPoint x: 850, startPoint y: 322, endPoint x: 567, endPoint y: 590, distance: 390.4
click at [567, 547] on html "BETA Set up a crew that finds and organizes interesting articles, videos, and p…" at bounding box center [625, 274] width 1250 height 548
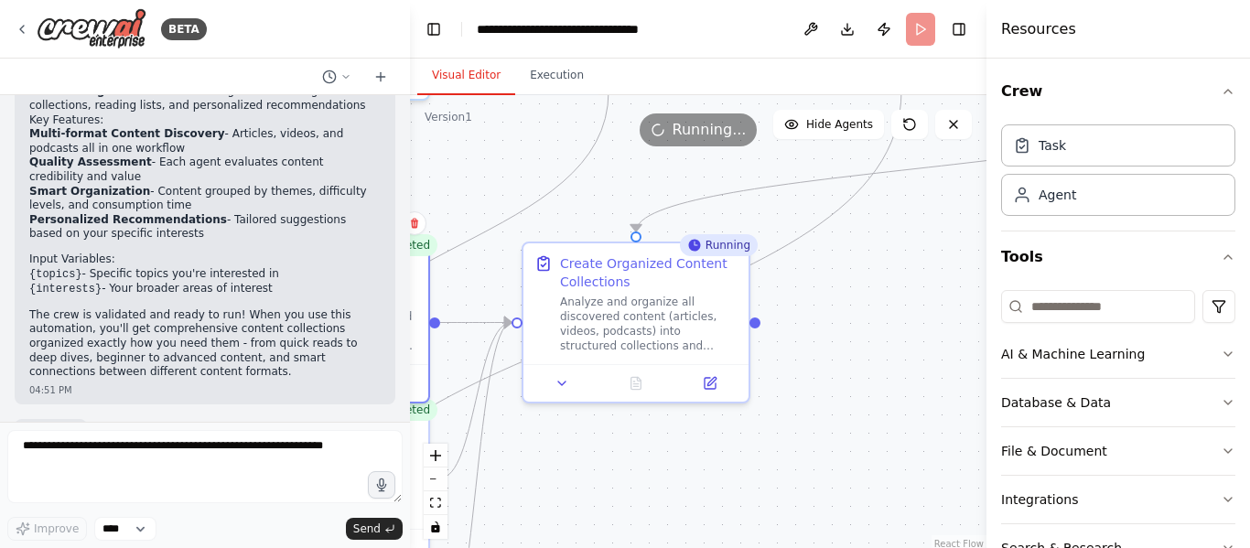
drag, startPoint x: 870, startPoint y: 437, endPoint x: 906, endPoint y: 367, distance: 78.2
click at [906, 367] on div ".deletable-edge-delete-btn { width: 20px; height: 20px; border: 0px solid #ffff…" at bounding box center [698, 324] width 577 height 458
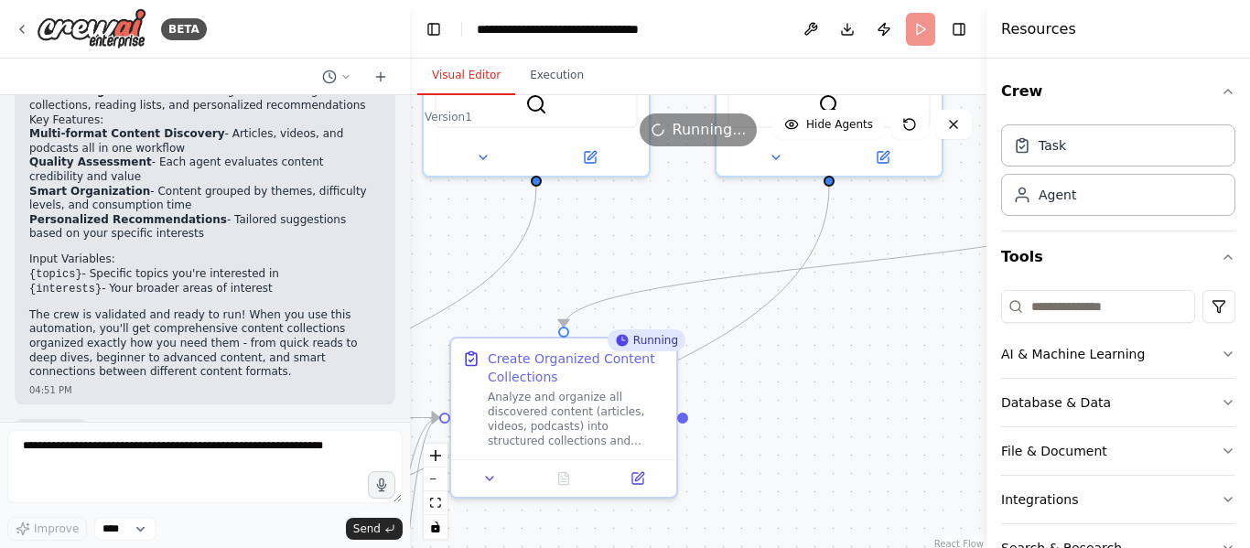
drag, startPoint x: 647, startPoint y: 468, endPoint x: 573, endPoint y: 563, distance: 120.7
click at [573, 547] on html "BETA Set up a crew that finds and organizes interesting articles, videos, and p…" at bounding box center [625, 274] width 1250 height 548
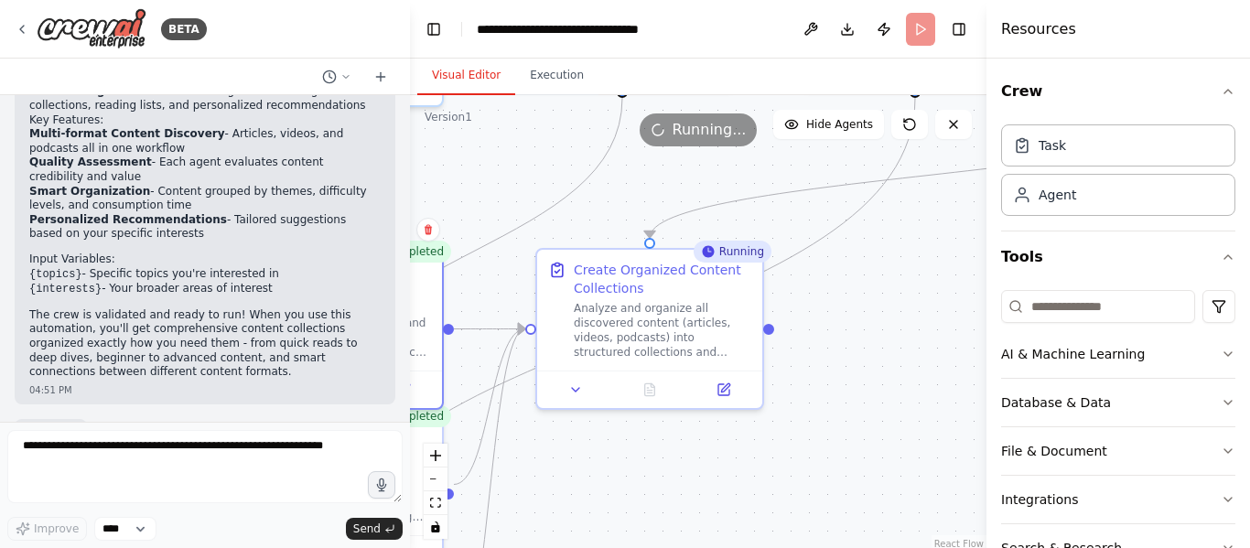
drag, startPoint x: 802, startPoint y: 401, endPoint x: 894, endPoint y: 312, distance: 128.2
click at [894, 312] on div ".deletable-edge-delete-btn { width: 20px; height: 20px; border: 0px solid #ffff…" at bounding box center [698, 324] width 577 height 458
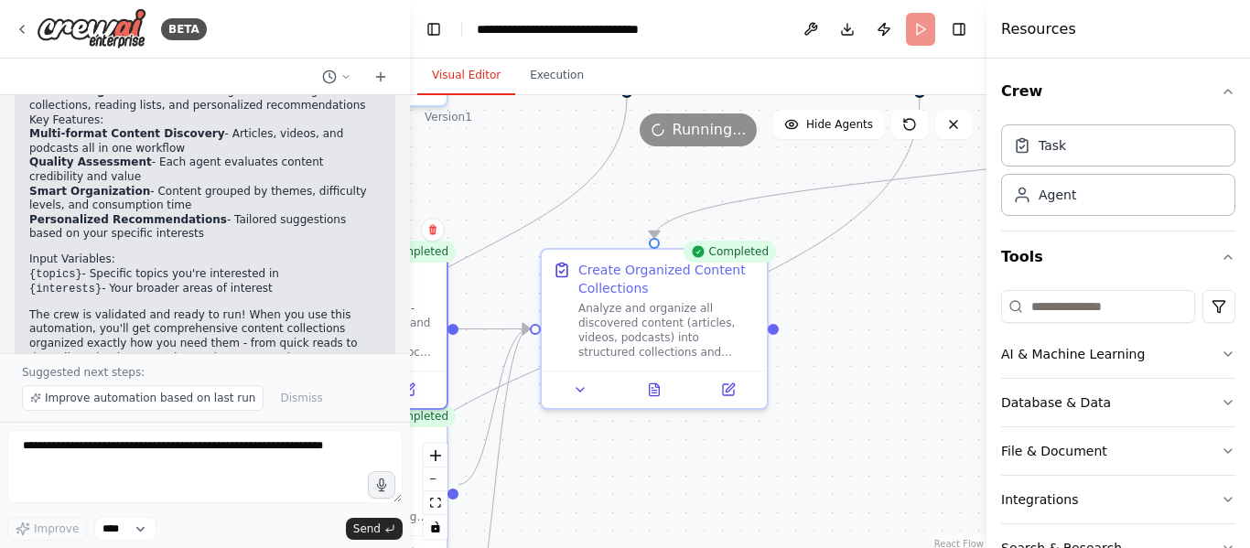
scroll to position [1429, 0]
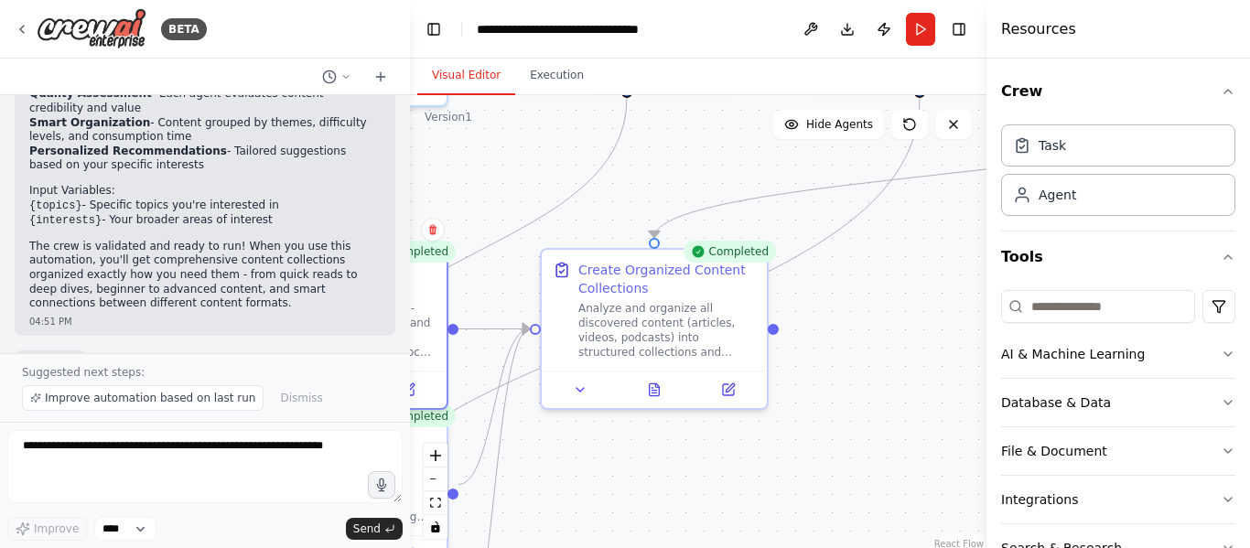
click at [893, 313] on div ".deletable-edge-delete-btn { width: 20px; height: 20px; border: 0px solid #ffff…" at bounding box center [698, 324] width 577 height 458
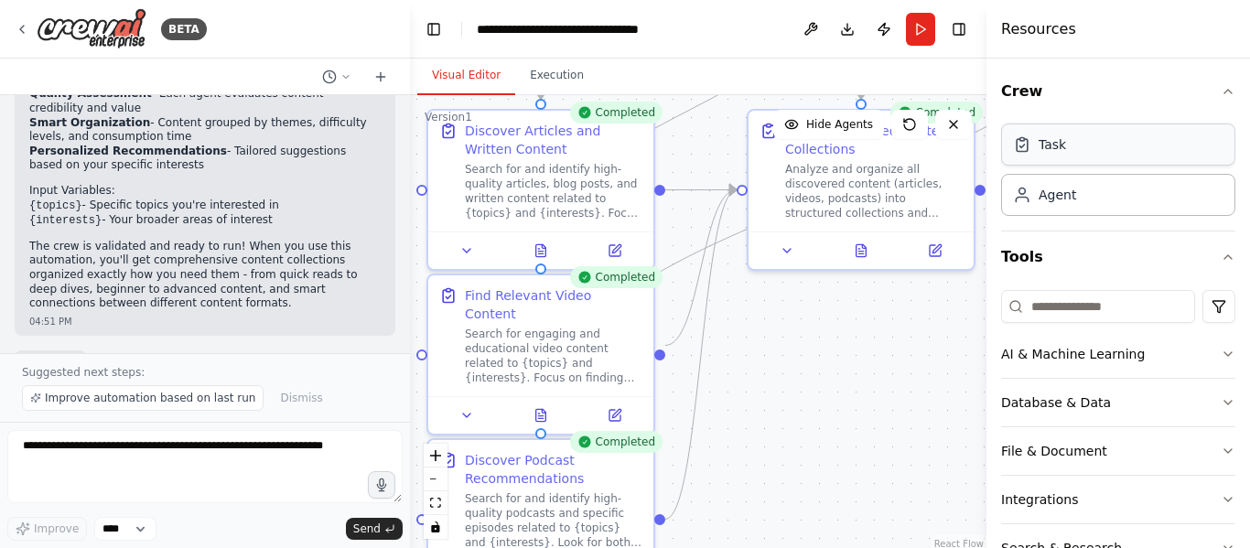
drag, startPoint x: 913, startPoint y: 331, endPoint x: 1121, endPoint y: 134, distance: 287.5
click at [1121, 134] on div "BETA Set up a crew that finds and organizes interesting articles, videos, and p…" at bounding box center [625, 274] width 1250 height 548
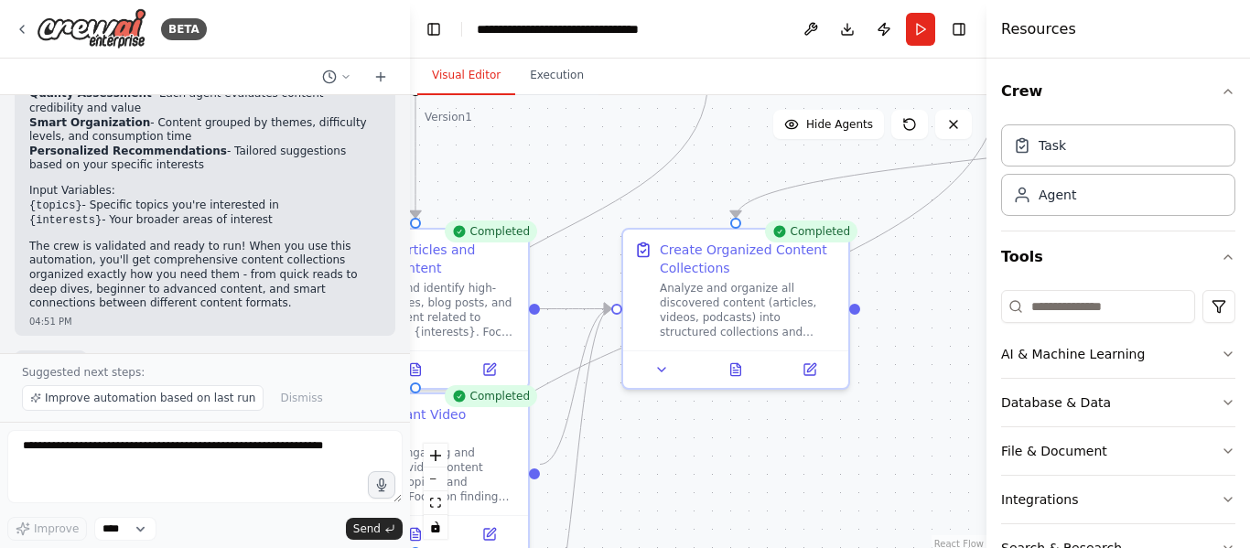
drag, startPoint x: 902, startPoint y: 344, endPoint x: 774, endPoint y: 522, distance: 219.0
click at [774, 522] on div ".deletable-edge-delete-btn { width: 20px; height: 20px; border: 0px solid #ffff…" at bounding box center [698, 324] width 577 height 458
click at [857, 317] on div ".deletable-edge-delete-btn { width: 20px; height: 20px; border: 0px solid #ffff…" at bounding box center [698, 324] width 577 height 458
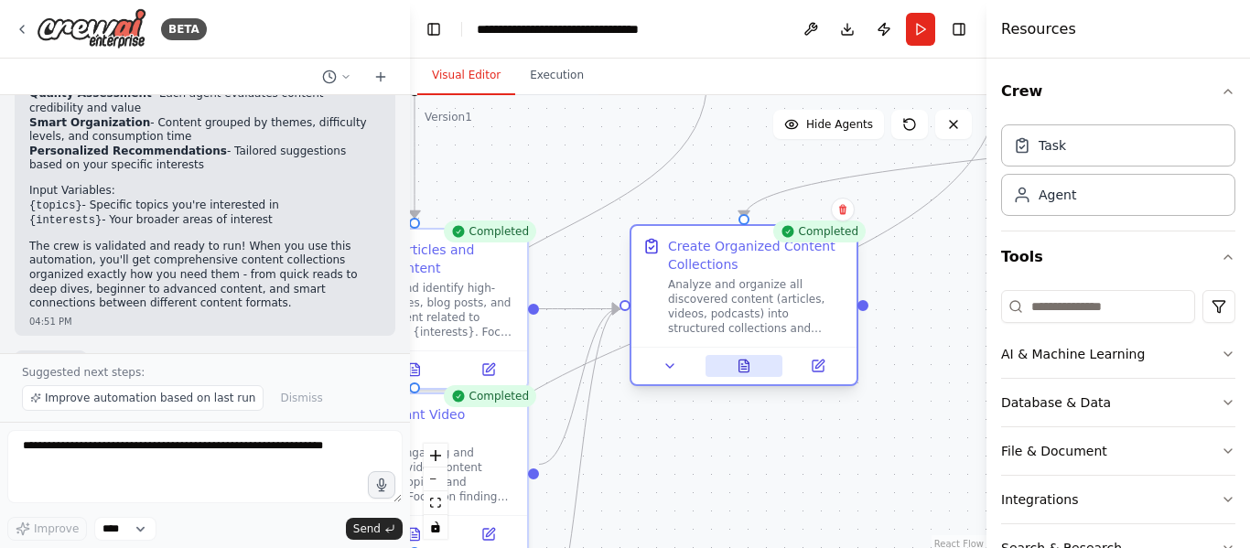
click at [737, 370] on icon at bounding box center [744, 366] width 15 height 15
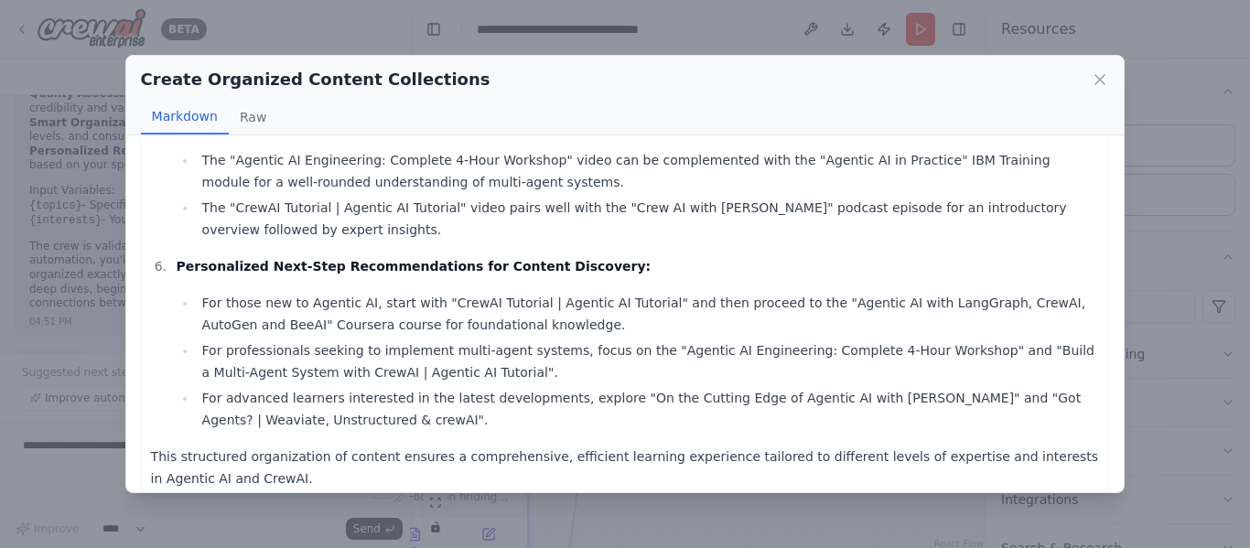
scroll to position [0, 0]
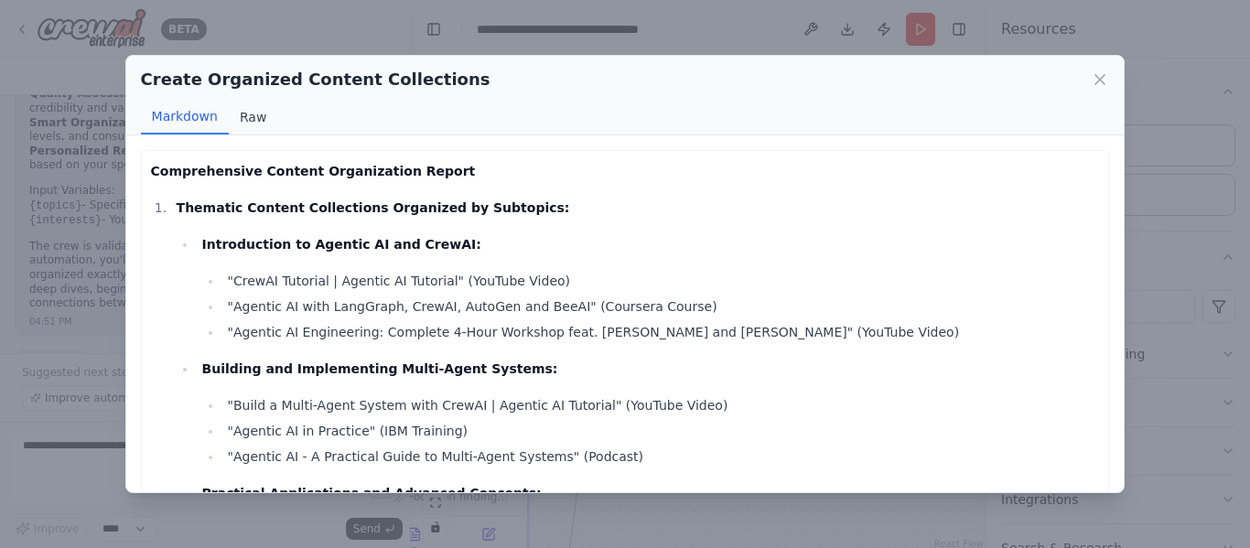
click at [229, 111] on button "Raw" at bounding box center [253, 117] width 49 height 35
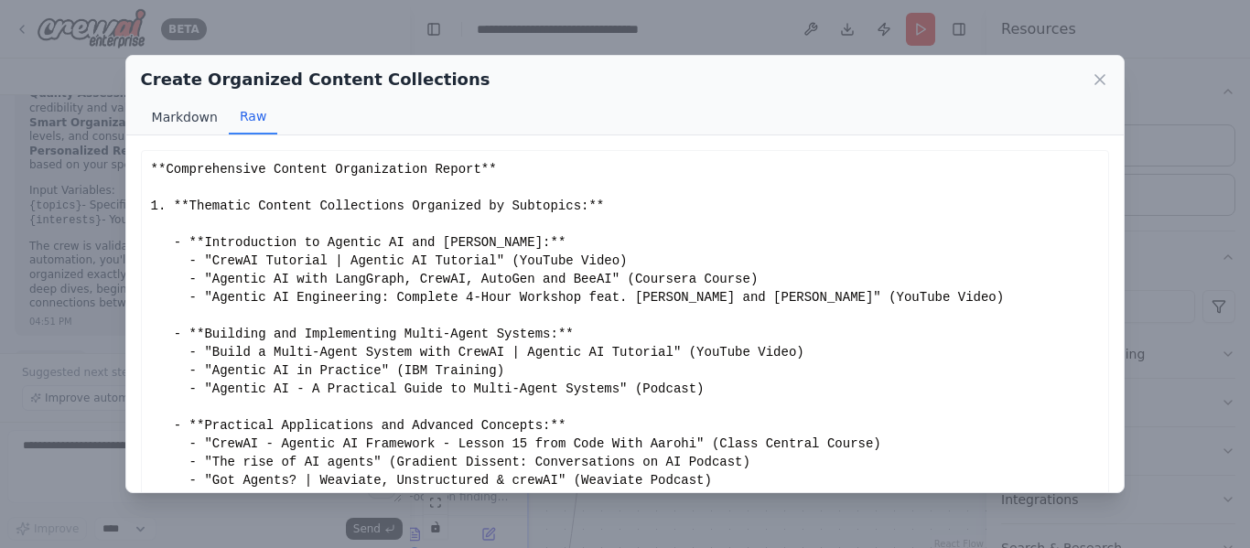
click at [190, 130] on button "Markdown" at bounding box center [185, 117] width 88 height 35
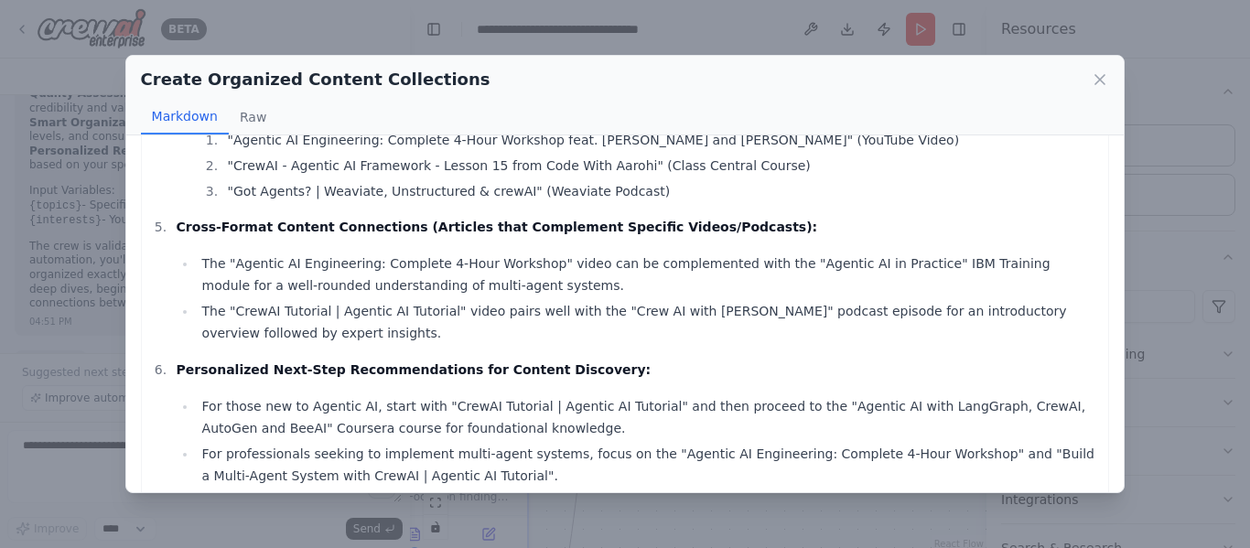
scroll to position [1570, 0]
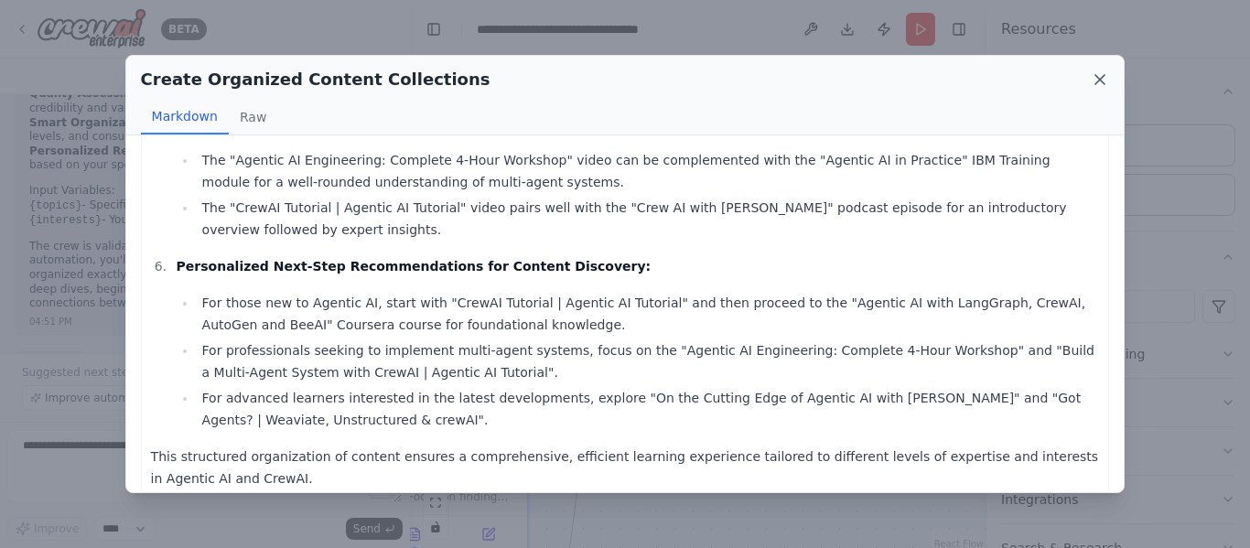
click at [1105, 81] on icon at bounding box center [1100, 79] width 18 height 18
